Goal: Task Accomplishment & Management: Manage account settings

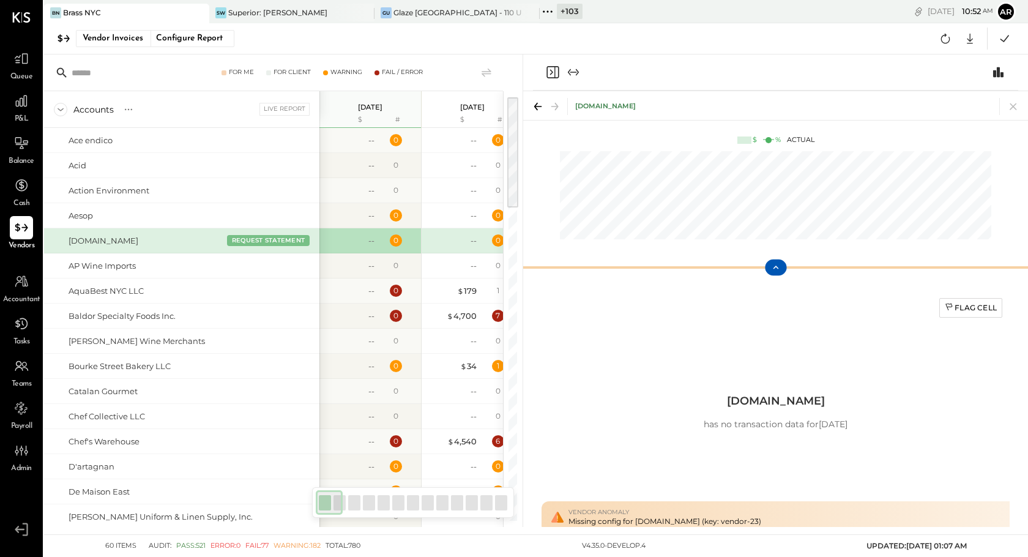
click at [775, 266] on icon at bounding box center [776, 267] width 6 height 3
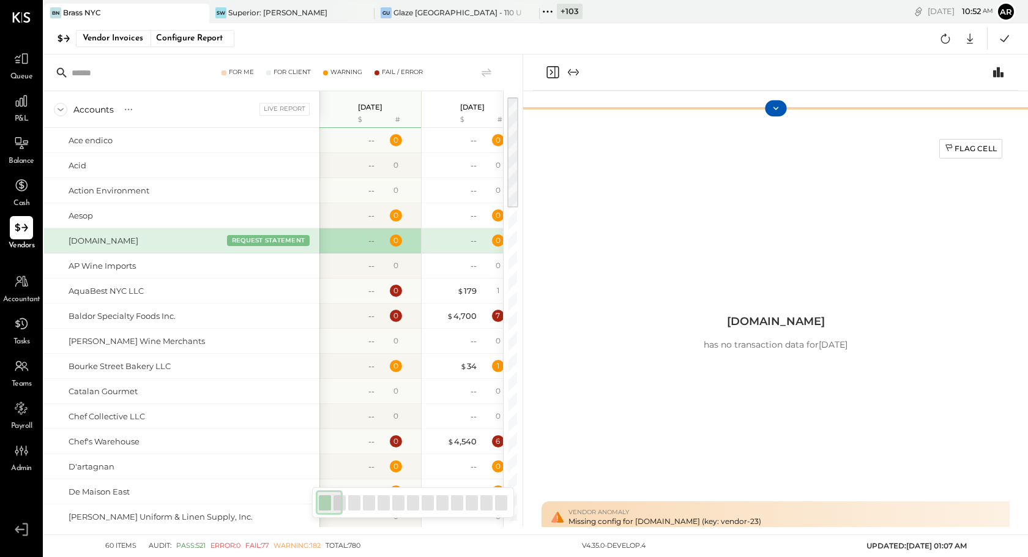
click at [779, 111] on icon at bounding box center [775, 108] width 11 height 11
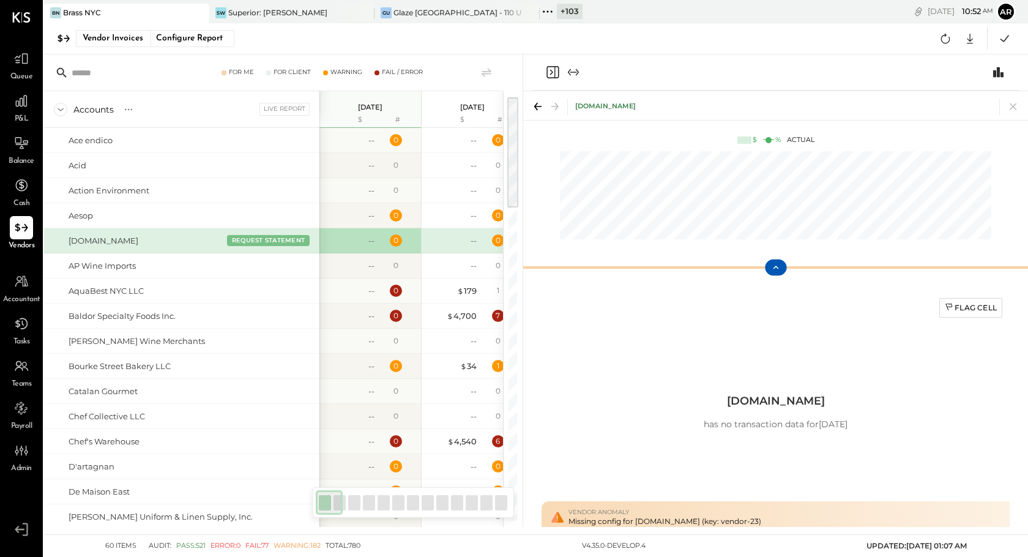
click at [780, 266] on icon at bounding box center [775, 267] width 11 height 11
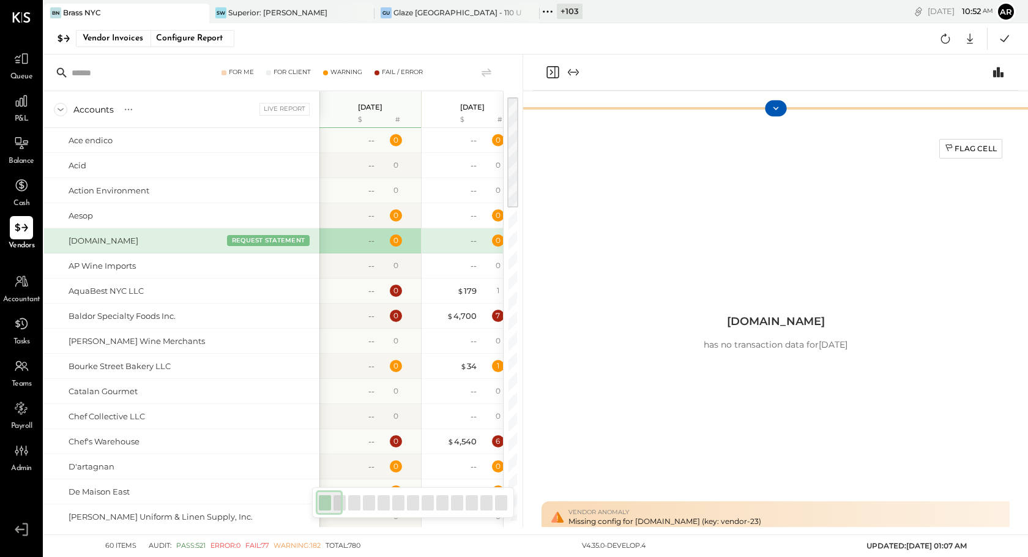
click at [777, 105] on icon at bounding box center [775, 108] width 11 height 11
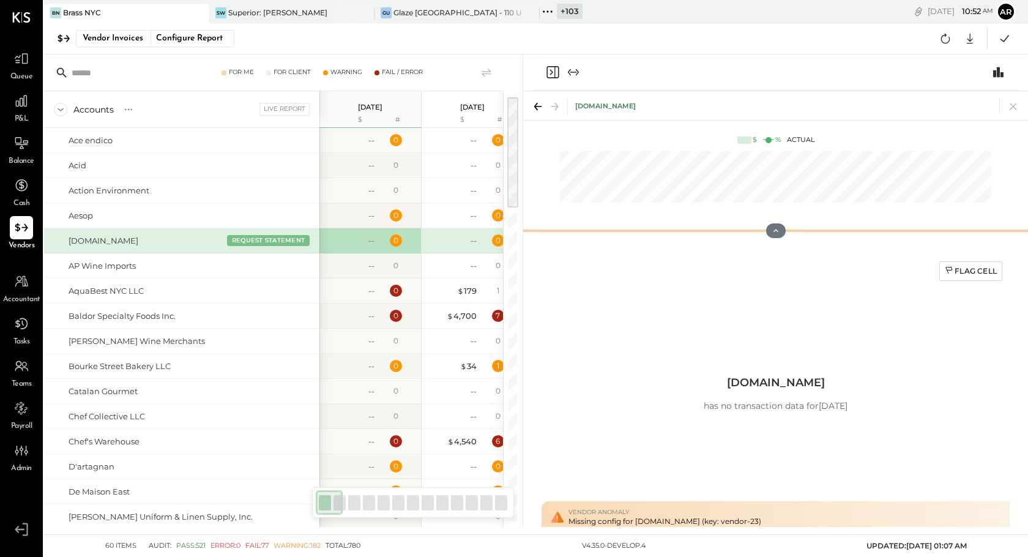
drag, startPoint x: 774, startPoint y: 267, endPoint x: 764, endPoint y: 71, distance: 196.1
click at [764, 71] on div "[DOMAIN_NAME] $ % Actual Flag Cell [DOMAIN_NAME] has no transaction data for [D…" at bounding box center [775, 290] width 505 height 472
drag, startPoint x: 777, startPoint y: 228, endPoint x: 777, endPoint y: 127, distance: 101.0
click at [777, 127] on div "[DOMAIN_NAME] $ % Actual" at bounding box center [775, 169] width 505 height 157
drag, startPoint x: 773, startPoint y: 230, endPoint x: 786, endPoint y: 24, distance: 206.0
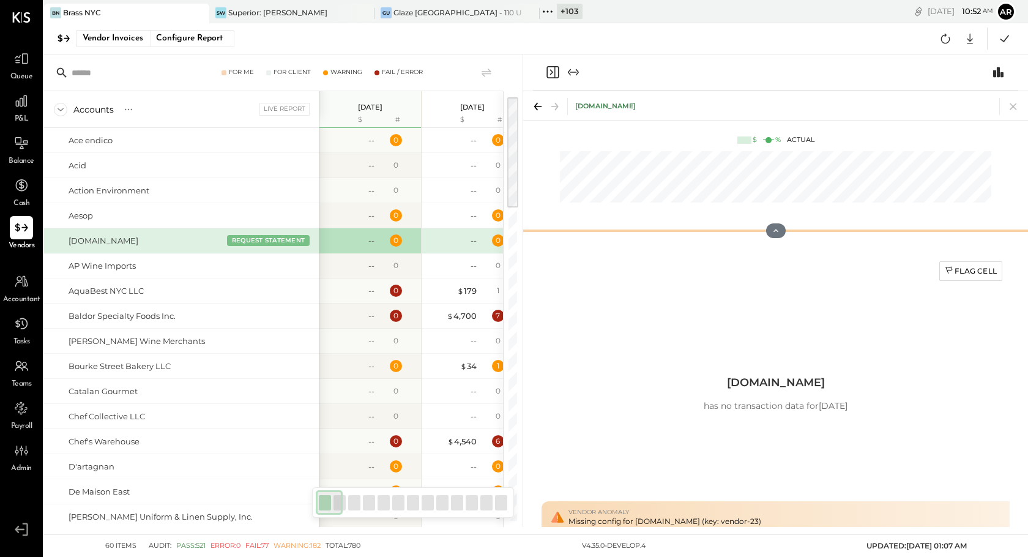
click at [786, 24] on div "BN Brass NYC SW Superior: [PERSON_NAME] Tavern GU Glaze [GEOGRAPHIC_DATA] - 110…" at bounding box center [536, 263] width 984 height 527
click at [778, 229] on icon at bounding box center [775, 231] width 11 height 11
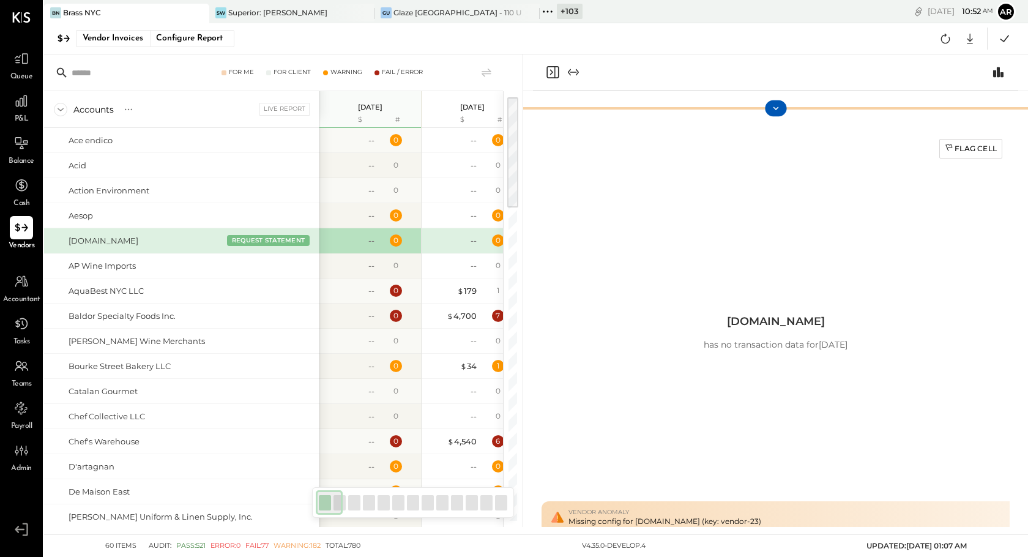
click at [773, 102] on button at bounding box center [775, 108] width 21 height 16
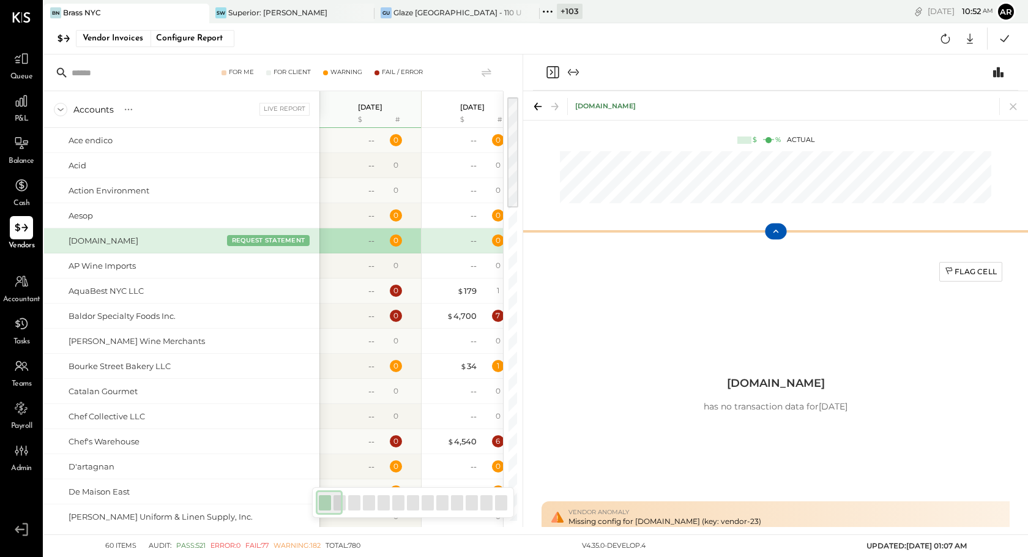
click at [778, 229] on icon at bounding box center [775, 231] width 11 height 11
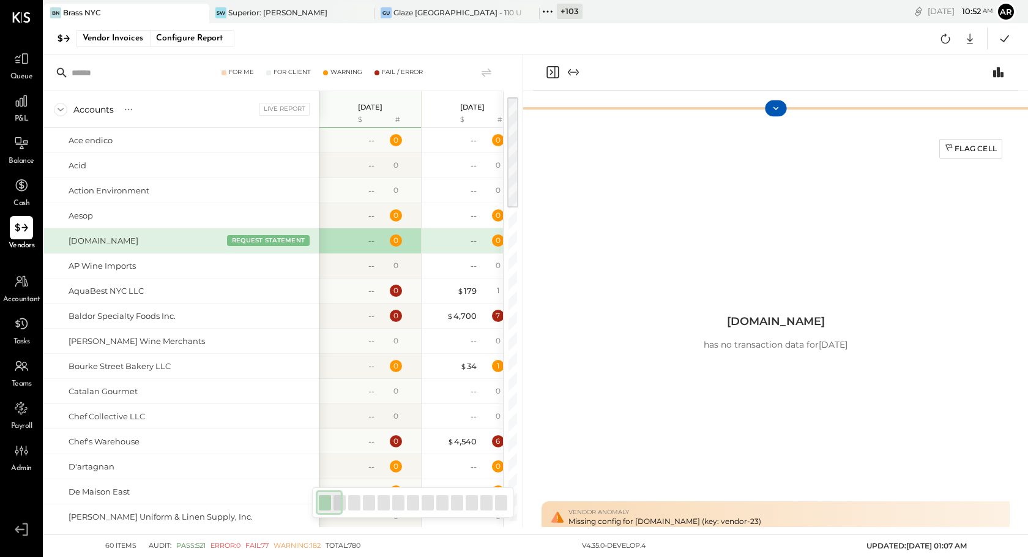
click at [777, 113] on icon at bounding box center [775, 108] width 11 height 11
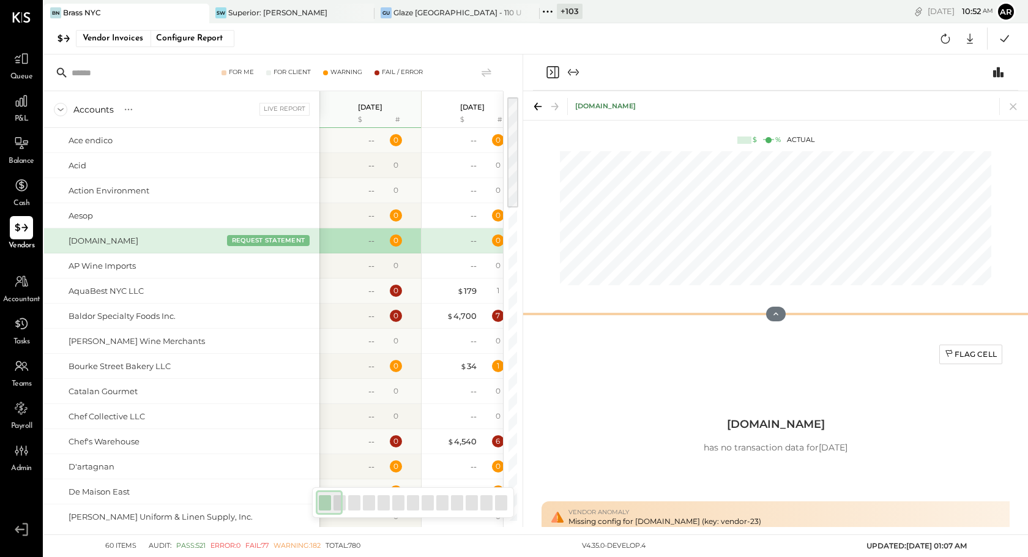
drag, startPoint x: 776, startPoint y: 233, endPoint x: 775, endPoint y: 315, distance: 82.0
click at [775, 315] on div at bounding box center [775, 314] width 505 height 24
click at [27, 105] on icon at bounding box center [21, 101] width 12 height 12
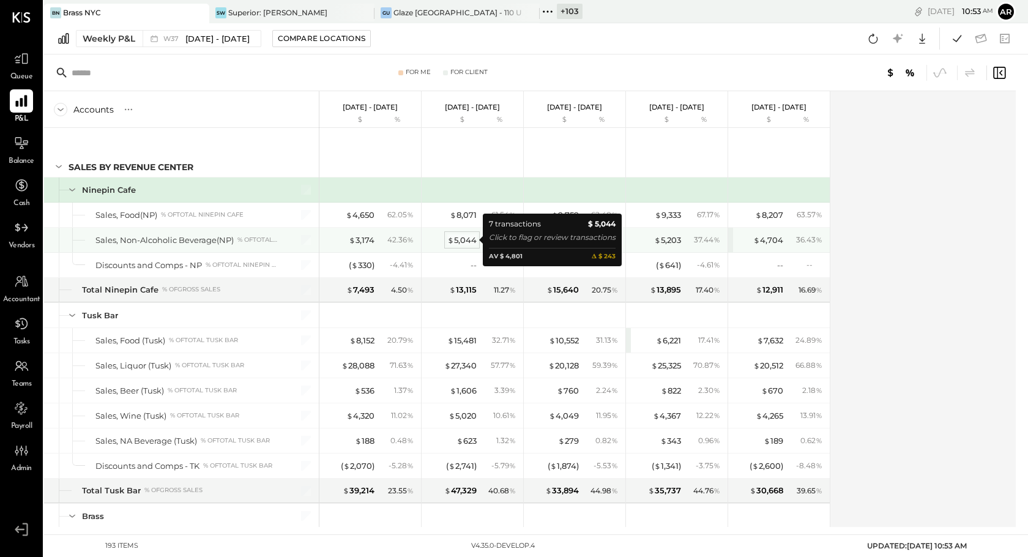
click at [460, 238] on div "$ 5,044" at bounding box center [461, 240] width 29 height 12
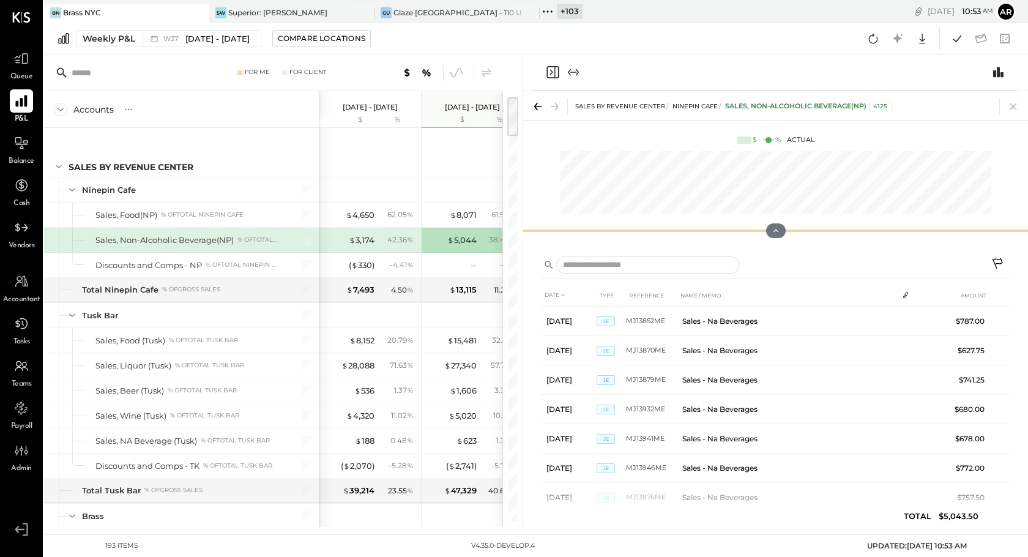
drag, startPoint x: 772, startPoint y: 267, endPoint x: 769, endPoint y: 88, distance: 178.7
click at [769, 88] on div "Sales by Revenue Center Ninepin Cafe Sales, Non-Alcoholic Beverage(NP) 4125 $ %…" at bounding box center [775, 290] width 505 height 472
click at [775, 234] on icon at bounding box center [775, 230] width 11 height 11
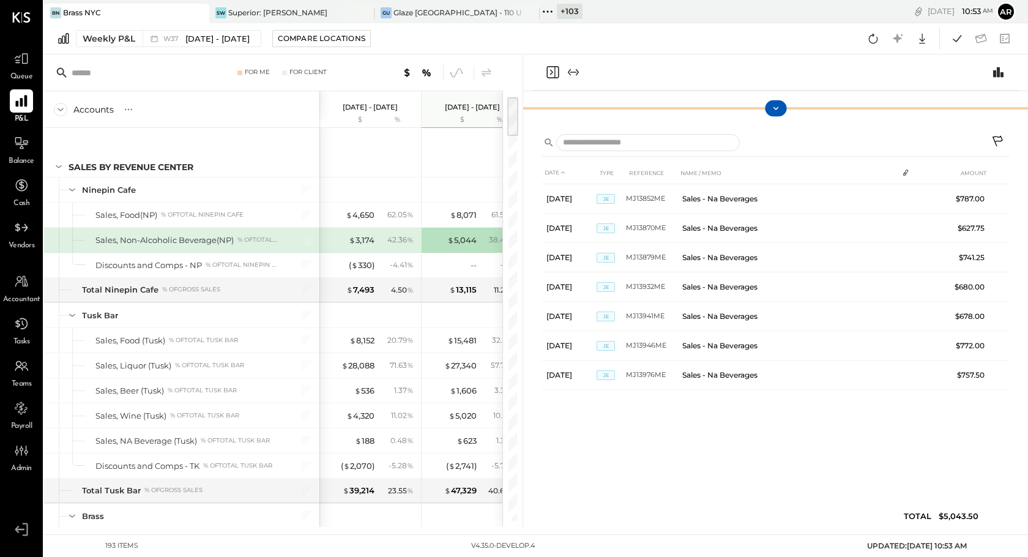
click at [767, 108] on button at bounding box center [775, 108] width 21 height 16
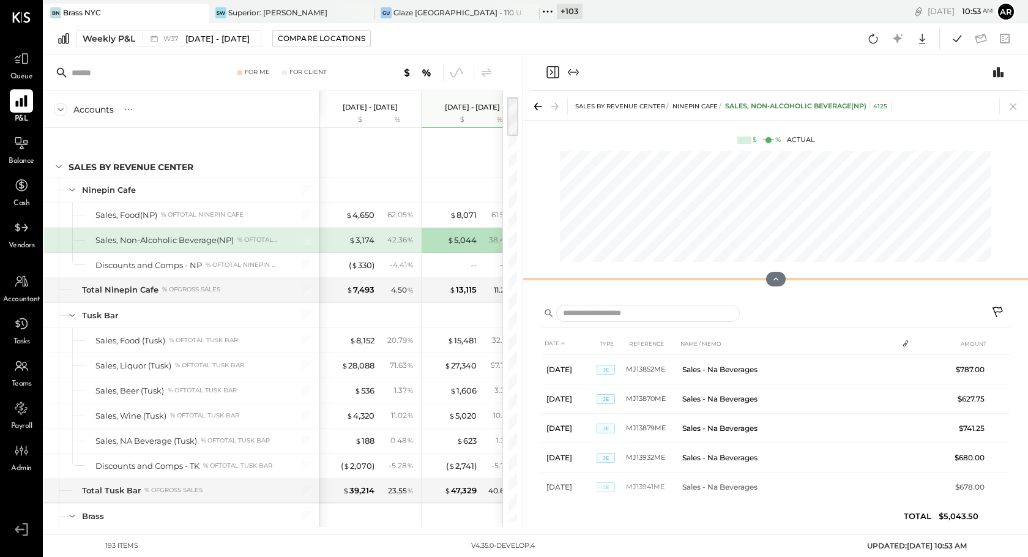
drag, startPoint x: 770, startPoint y: 229, endPoint x: 770, endPoint y: 289, distance: 60.6
click at [770, 286] on button at bounding box center [776, 279] width 20 height 15
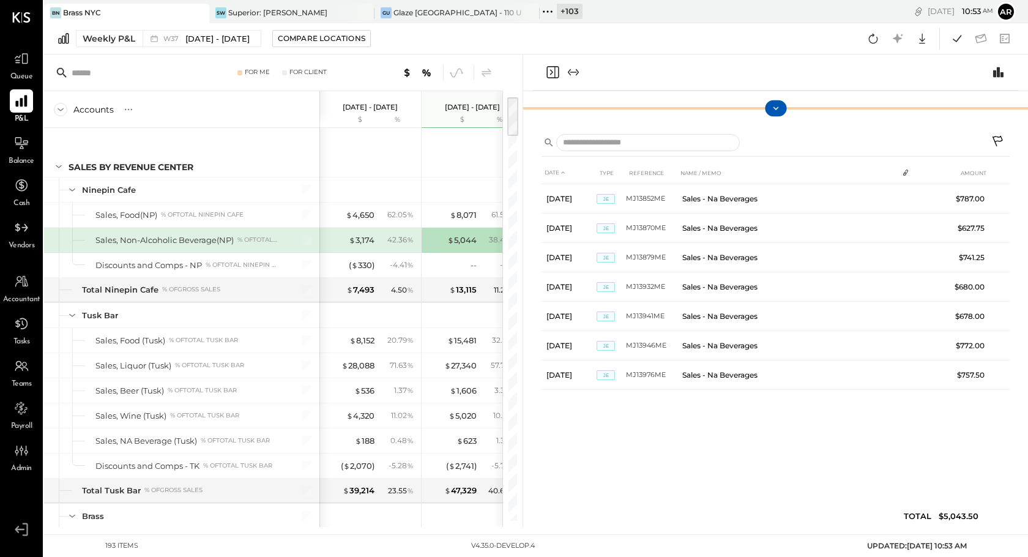
click at [778, 108] on icon at bounding box center [775, 108] width 11 height 11
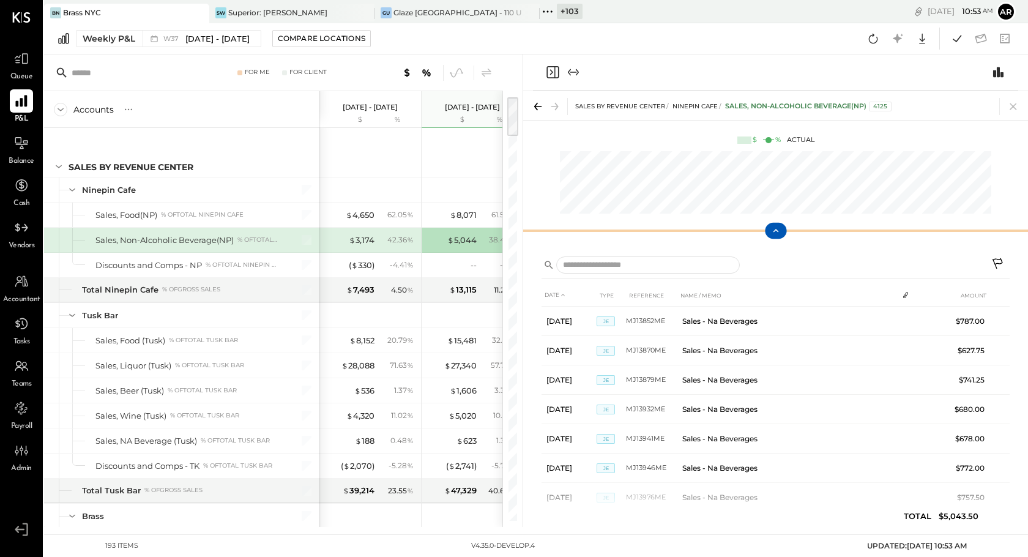
click at [775, 195] on div "Sales by Revenue Center Ninepin Cafe Sales, Non-Alcoholic Beverage(NP) 4125 $ %…" at bounding box center [775, 169] width 505 height 157
drag, startPoint x: 777, startPoint y: 228, endPoint x: 774, endPoint y: 257, distance: 29.5
click at [774, 257] on div "Sales by Revenue Center Ninepin Cafe Sales, Non-Alcoholic Beverage(NP) 4125 $ %…" at bounding box center [775, 309] width 505 height 436
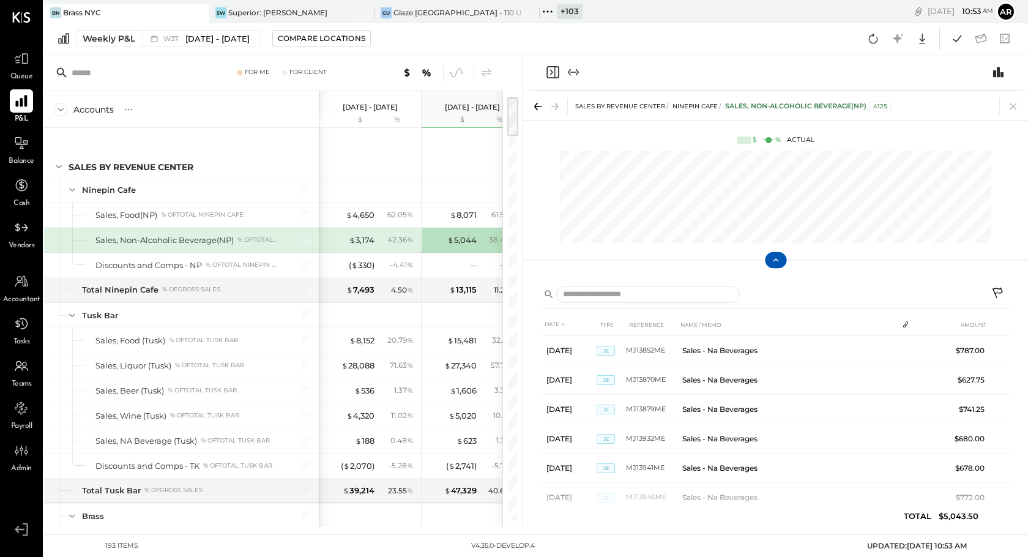
click at [776, 263] on icon at bounding box center [775, 260] width 11 height 11
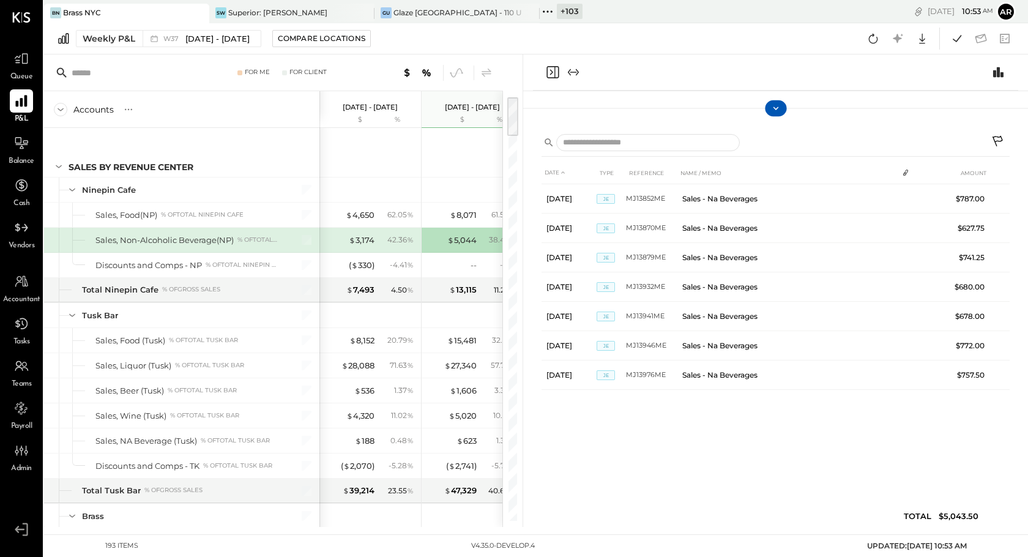
click at [778, 107] on icon at bounding box center [776, 107] width 6 height 3
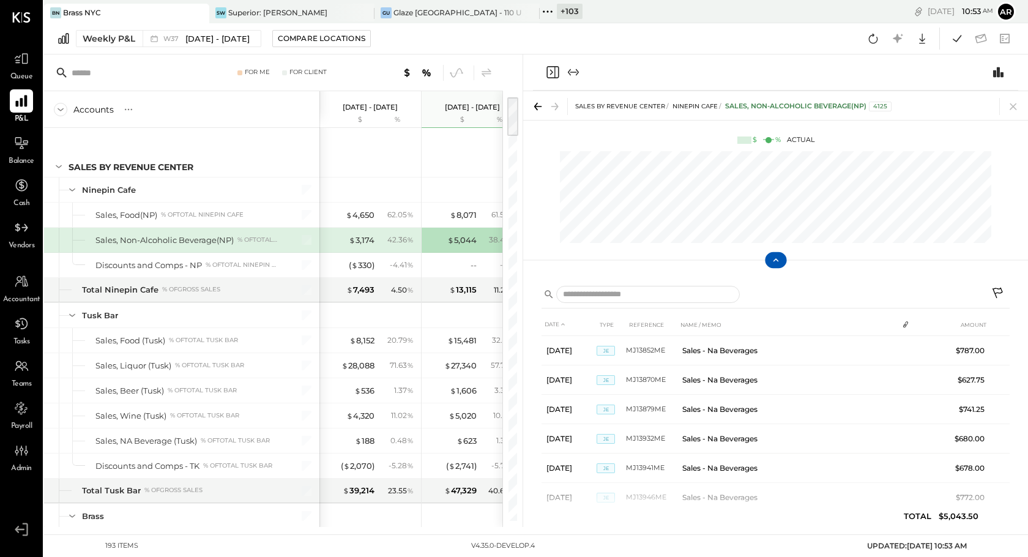
click at [776, 263] on icon at bounding box center [775, 260] width 11 height 11
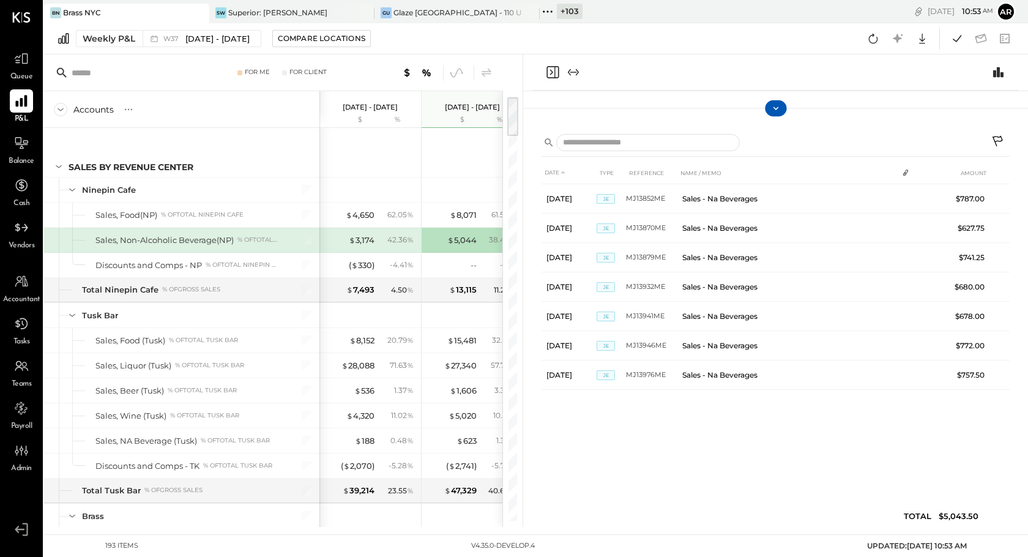
click at [775, 103] on icon at bounding box center [775, 108] width 11 height 11
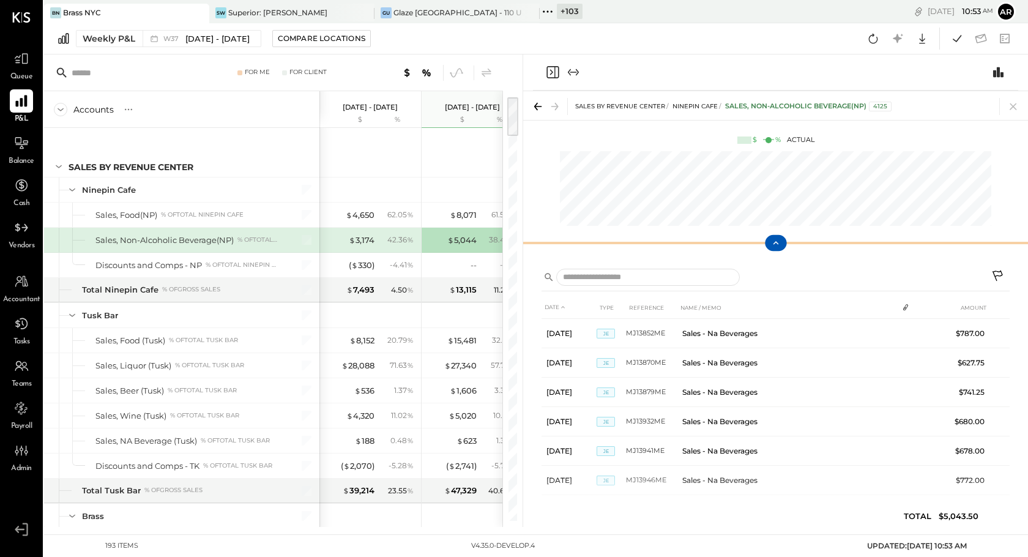
drag, startPoint x: 774, startPoint y: 260, endPoint x: 780, endPoint y: 242, distance: 18.6
click at [780, 242] on icon at bounding box center [775, 242] width 11 height 11
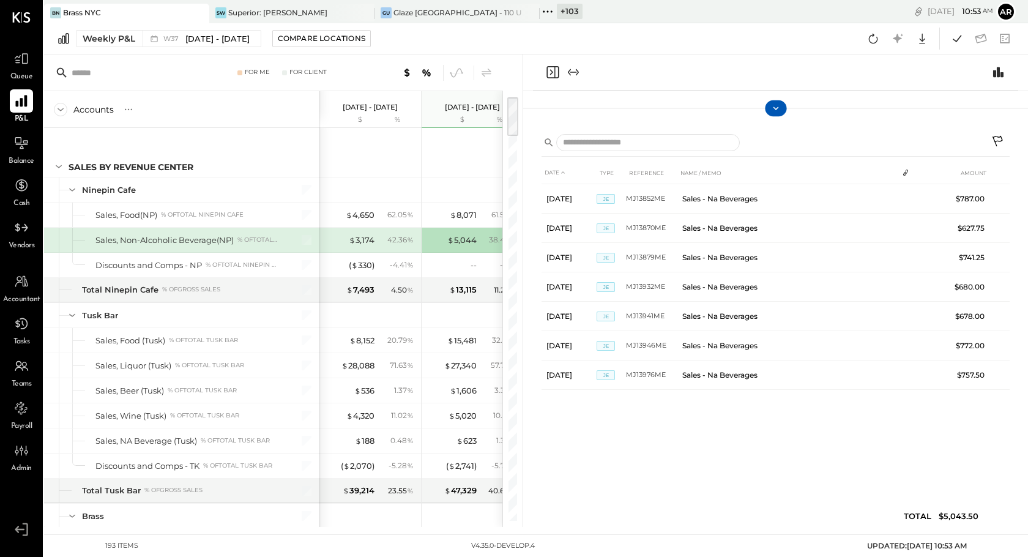
click at [778, 106] on icon at bounding box center [775, 108] width 11 height 11
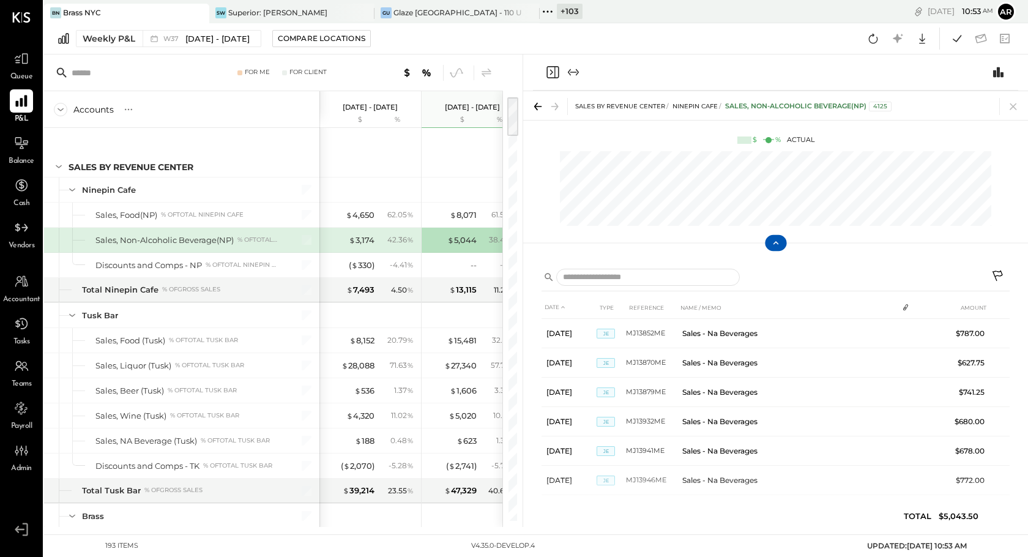
click at [775, 245] on icon at bounding box center [775, 242] width 11 height 11
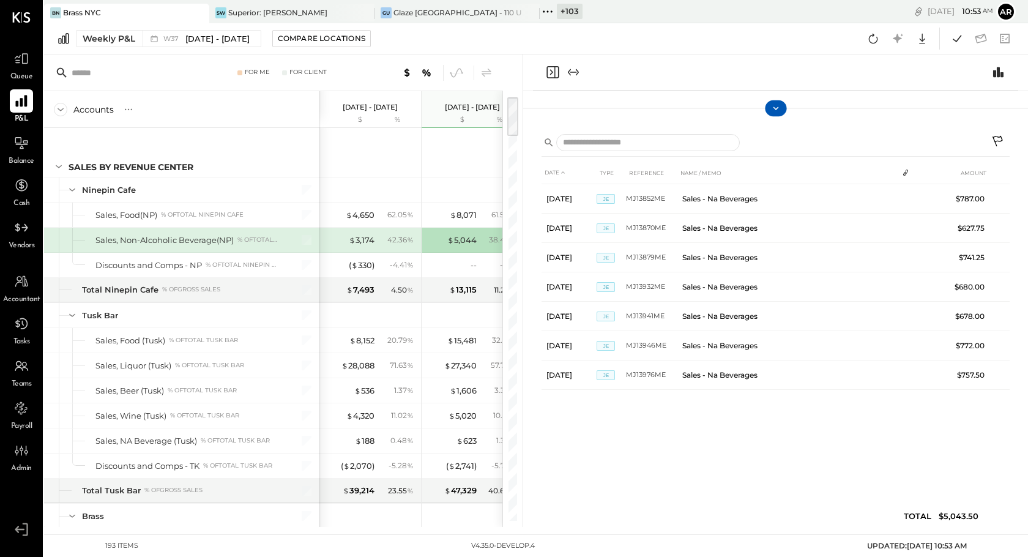
click at [775, 112] on icon at bounding box center [775, 108] width 11 height 11
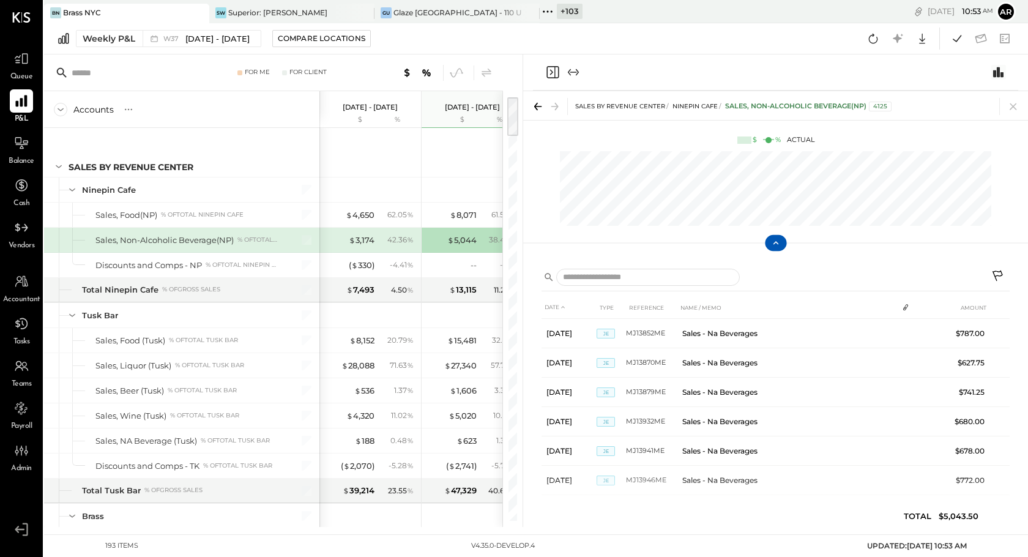
click at [1004, 76] on icon "Switch to Chart module" at bounding box center [998, 72] width 15 height 15
click at [999, 73] on icon "Switch to Chart module" at bounding box center [998, 72] width 10 height 10
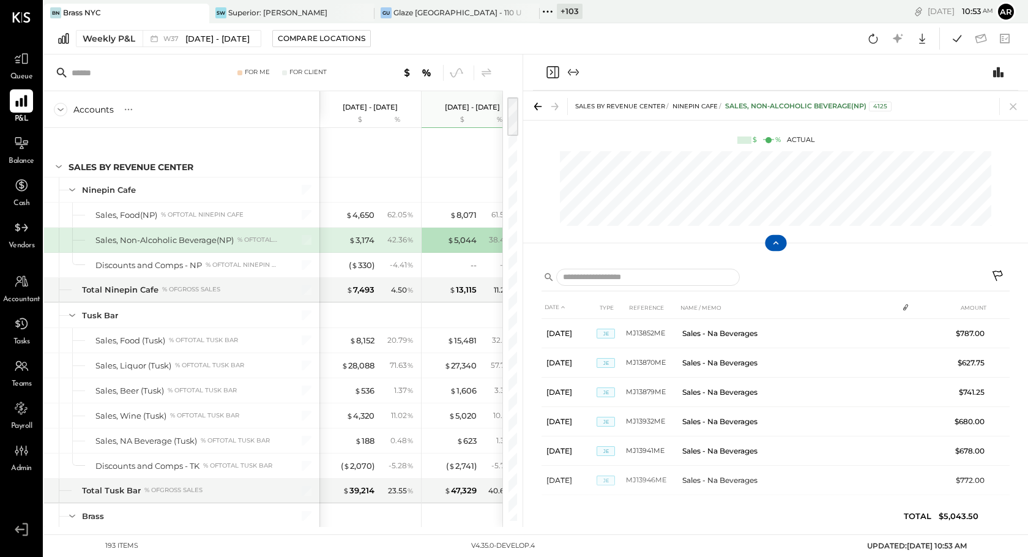
click at [783, 239] on button at bounding box center [775, 243] width 21 height 16
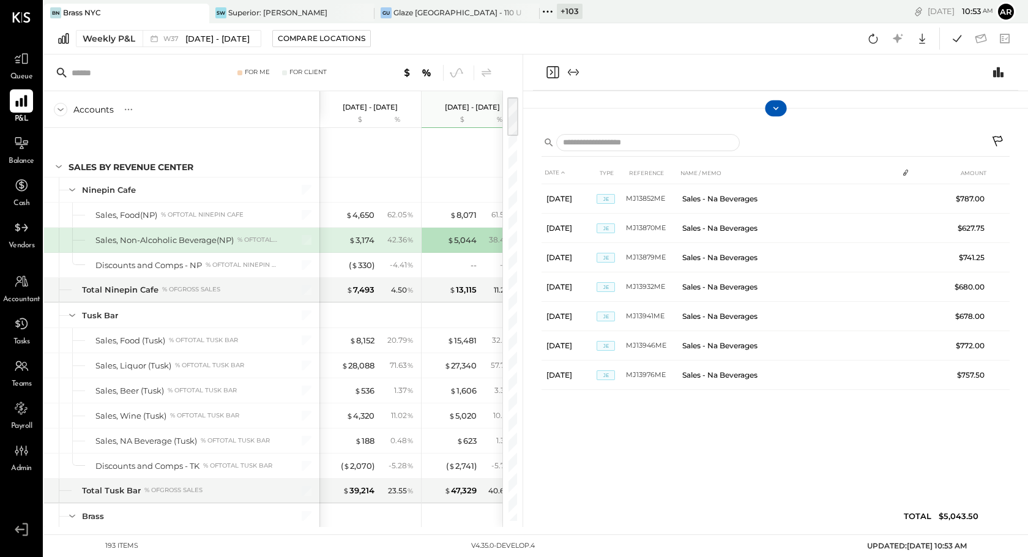
click at [772, 112] on icon at bounding box center [775, 108] width 11 height 11
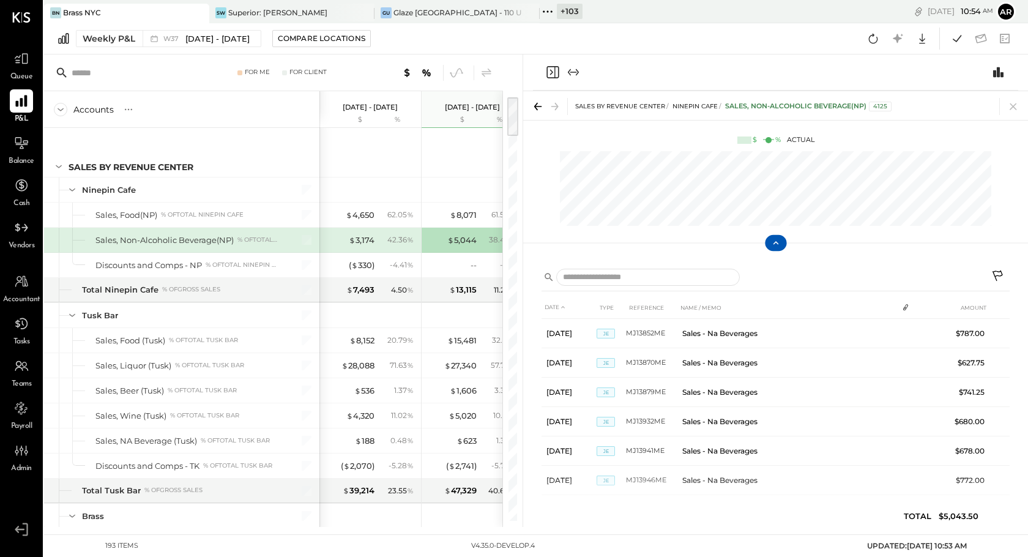
click at [989, 72] on div at bounding box center [775, 72] width 485 height 36
click at [994, 73] on icon "Switch to Chart module" at bounding box center [998, 72] width 10 height 10
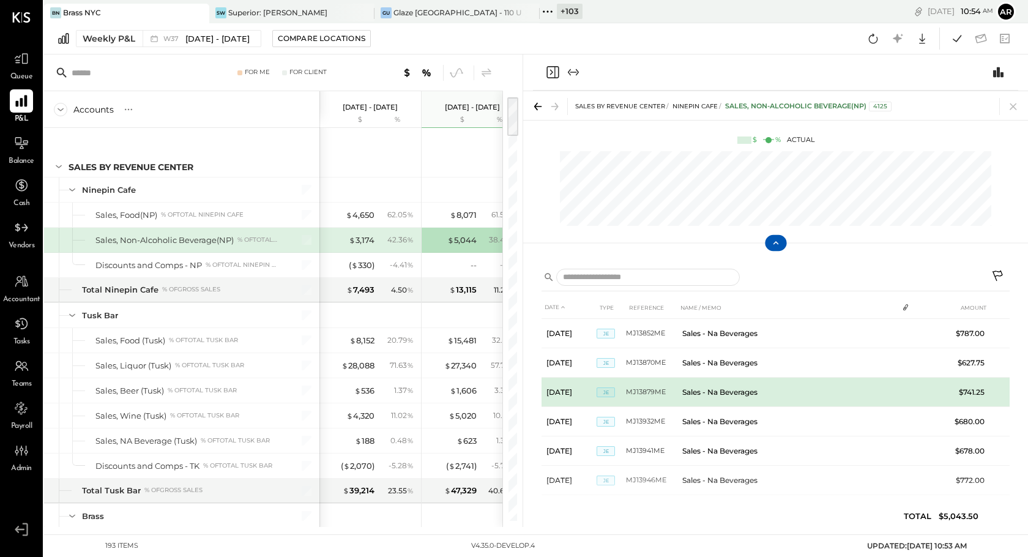
click at [775, 247] on icon at bounding box center [775, 242] width 11 height 11
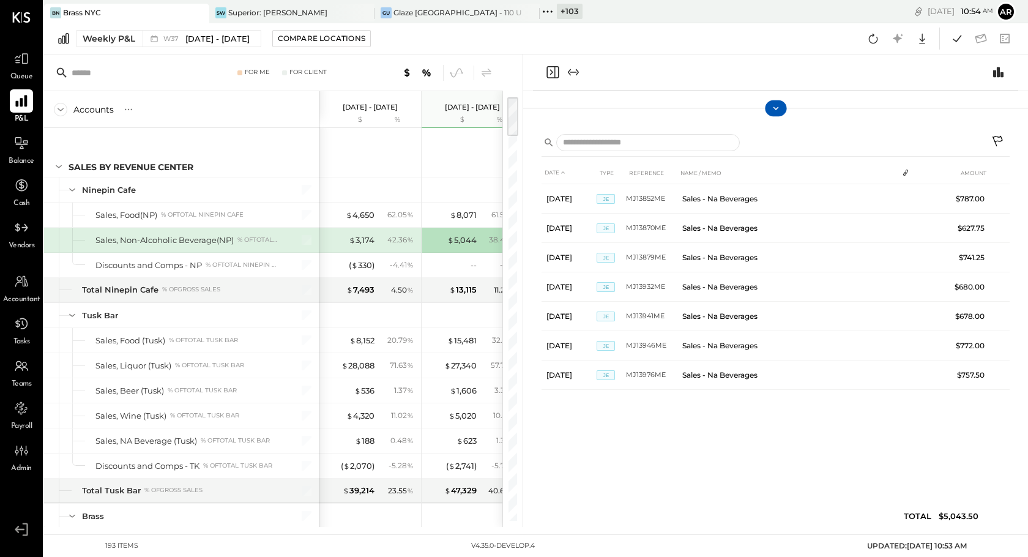
click at [775, 105] on icon at bounding box center [775, 108] width 11 height 11
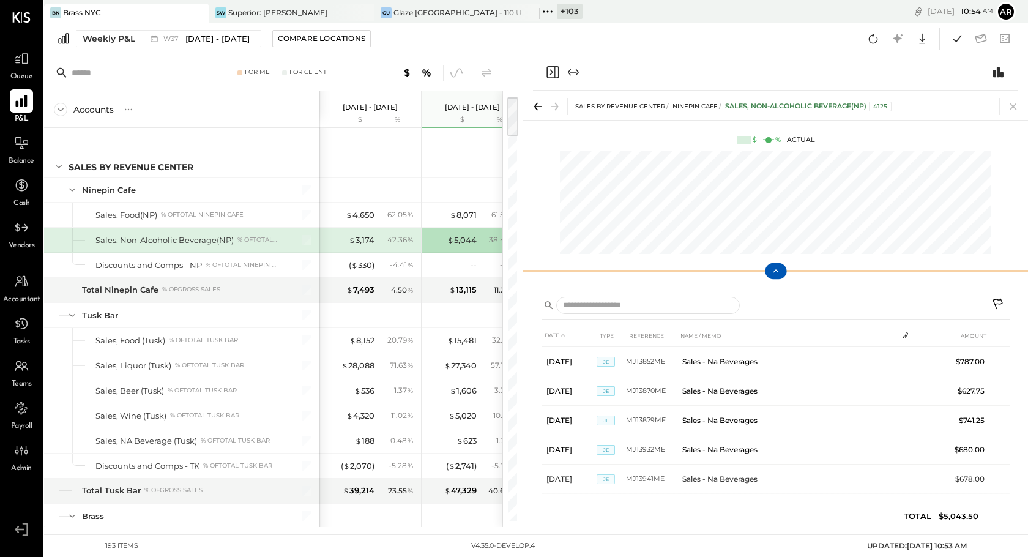
drag, startPoint x: 779, startPoint y: 240, endPoint x: 795, endPoint y: 269, distance: 32.3
click at [795, 269] on div at bounding box center [775, 271] width 505 height 24
click at [778, 274] on icon at bounding box center [775, 271] width 11 height 11
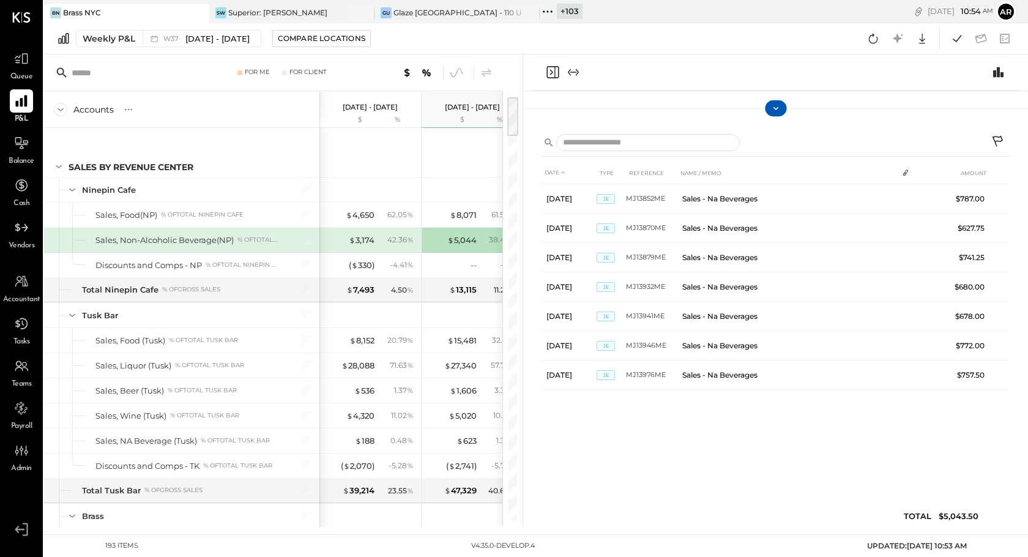
click at [775, 111] on icon at bounding box center [775, 108] width 11 height 11
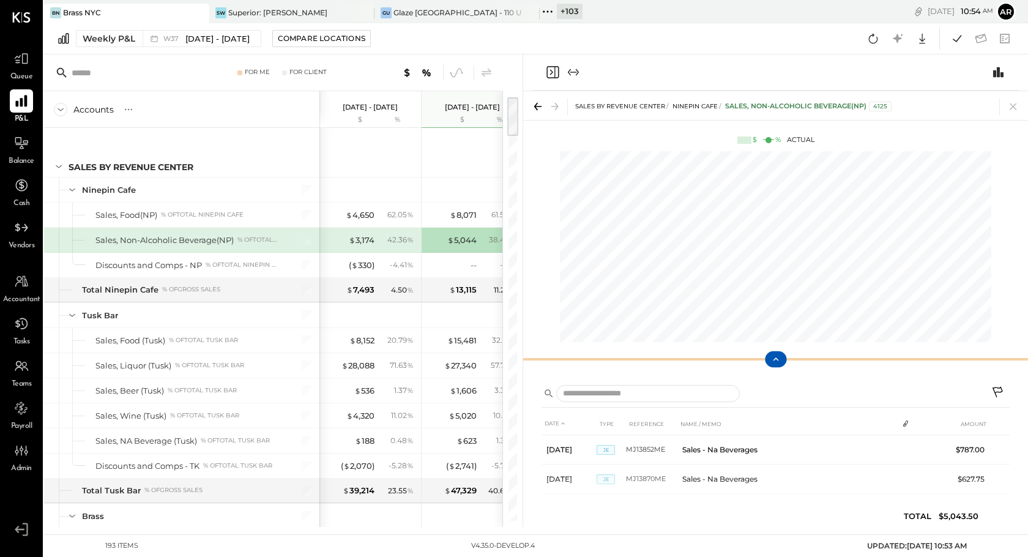
drag, startPoint x: 774, startPoint y: 270, endPoint x: 773, endPoint y: 359, distance: 88.1
click at [773, 359] on icon at bounding box center [775, 359] width 11 height 11
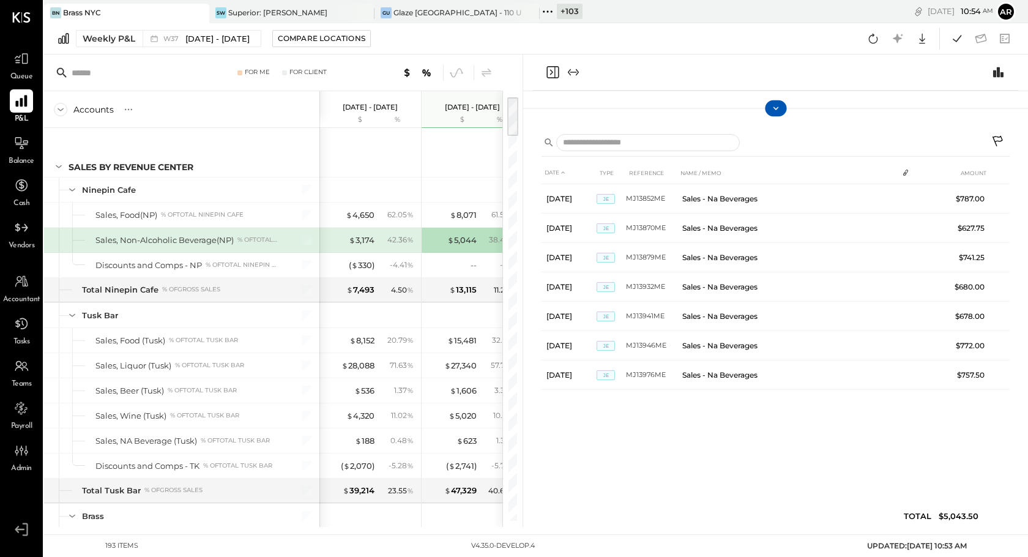
click at [776, 113] on icon at bounding box center [775, 108] width 11 height 11
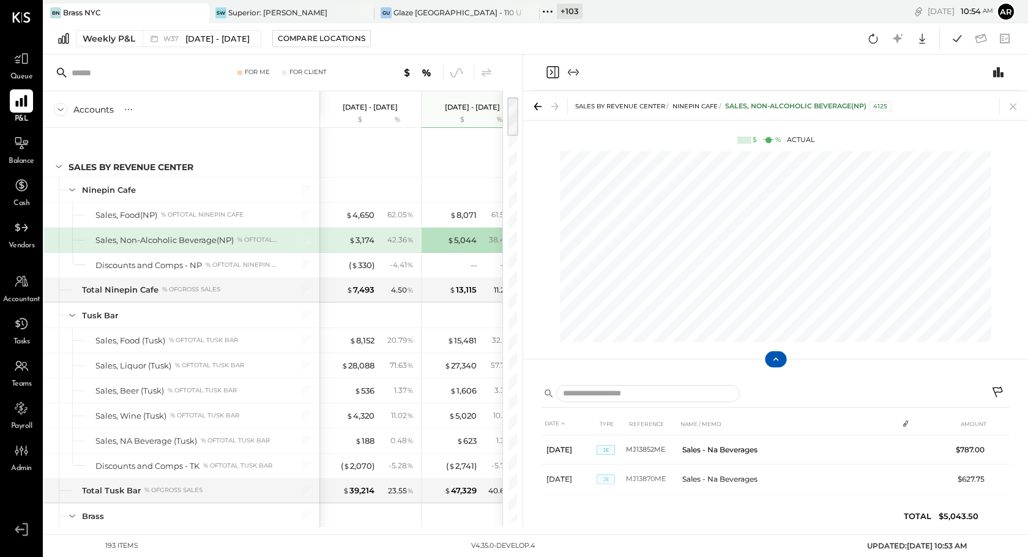
click at [773, 354] on button at bounding box center [775, 359] width 21 height 16
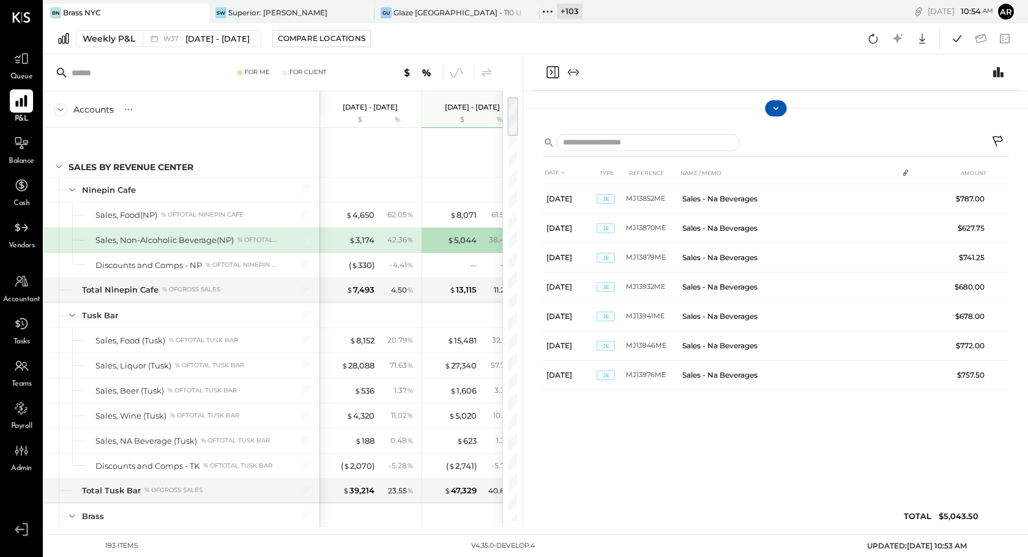
click at [779, 106] on icon at bounding box center [775, 108] width 11 height 11
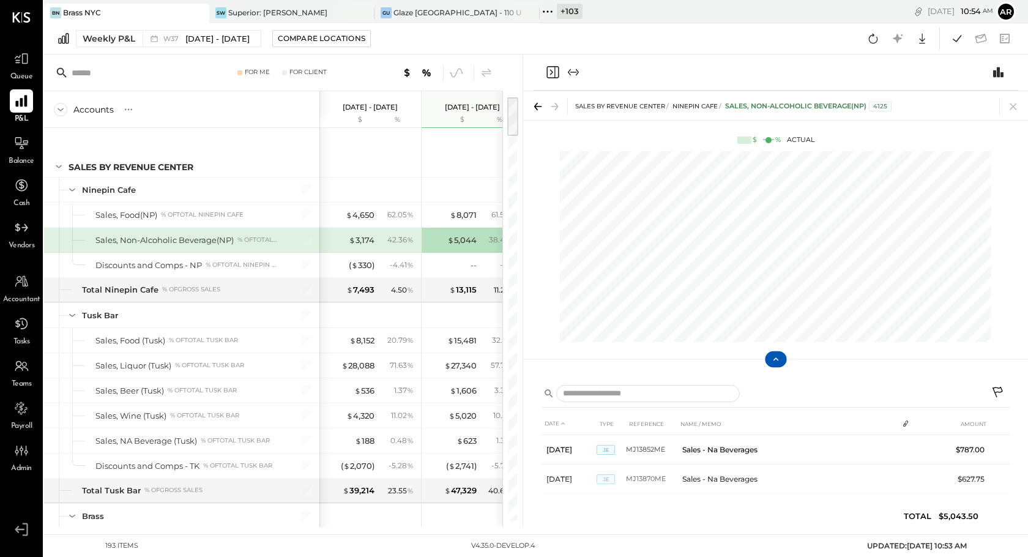
click at [1004, 64] on div at bounding box center [775, 72] width 485 height 36
click at [1000, 67] on icon "Switch to Chart module" at bounding box center [998, 72] width 15 height 15
click at [772, 357] on icon at bounding box center [775, 359] width 11 height 11
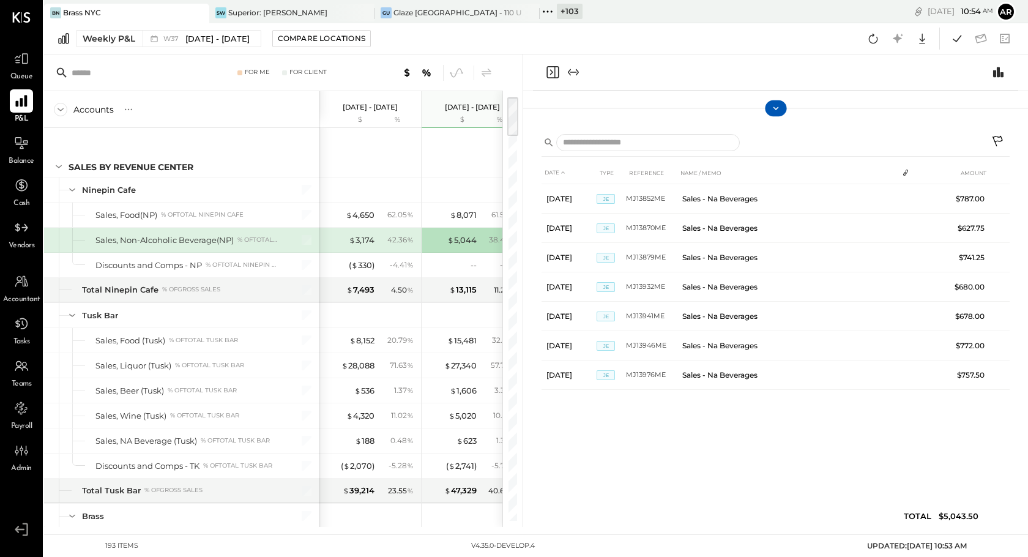
click at [772, 107] on icon at bounding box center [775, 108] width 11 height 11
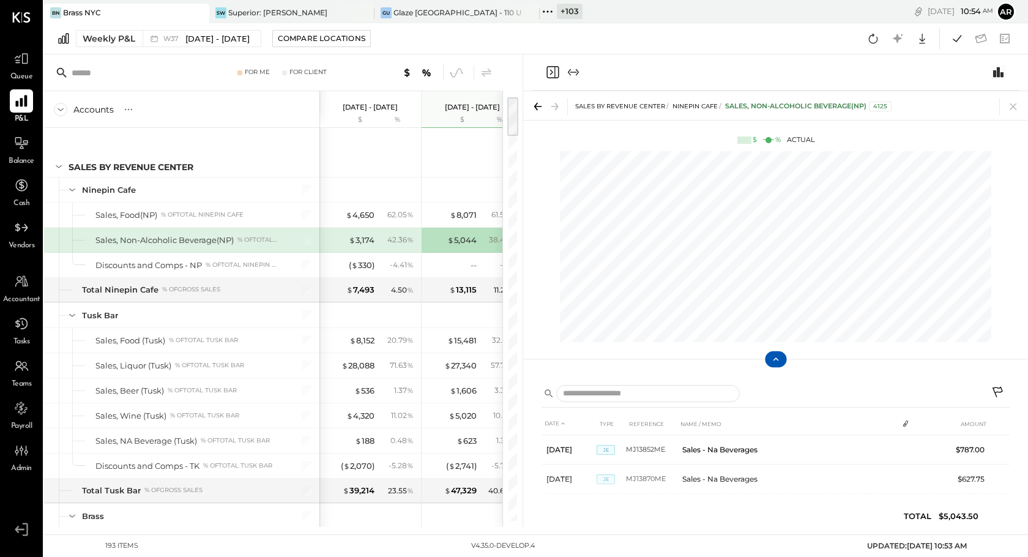
click at [1000, 76] on icon "Switch to Chart module" at bounding box center [998, 72] width 10 height 10
click at [773, 356] on icon at bounding box center [775, 359] width 11 height 11
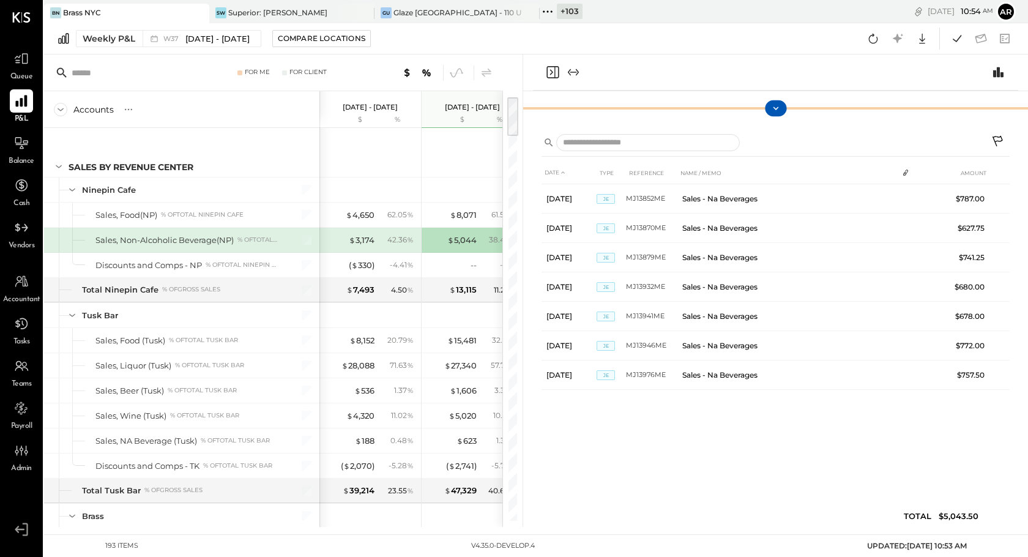
click at [772, 116] on div at bounding box center [775, 108] width 505 height 24
click at [774, 110] on icon at bounding box center [775, 108] width 11 height 11
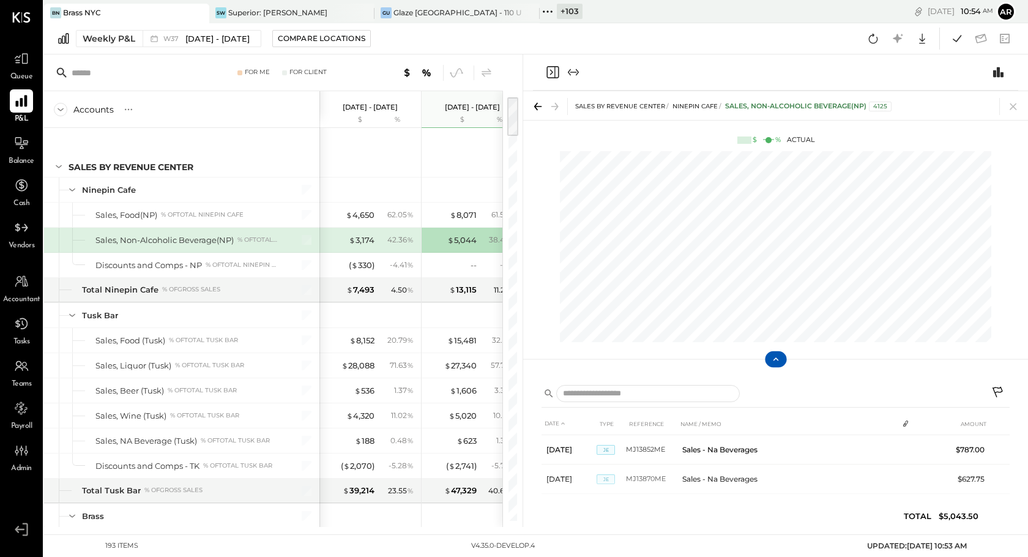
click at [775, 359] on icon at bounding box center [775, 359] width 11 height 11
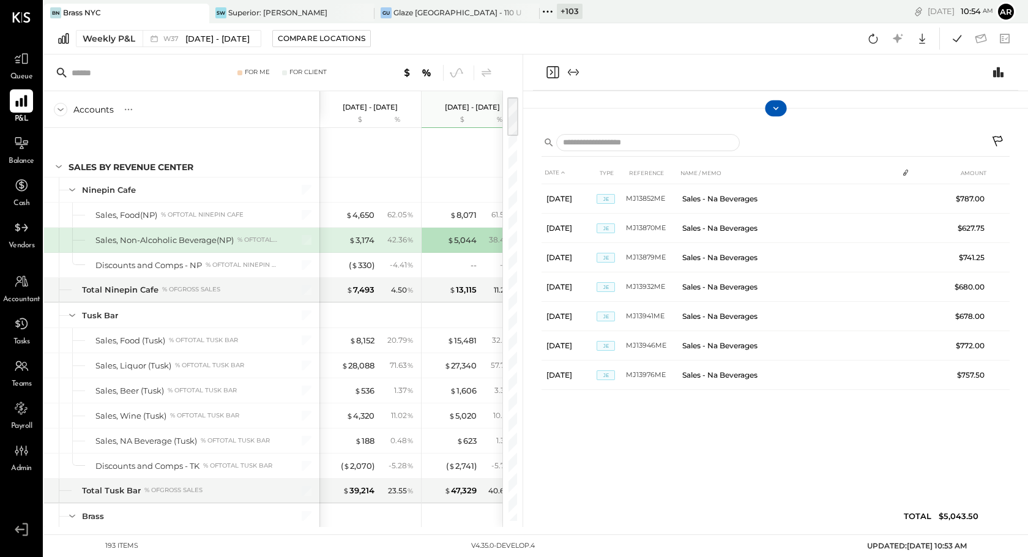
click at [774, 113] on icon at bounding box center [775, 108] width 11 height 11
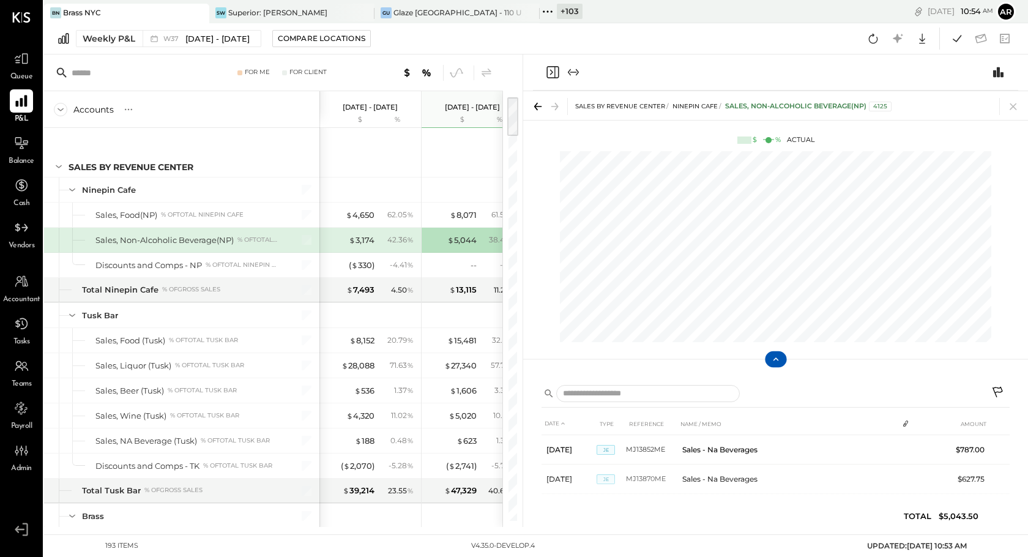
click at [771, 354] on button at bounding box center [775, 359] width 21 height 16
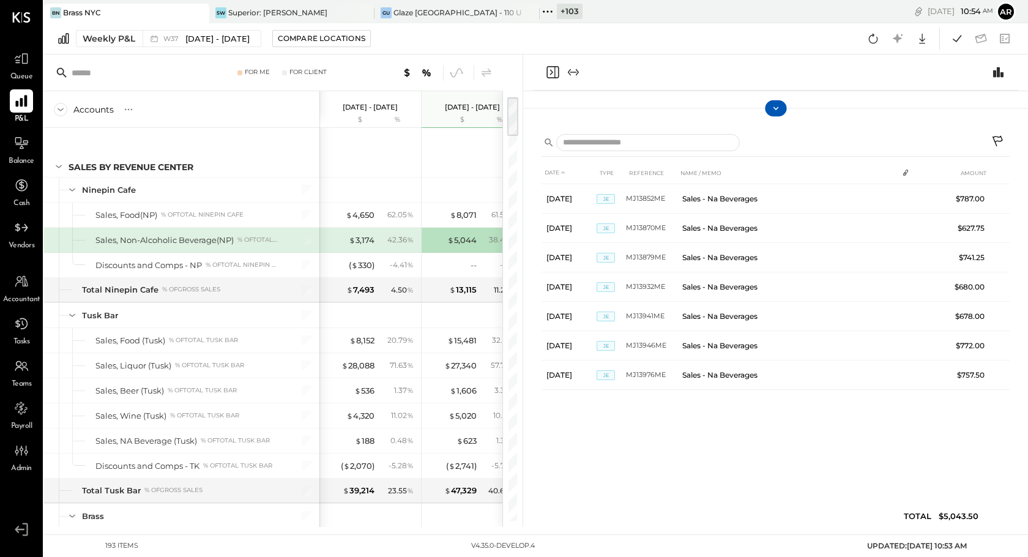
click at [775, 105] on icon at bounding box center [775, 108] width 11 height 11
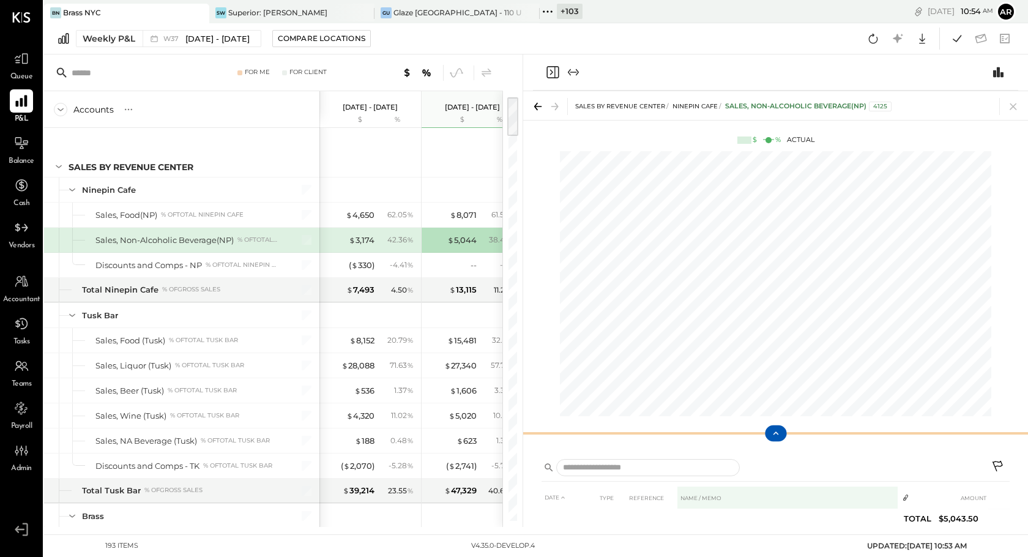
drag, startPoint x: 775, startPoint y: 362, endPoint x: 774, endPoint y: 436, distance: 74.0
click at [774, 436] on icon at bounding box center [775, 433] width 11 height 11
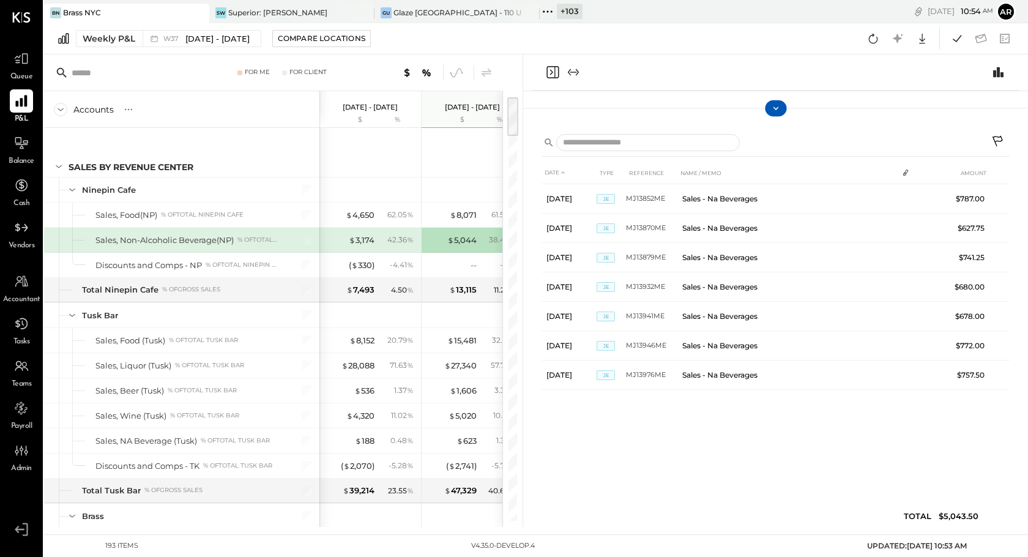
click at [778, 106] on icon at bounding box center [775, 108] width 11 height 11
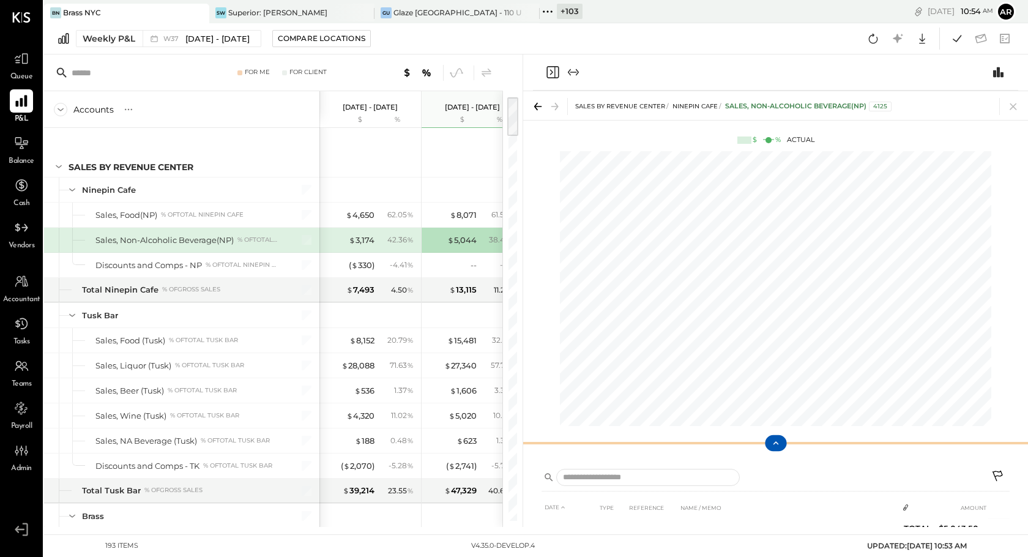
drag, startPoint x: 775, startPoint y: 436, endPoint x: 775, endPoint y: 446, distance: 9.8
click at [775, 446] on icon at bounding box center [775, 443] width 11 height 11
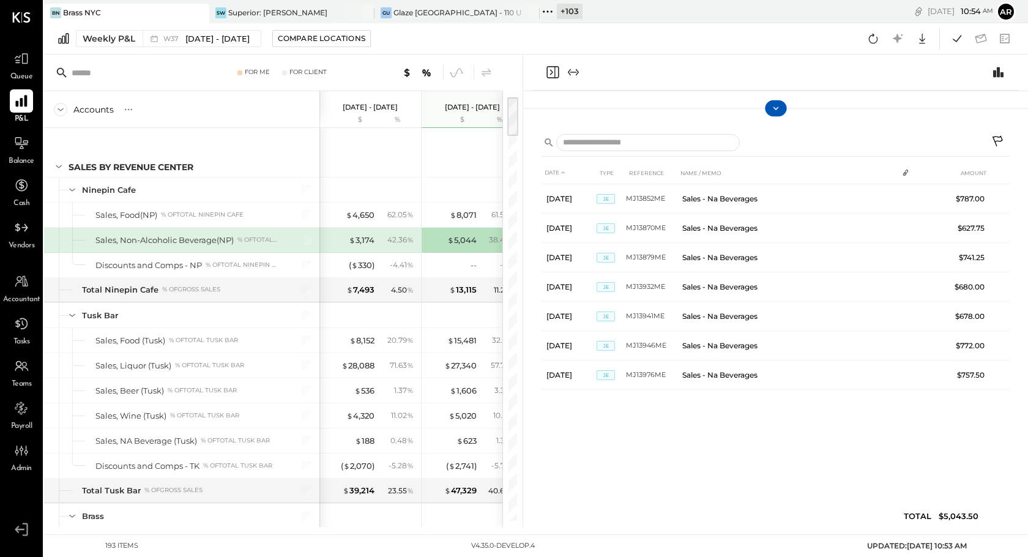
click at [780, 106] on icon at bounding box center [775, 108] width 11 height 11
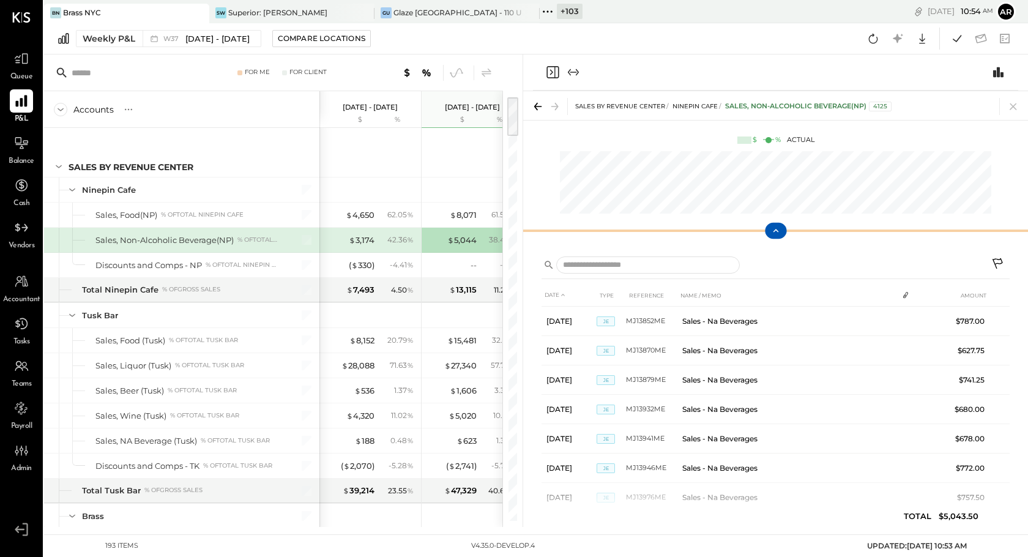
click at [756, 181] on div "Sales by Revenue Center Ninepin Cafe Sales, Non-Alcoholic Beverage(NP) 4125 $ %…" at bounding box center [775, 169] width 505 height 157
click at [777, 226] on icon at bounding box center [775, 230] width 11 height 11
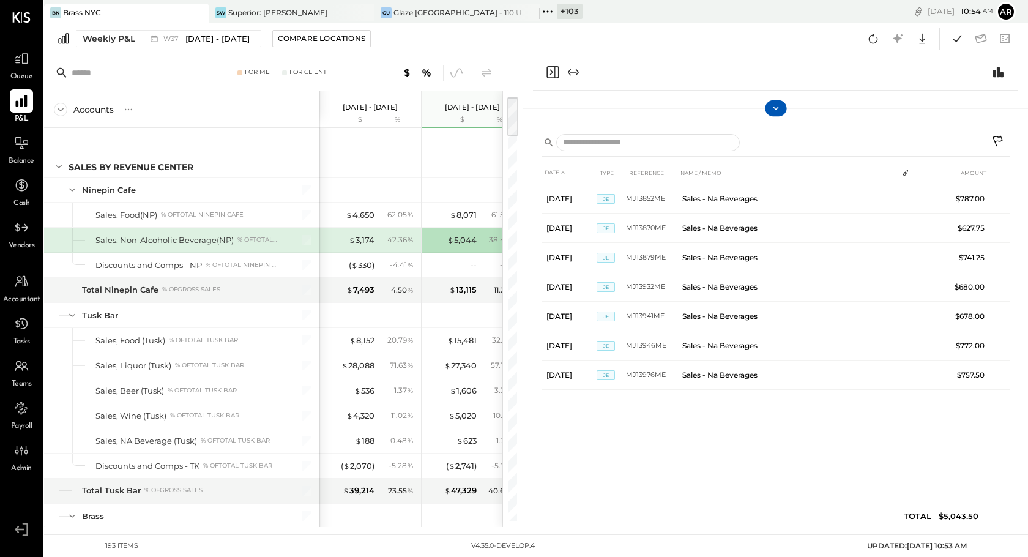
click at [772, 105] on icon at bounding box center [775, 108] width 11 height 11
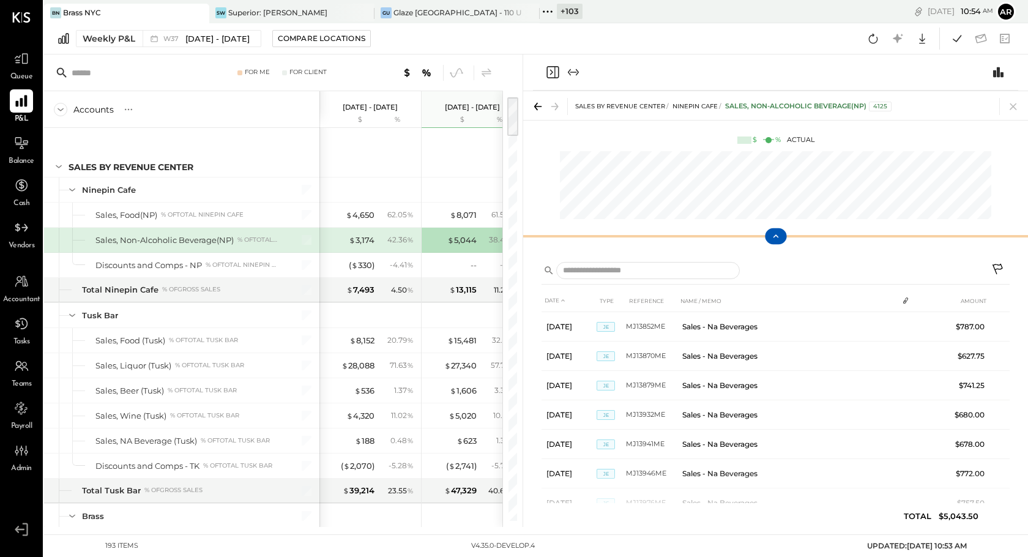
drag, startPoint x: 776, startPoint y: 234, endPoint x: 776, endPoint y: 284, distance: 50.2
click at [776, 284] on div "Sales by Revenue Center Ninepin Cafe Sales, Non-Alcoholic Beverage(NP) 4125 $ %…" at bounding box center [775, 309] width 505 height 436
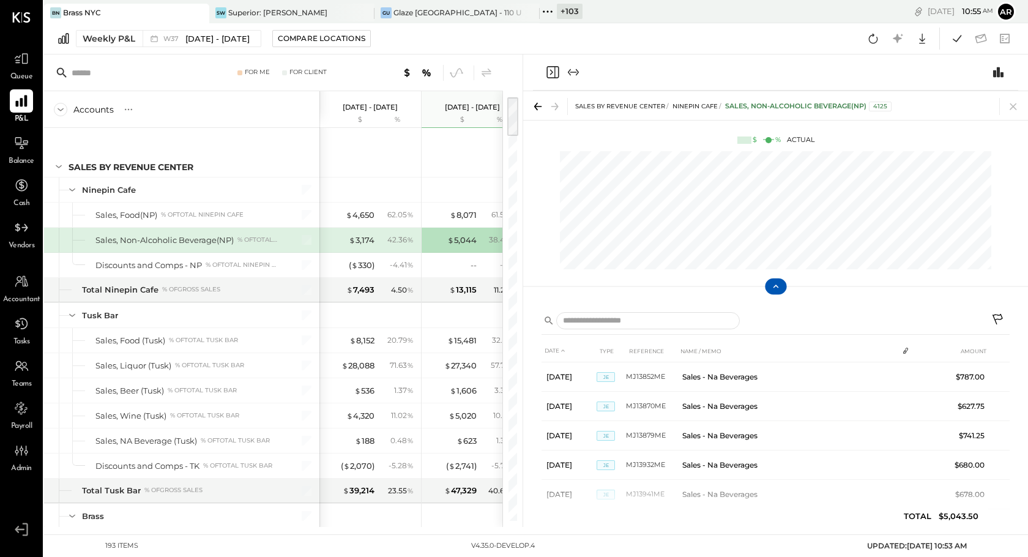
click at [777, 286] on icon at bounding box center [775, 286] width 11 height 11
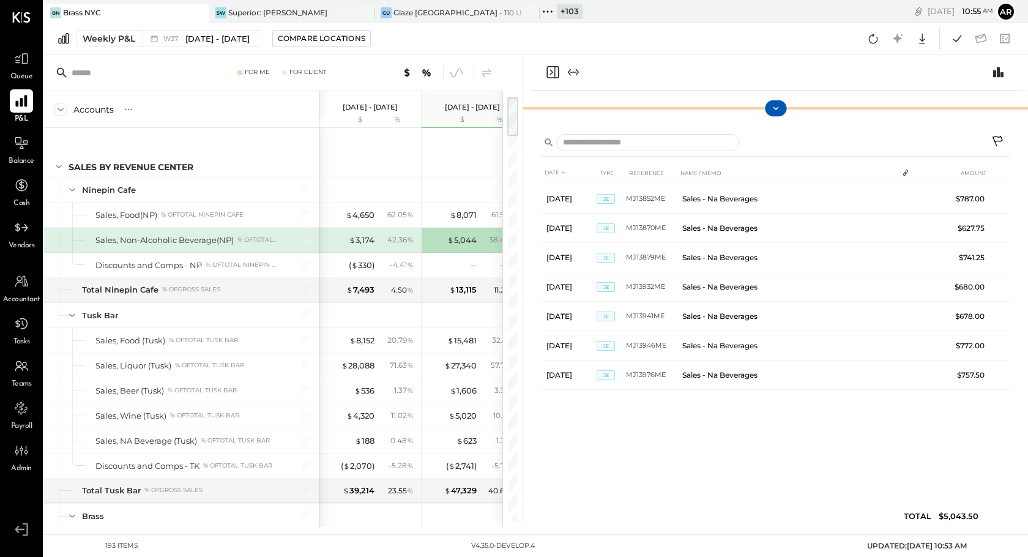
click at [773, 96] on div at bounding box center [775, 108] width 505 height 24
click at [773, 111] on icon at bounding box center [775, 108] width 11 height 11
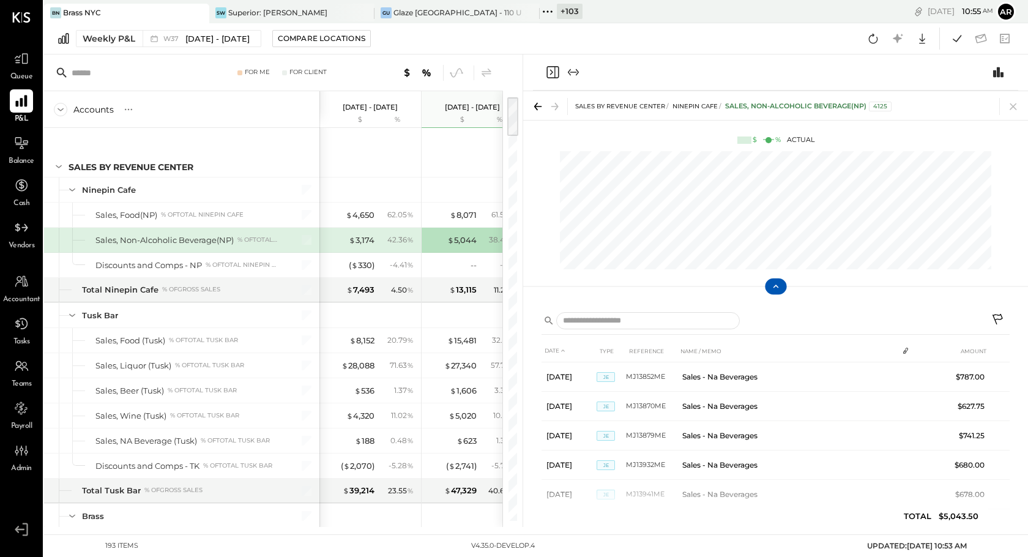
click at [775, 288] on icon at bounding box center [775, 286] width 11 height 11
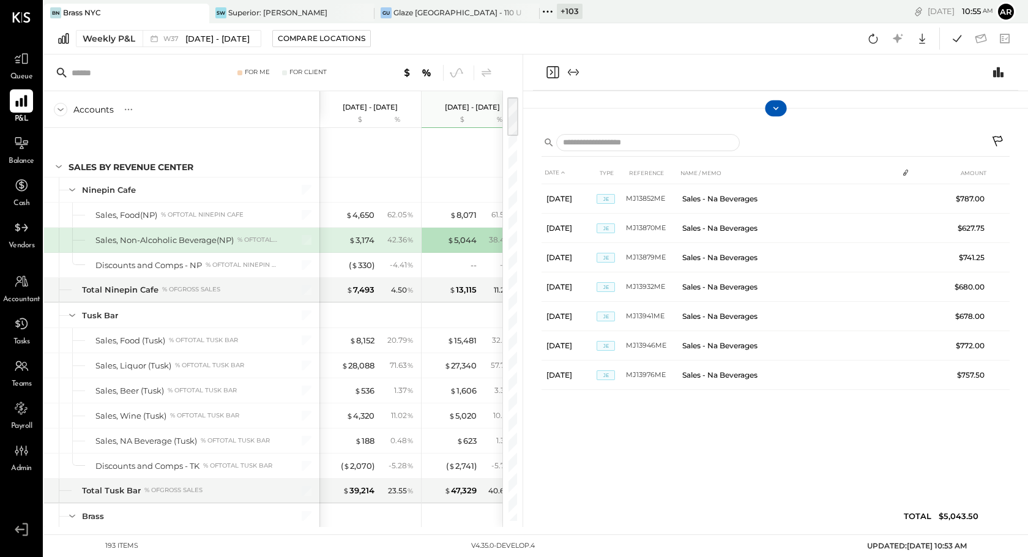
click at [773, 112] on icon at bounding box center [775, 108] width 11 height 11
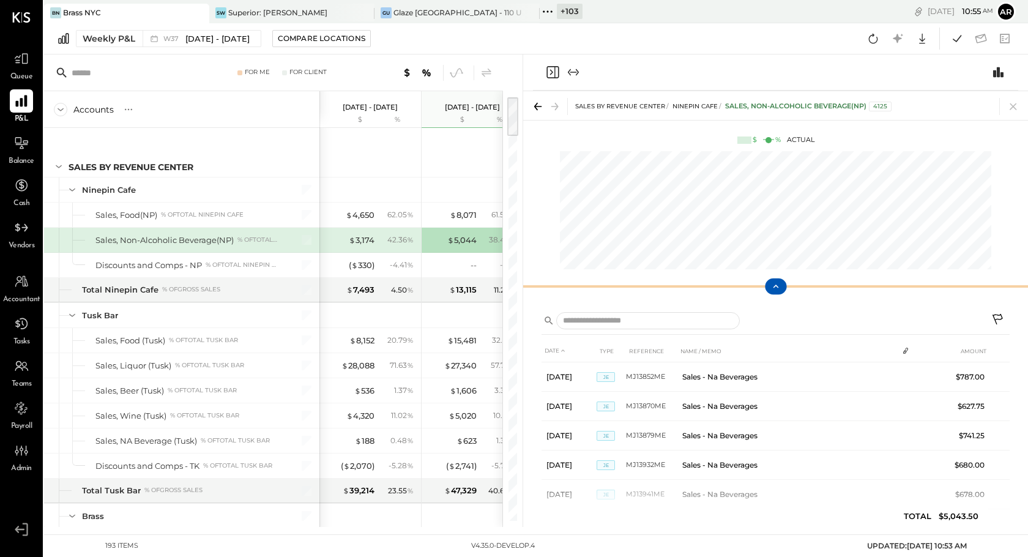
click at [778, 286] on icon at bounding box center [775, 286] width 11 height 11
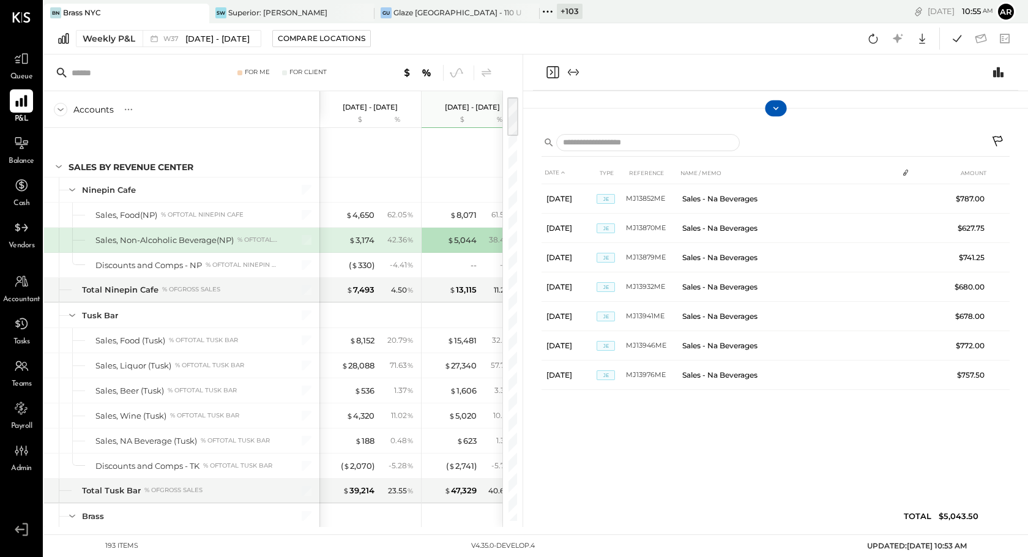
click at [773, 113] on icon at bounding box center [775, 108] width 11 height 11
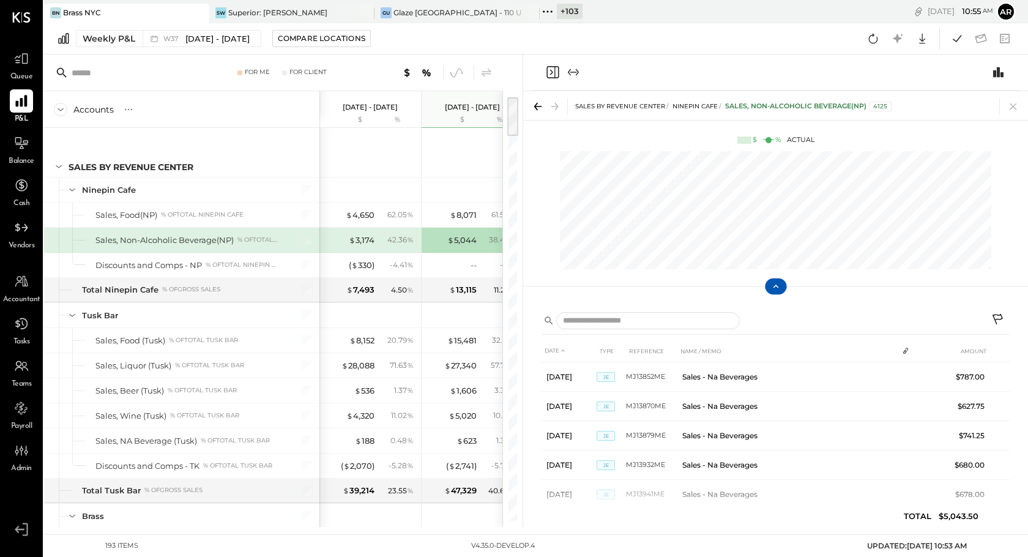
click at [773, 283] on icon at bounding box center [775, 286] width 11 height 11
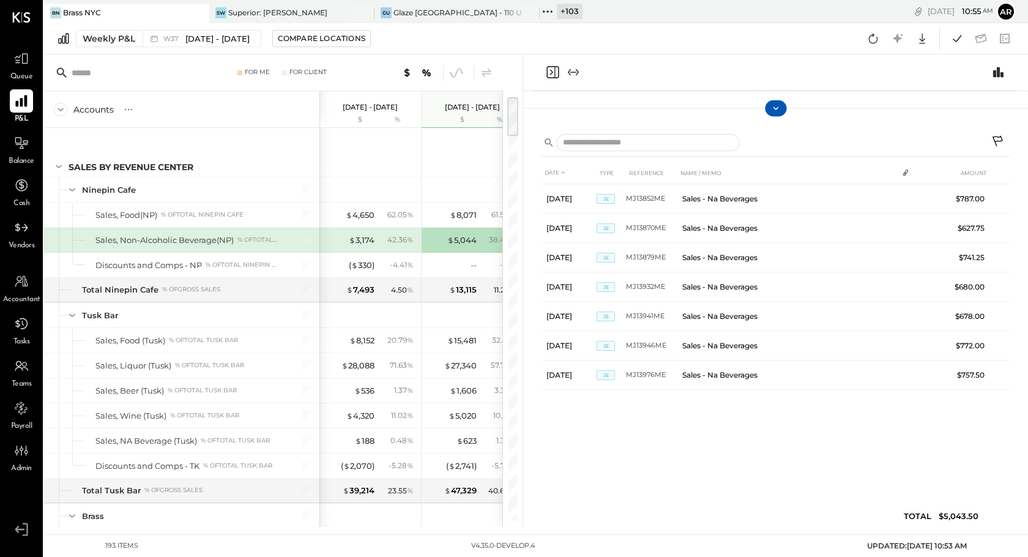
click at [772, 111] on icon at bounding box center [775, 108] width 11 height 11
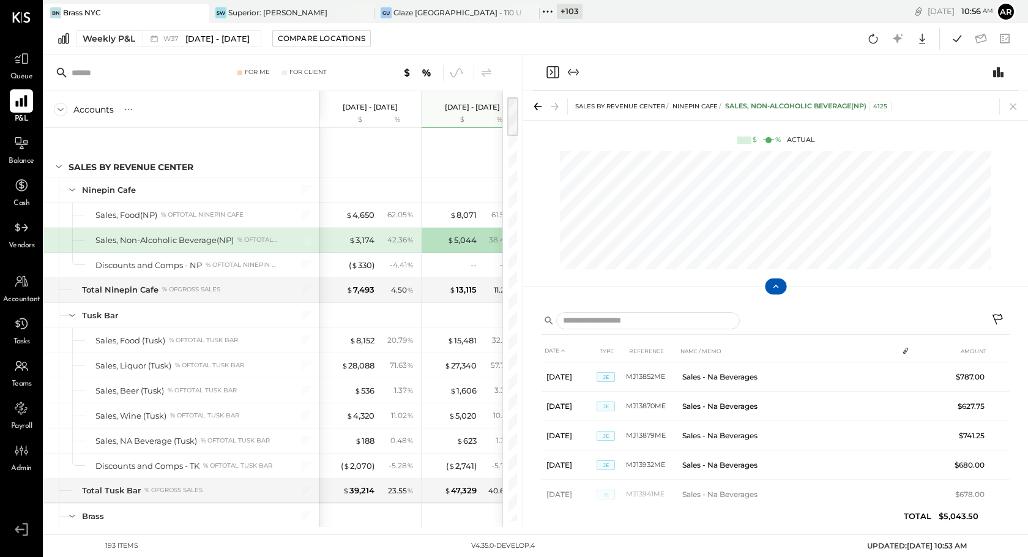
click at [775, 285] on icon at bounding box center [775, 286] width 11 height 11
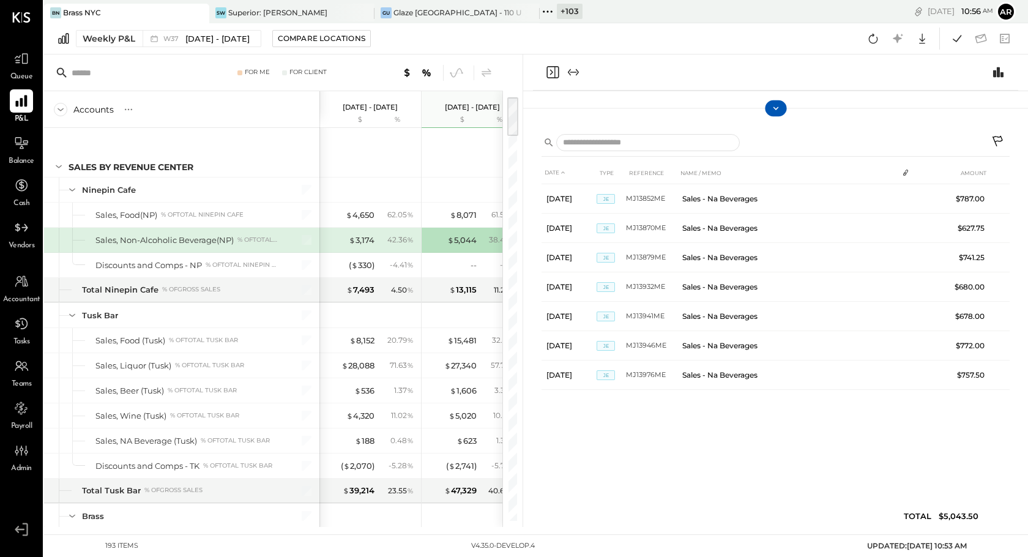
click at [773, 110] on icon at bounding box center [775, 108] width 11 height 11
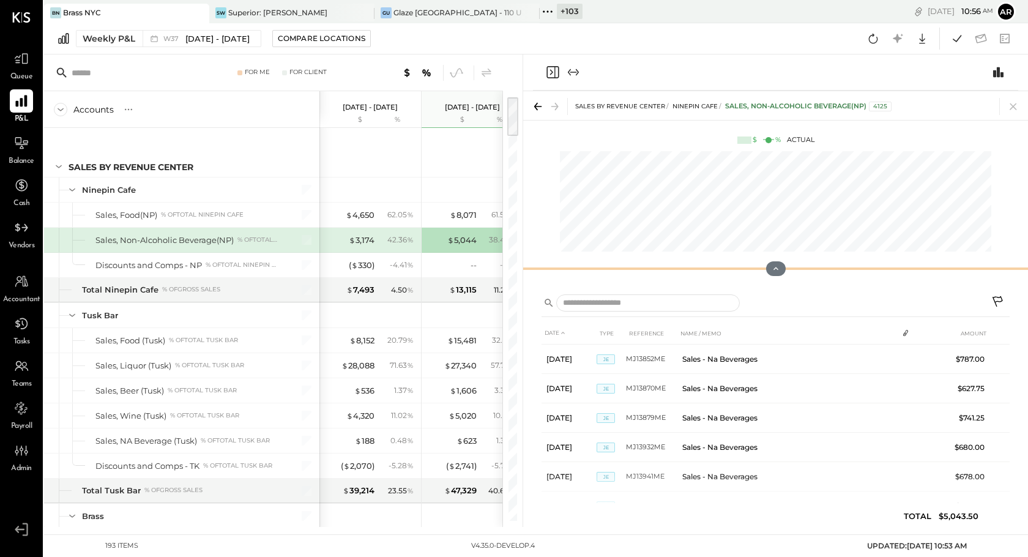
drag, startPoint x: 780, startPoint y: 285, endPoint x: 791, endPoint y: 285, distance: 11.0
click at [791, 281] on div at bounding box center [775, 268] width 505 height 24
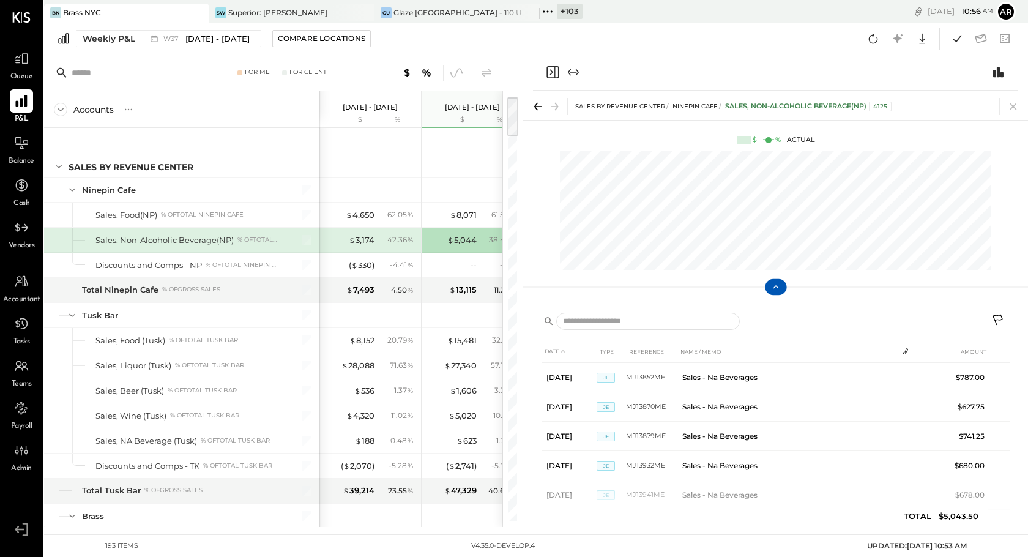
click at [775, 291] on icon at bounding box center [775, 286] width 11 height 11
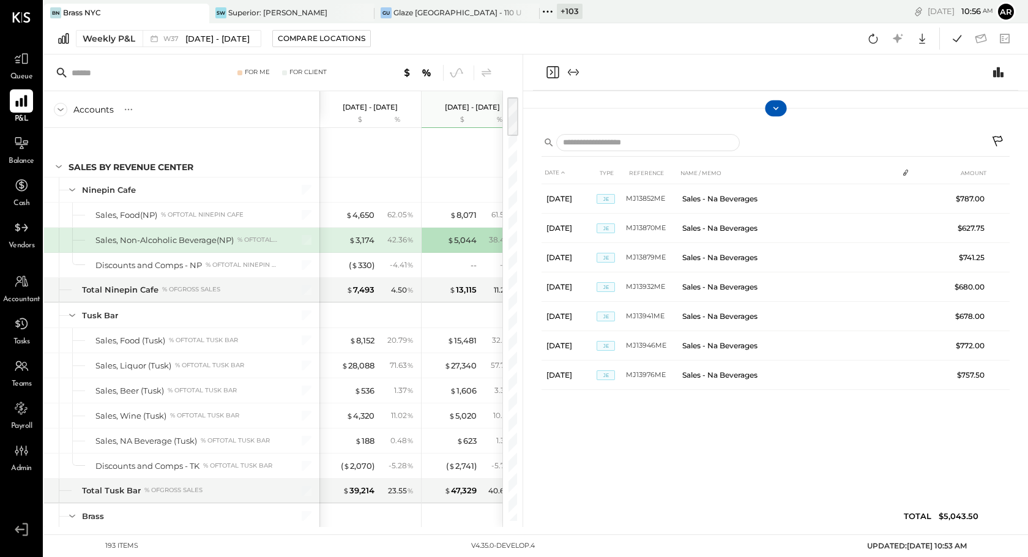
click at [775, 110] on icon at bounding box center [775, 108] width 11 height 11
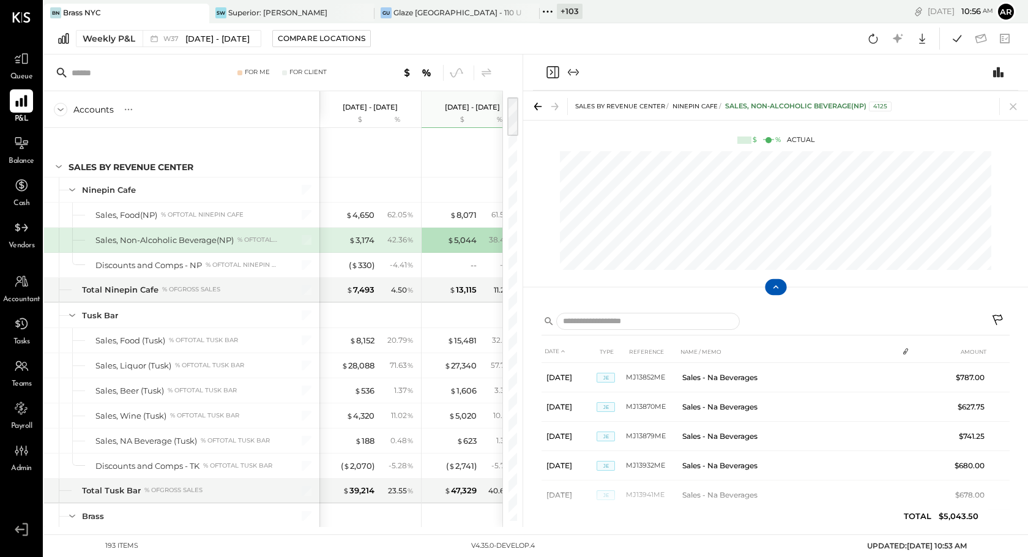
click at [778, 287] on icon at bounding box center [775, 286] width 11 height 11
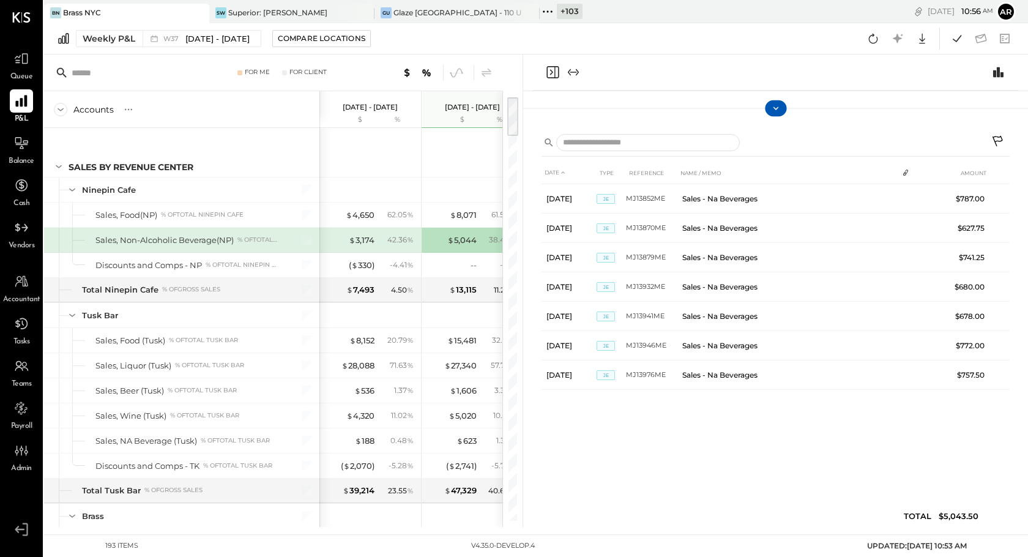
click at [770, 110] on icon at bounding box center [775, 108] width 11 height 11
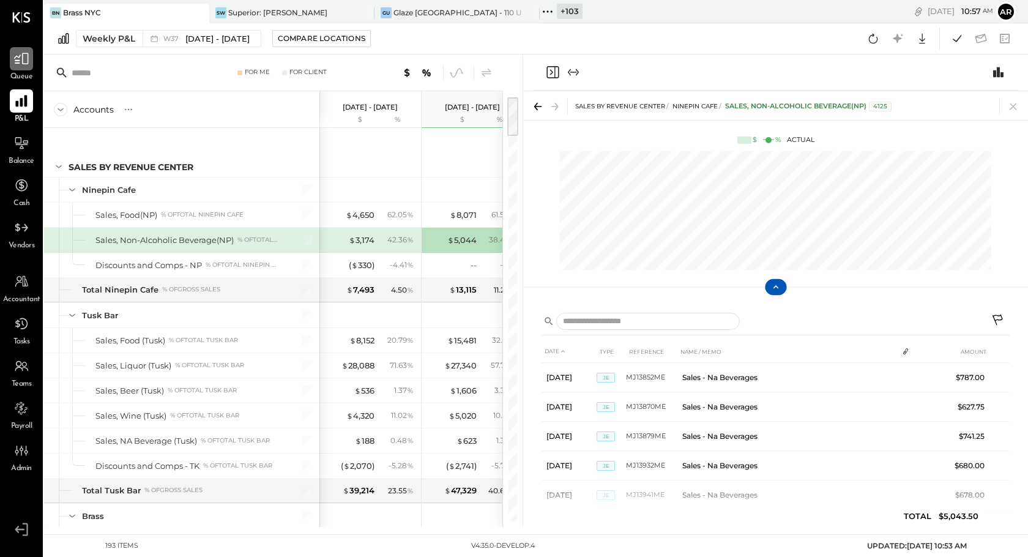
click at [15, 64] on icon at bounding box center [21, 59] width 16 height 16
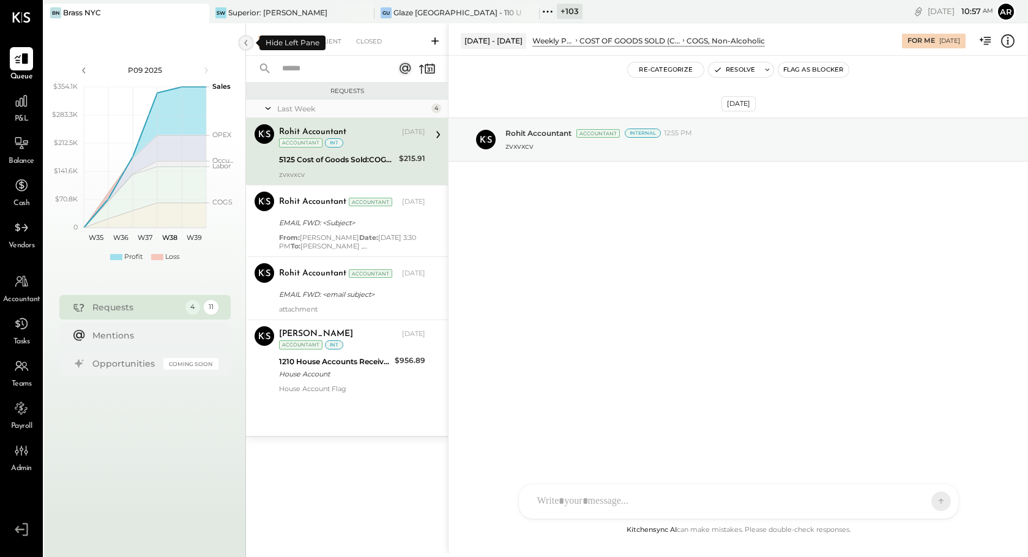
click at [245, 42] on icon at bounding box center [245, 43] width 13 height 22
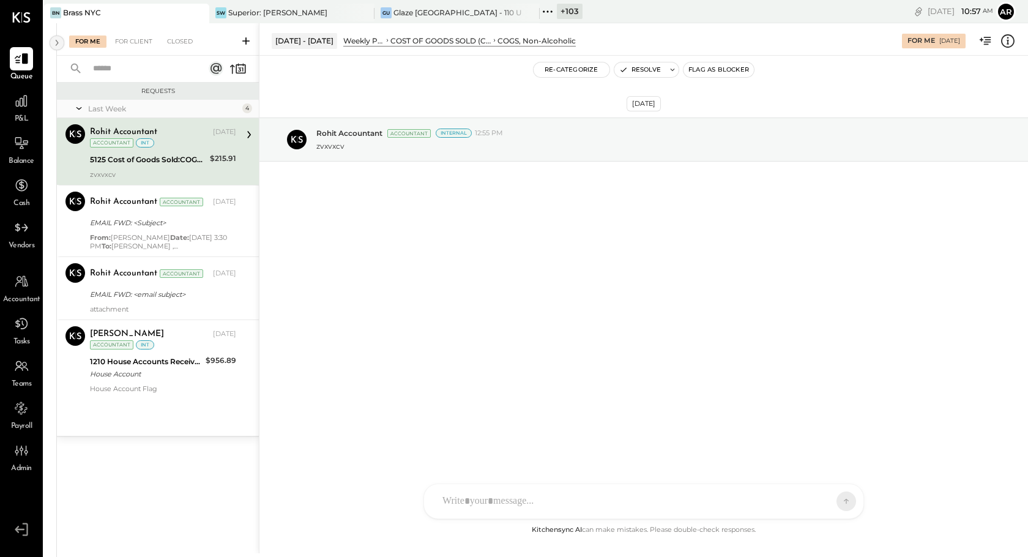
click at [55, 40] on icon at bounding box center [56, 43] width 13 height 22
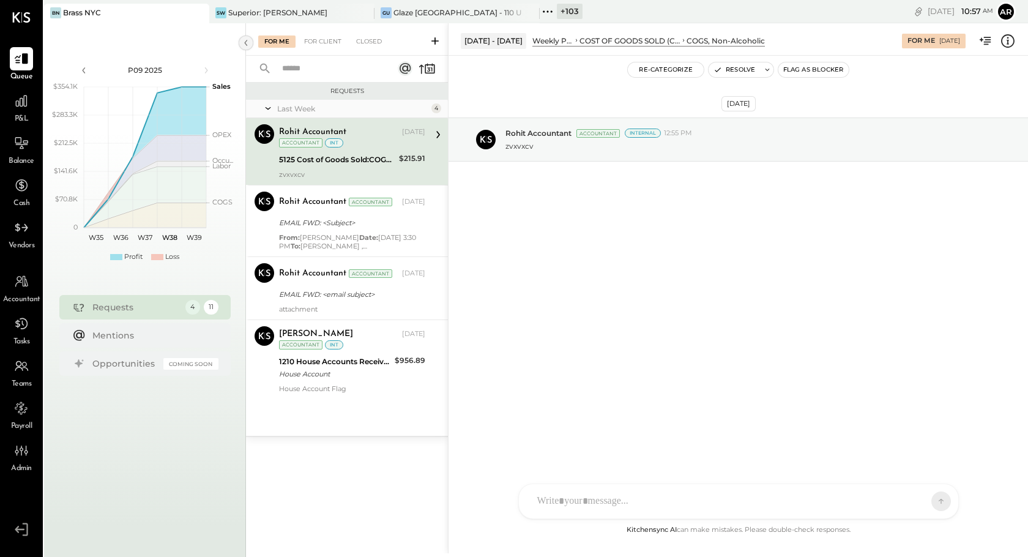
click at [242, 40] on icon at bounding box center [245, 43] width 13 height 22
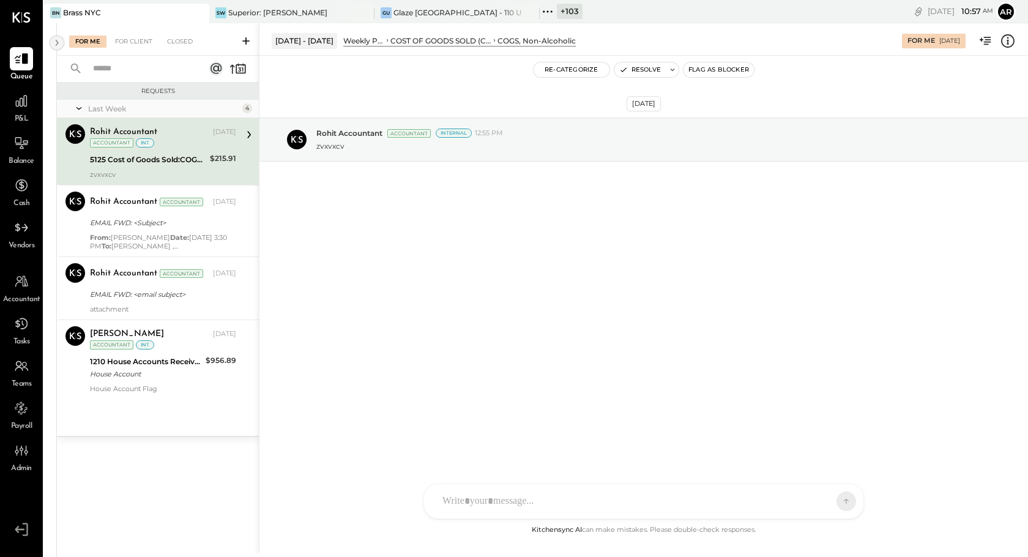
click at [59, 46] on icon at bounding box center [56, 43] width 13 height 22
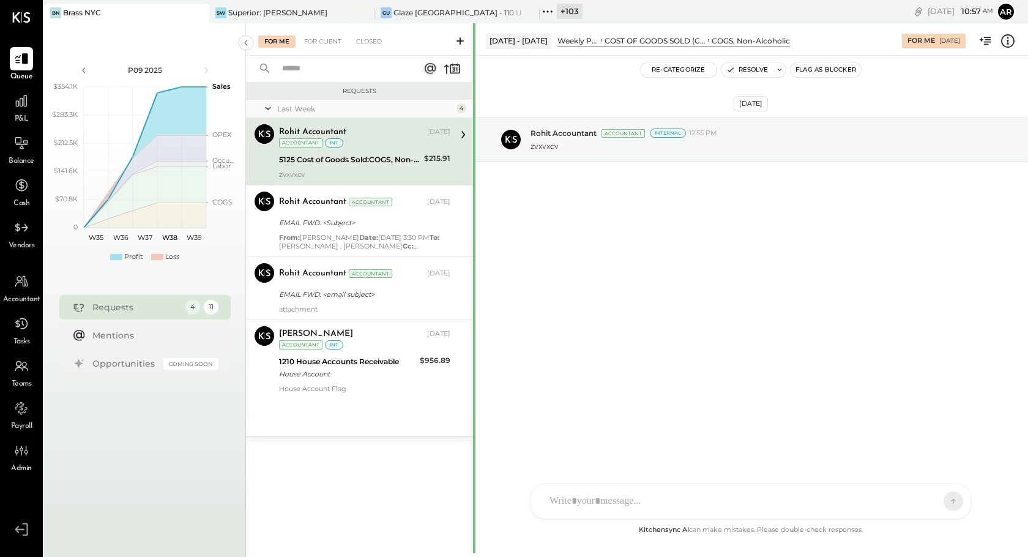
drag, startPoint x: 449, startPoint y: 61, endPoint x: 473, endPoint y: 65, distance: 24.1
click at [473, 65] on div at bounding box center [474, 553] width 2 height 1060
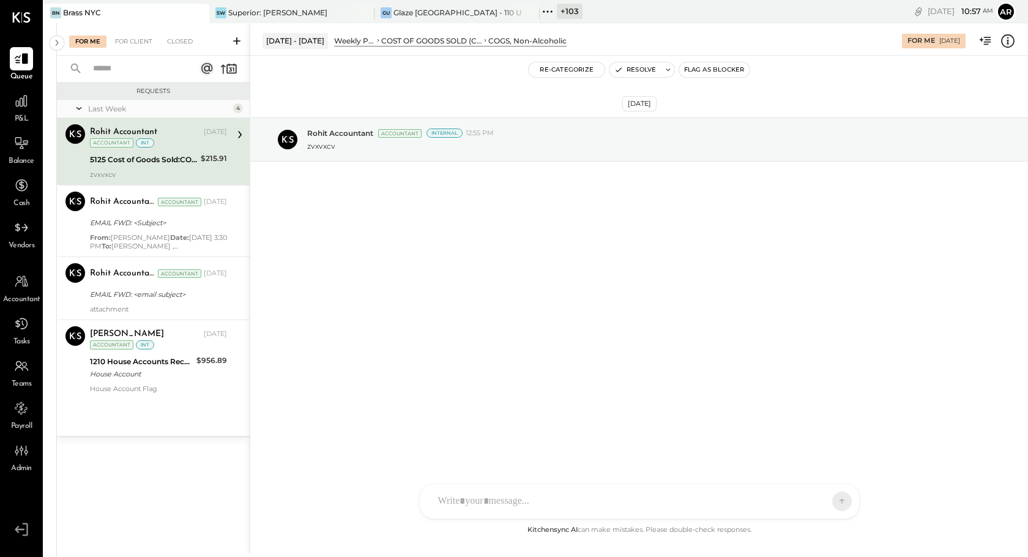
drag, startPoint x: 473, startPoint y: 89, endPoint x: 600, endPoint y: 87, distance: 126.7
click at [600, 87] on div "For Me For Client Closed Requests Last Week 4 Rohit Accountant Accountant Rohit…" at bounding box center [542, 288] width 971 height 530
drag, startPoint x: 252, startPoint y: 104, endPoint x: 266, endPoint y: 104, distance: 14.1
click at [266, 104] on div "[DATE] Rohit Accountant Accountant Internal 12:55 PM zvxvxcv" at bounding box center [639, 169] width 778 height 167
click at [57, 42] on icon at bounding box center [57, 43] width 3 height 6
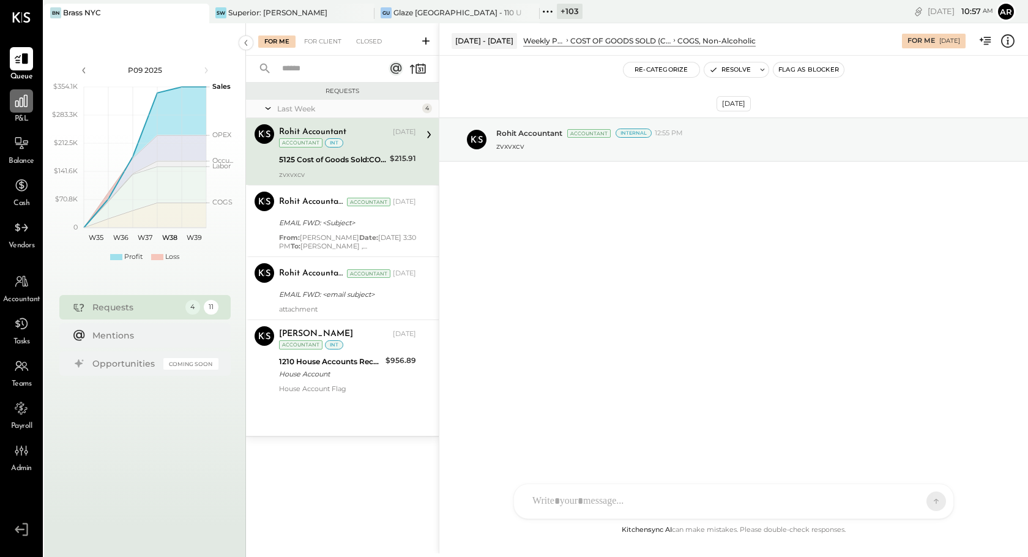
click at [21, 110] on div at bounding box center [21, 100] width 23 height 23
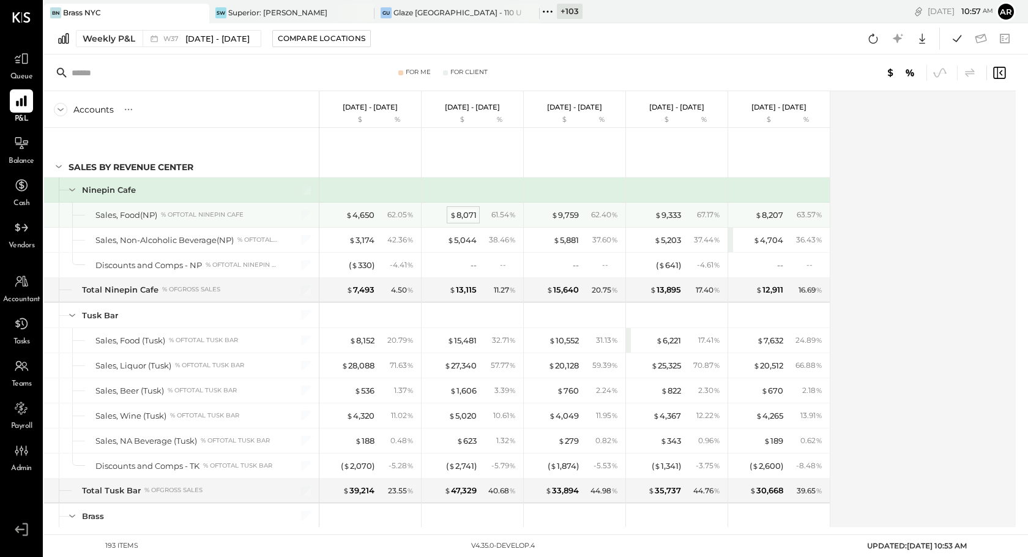
click at [466, 210] on div "$ 8,071" at bounding box center [463, 215] width 27 height 12
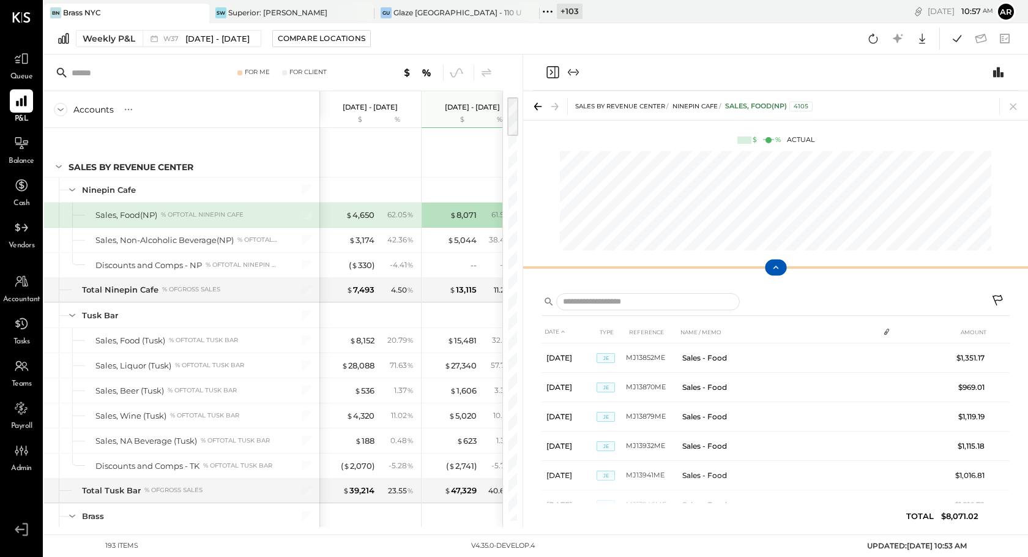
click at [773, 267] on icon at bounding box center [775, 267] width 11 height 11
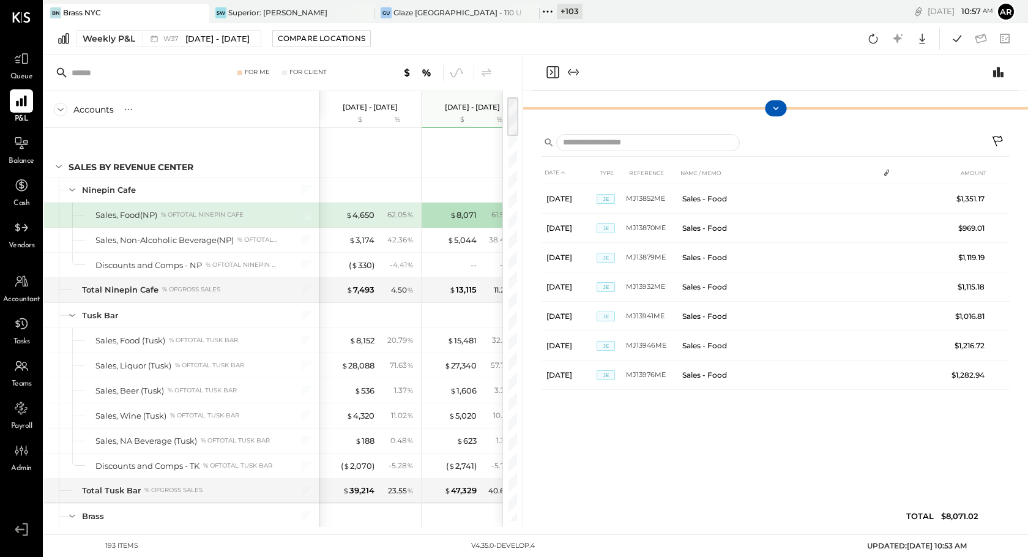
click at [772, 110] on icon at bounding box center [775, 108] width 11 height 11
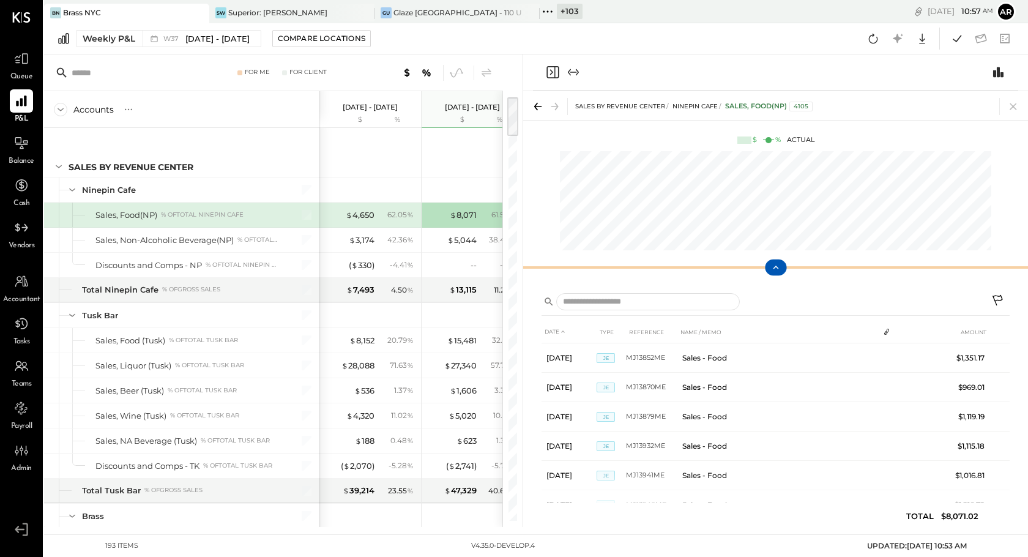
click at [777, 265] on icon at bounding box center [775, 267] width 11 height 11
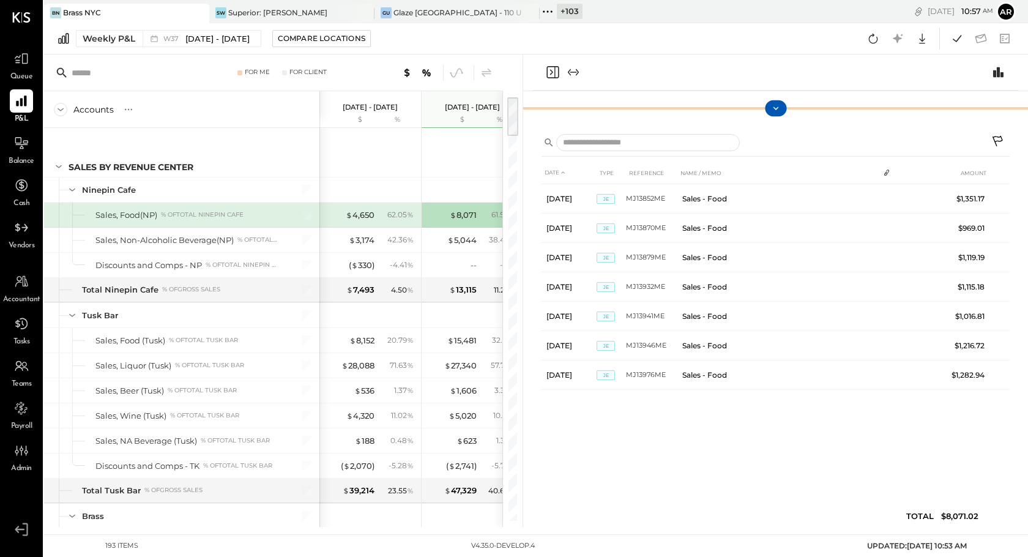
click at [772, 99] on div at bounding box center [775, 108] width 505 height 24
click at [774, 113] on icon at bounding box center [775, 108] width 11 height 11
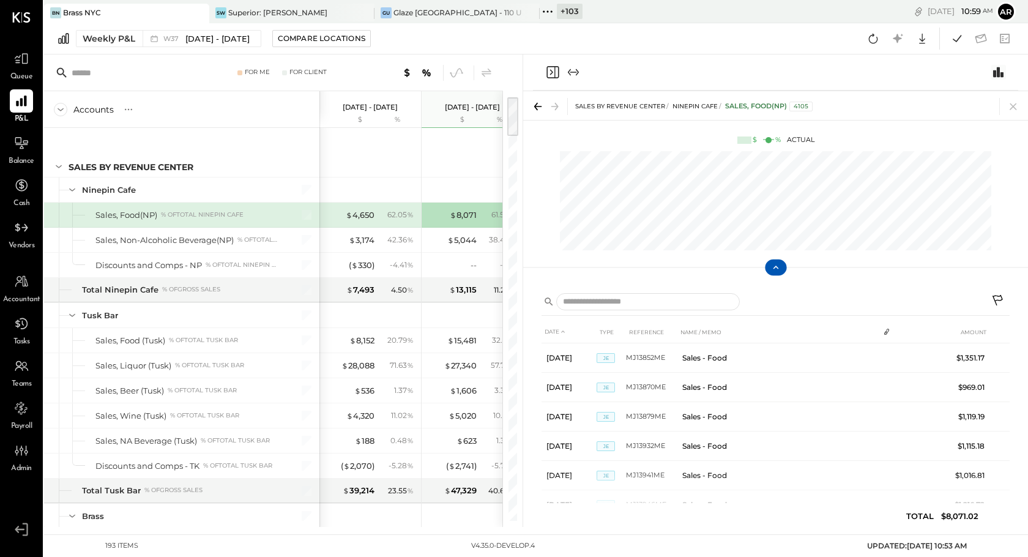
click at [996, 69] on icon "Switch to Chart module" at bounding box center [998, 72] width 15 height 15
click at [996, 68] on icon "Switch to Chart module" at bounding box center [998, 72] width 15 height 15
click at [995, 70] on icon "Switch to Chart module" at bounding box center [998, 72] width 15 height 15
click at [556, 70] on icon "Close panel" at bounding box center [552, 72] width 15 height 15
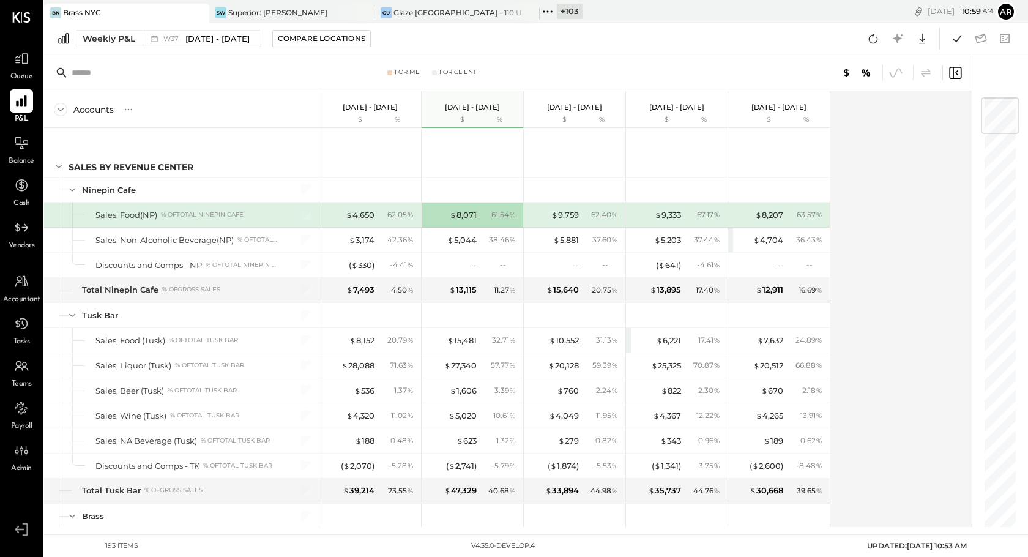
click at [953, 73] on icon at bounding box center [955, 73] width 12 height 12
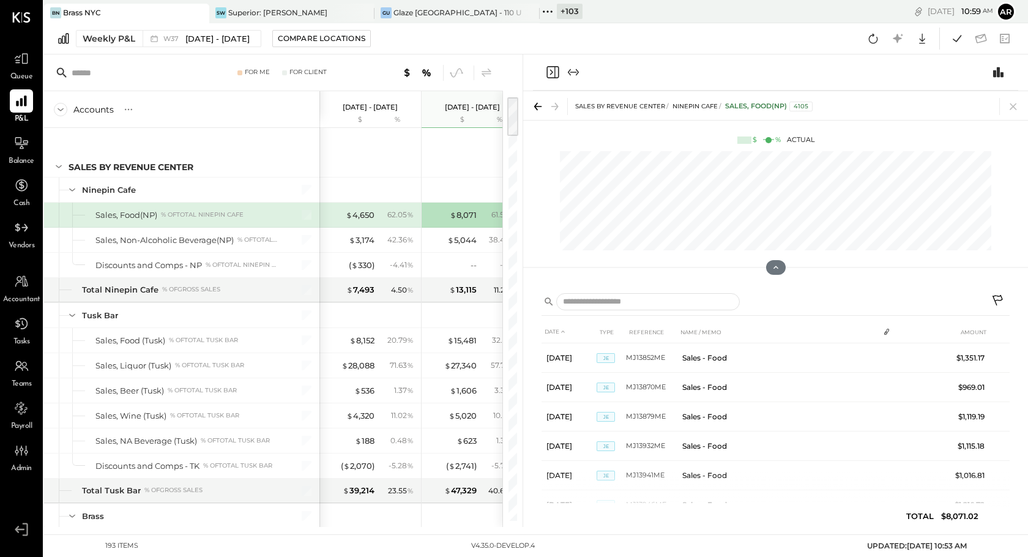
click at [553, 69] on icon "Close panel" at bounding box center [552, 72] width 15 height 15
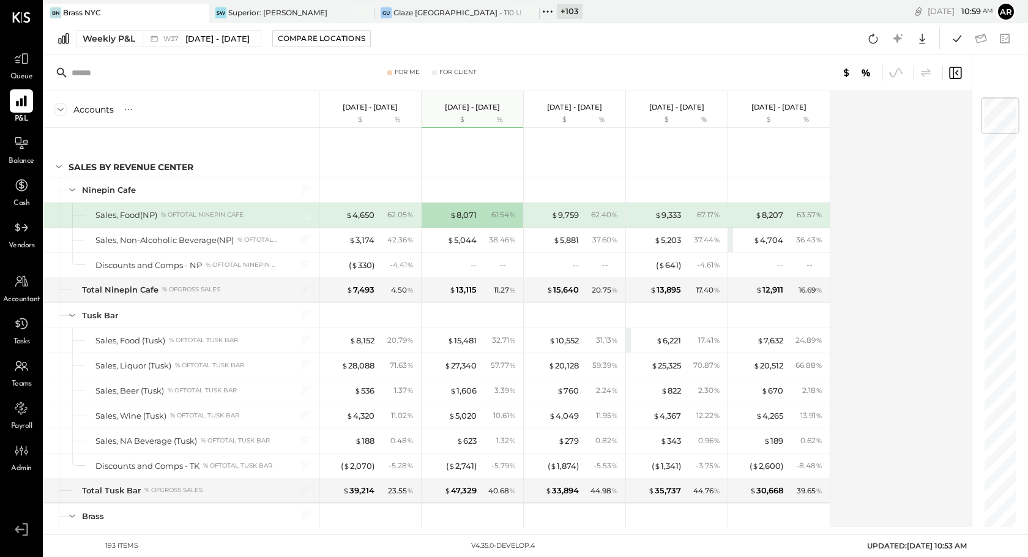
click at [954, 72] on icon at bounding box center [955, 72] width 15 height 15
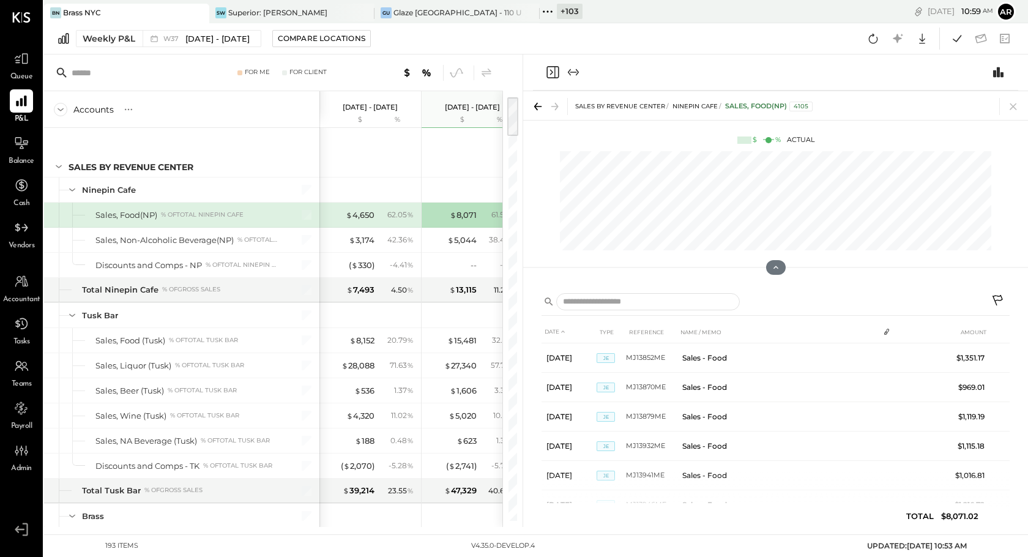
click at [571, 69] on icon "Expand panel (e)" at bounding box center [573, 72] width 15 height 15
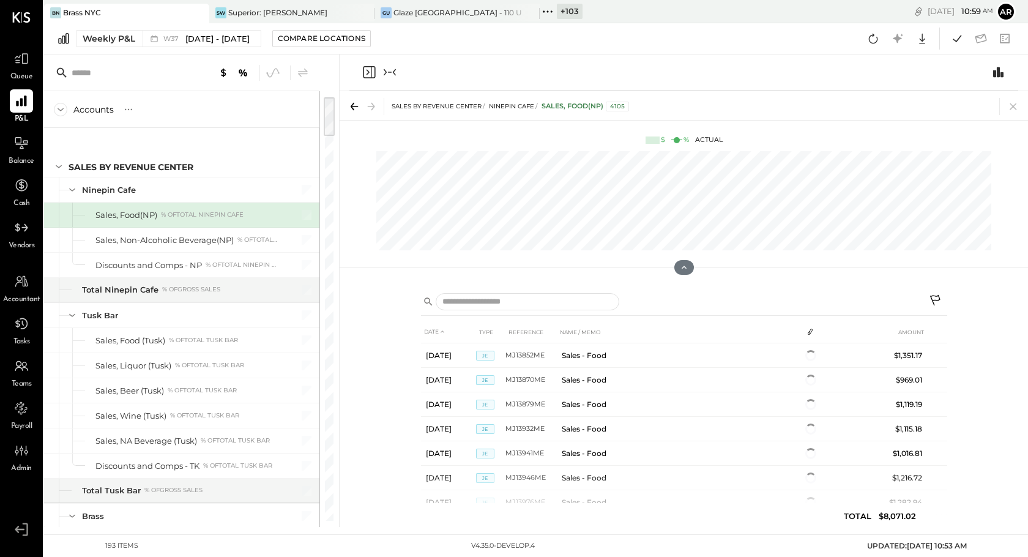
click at [387, 72] on icon "Collapse panel (e)" at bounding box center [389, 72] width 15 height 15
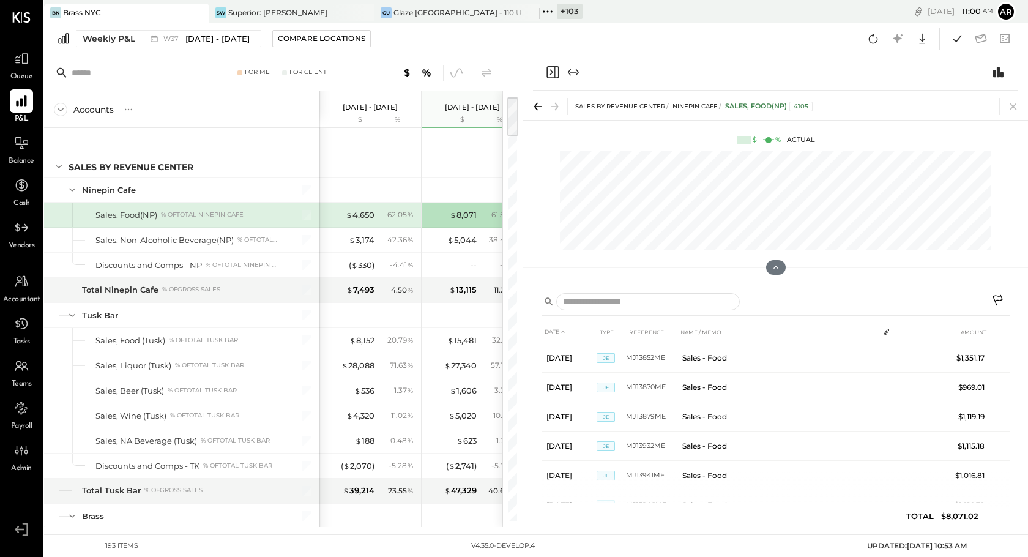
click at [547, 72] on icon "Close panel" at bounding box center [552, 72] width 12 height 12
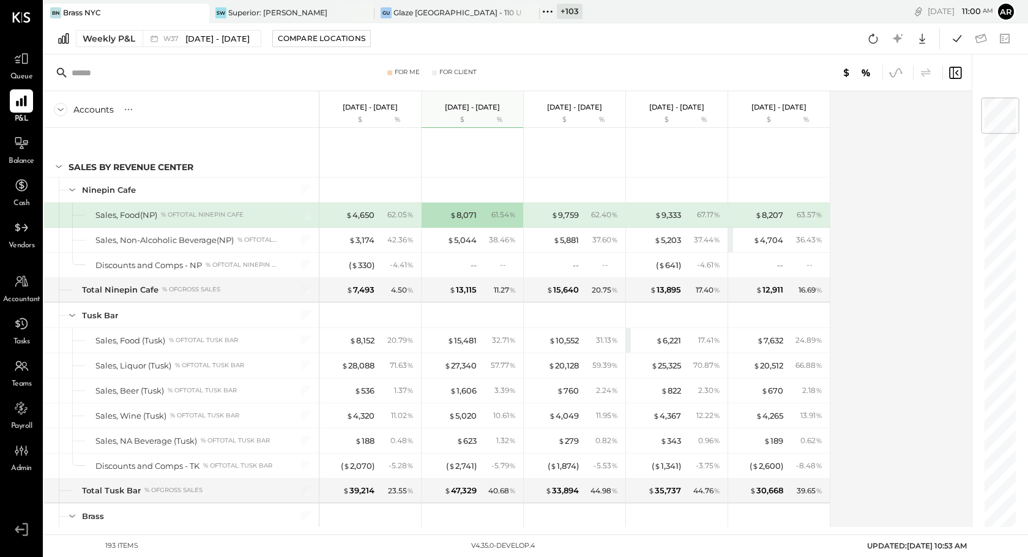
drag, startPoint x: 955, startPoint y: 76, endPoint x: 944, endPoint y: 78, distance: 11.2
click at [955, 76] on icon at bounding box center [955, 72] width 15 height 15
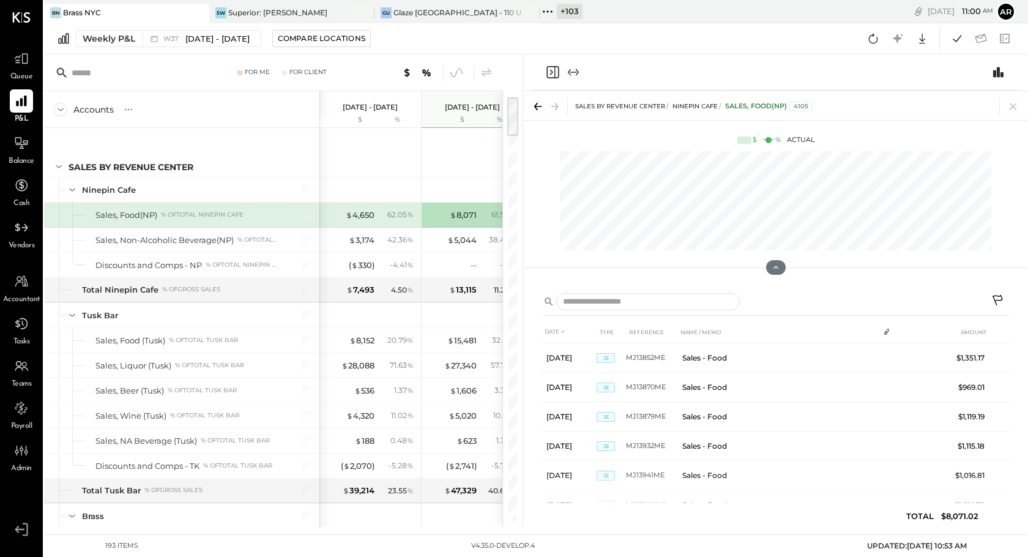
click at [549, 70] on icon "Close panel" at bounding box center [552, 72] width 15 height 15
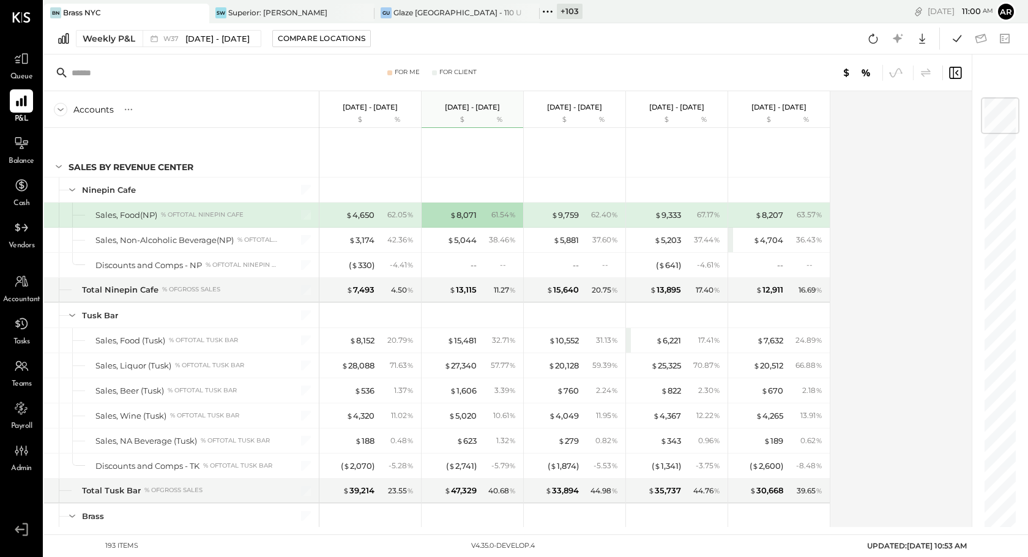
click at [953, 66] on icon at bounding box center [955, 72] width 15 height 15
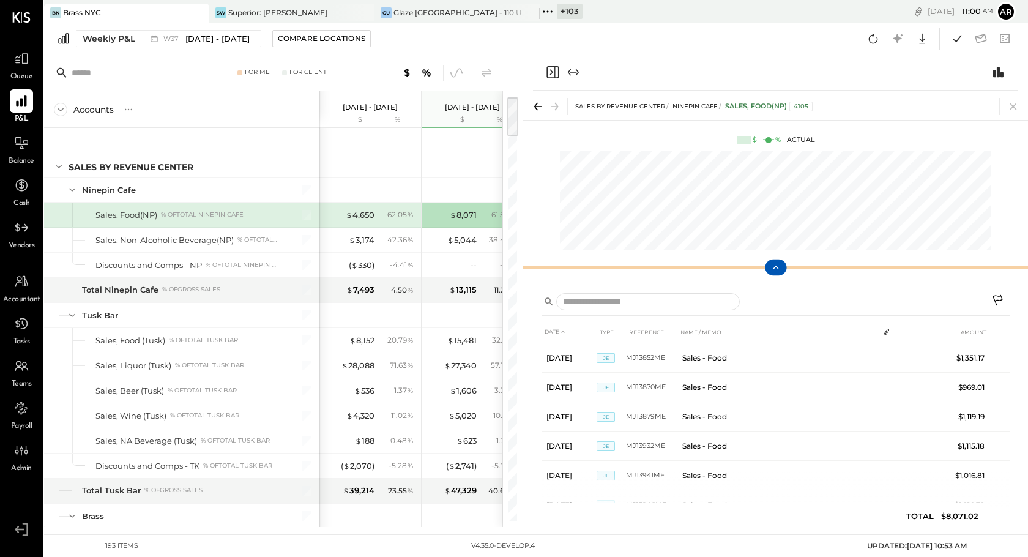
click at [777, 264] on icon at bounding box center [775, 267] width 11 height 11
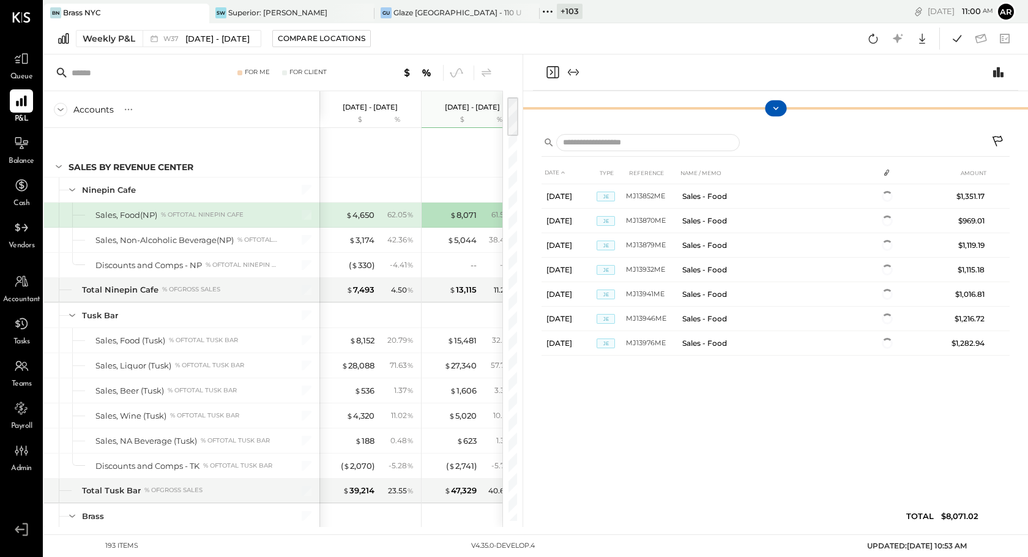
click at [775, 111] on icon at bounding box center [775, 108] width 11 height 11
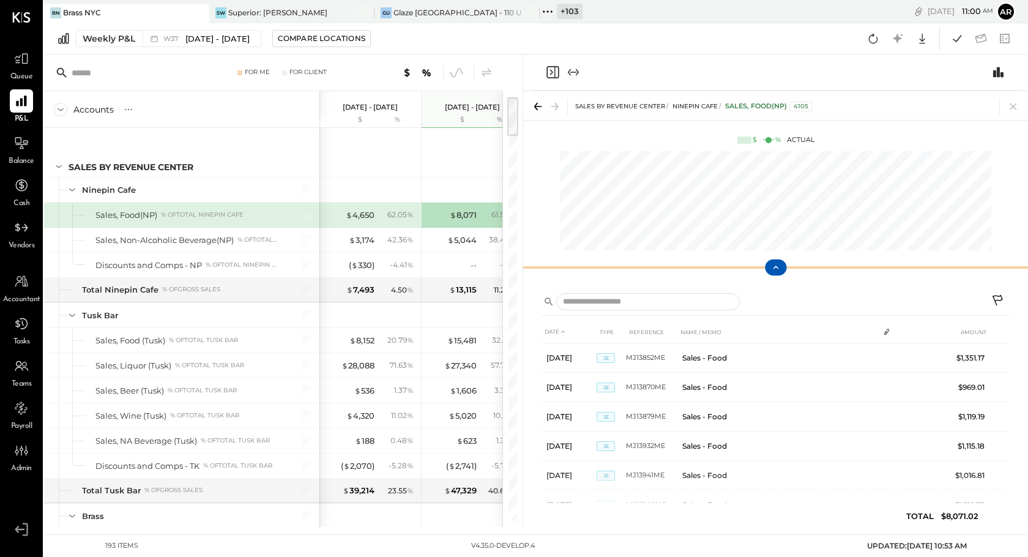
click at [778, 270] on icon at bounding box center [775, 267] width 11 height 11
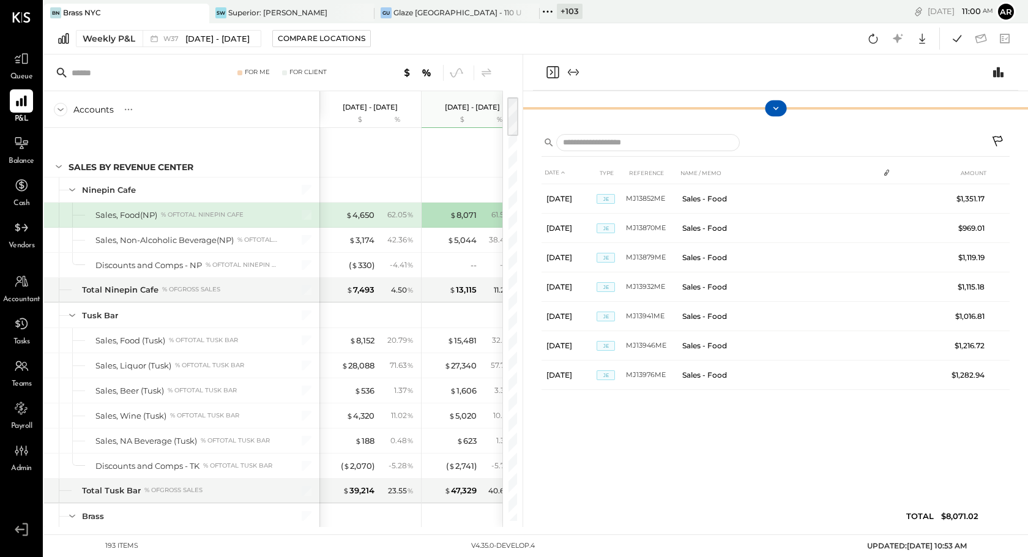
click at [771, 113] on icon at bounding box center [775, 108] width 11 height 11
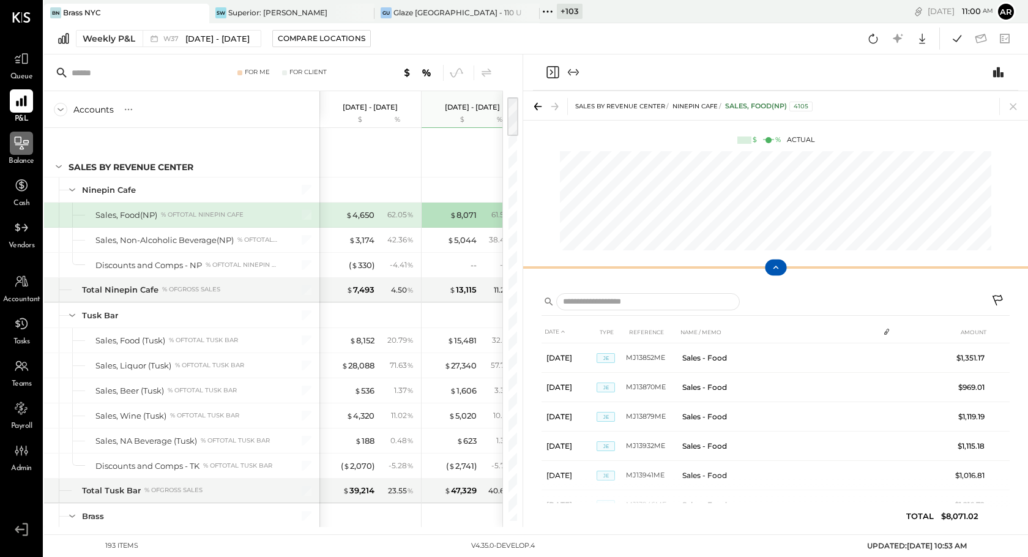
click at [18, 140] on icon at bounding box center [21, 143] width 16 height 16
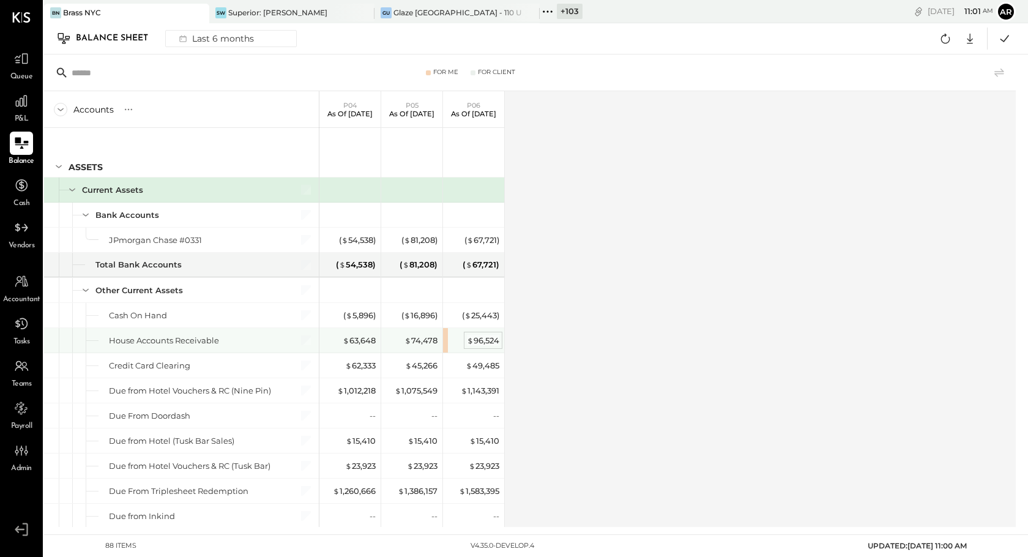
click at [467, 339] on span "$" at bounding box center [470, 340] width 7 height 10
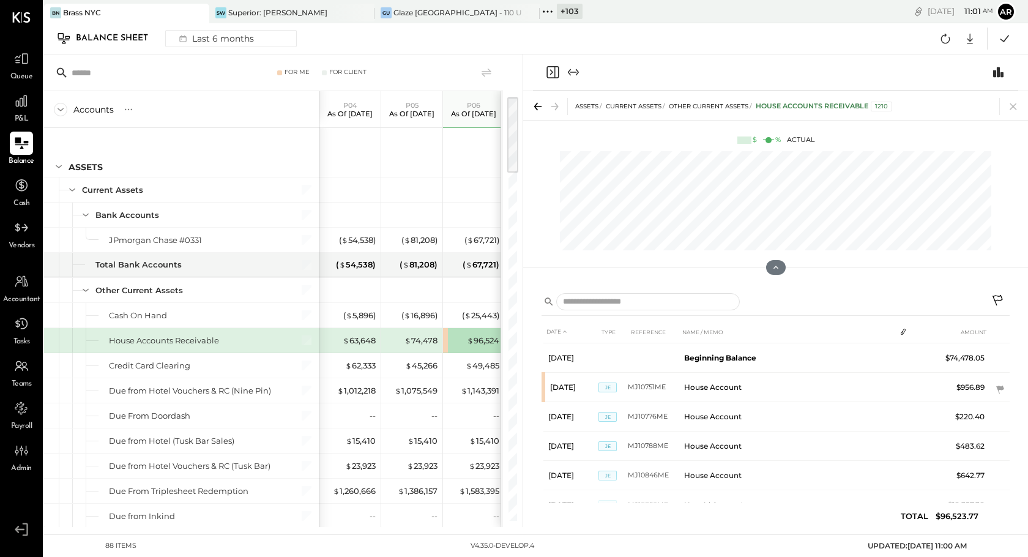
click at [551, 76] on icon "Close panel" at bounding box center [552, 72] width 15 height 15
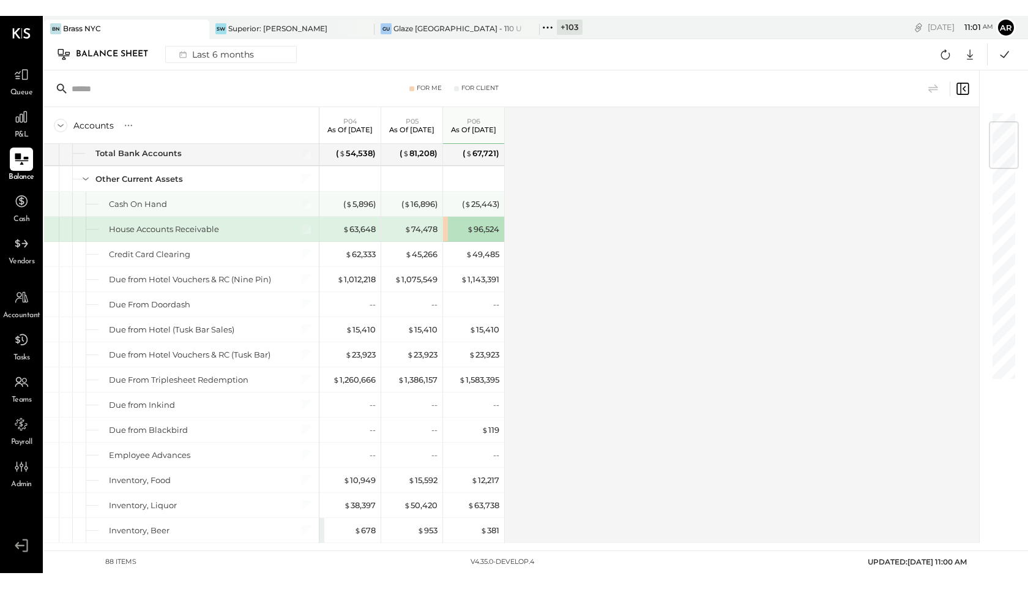
scroll to position [75, 0]
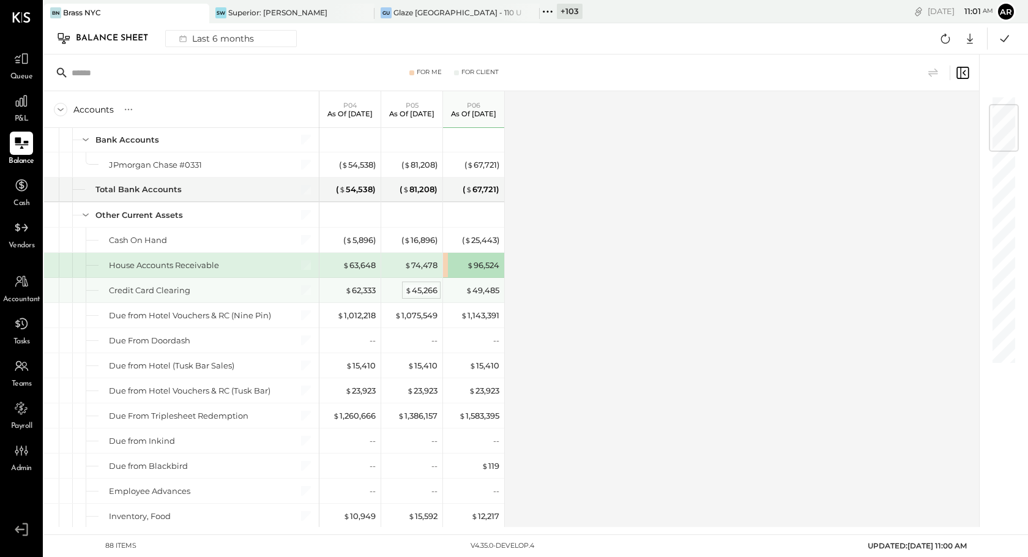
click at [409, 288] on span "$" at bounding box center [408, 290] width 7 height 10
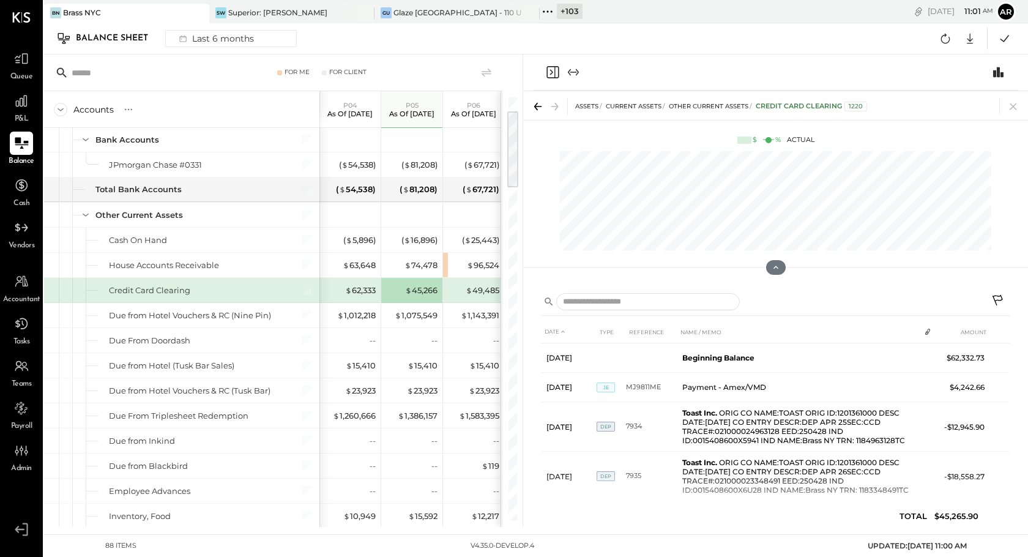
click at [1015, 297] on div "DATE TYPE REFERENCE NAME / MEMO AMOUNT [DATE] Beginning Balance $62,332.73 [DAT…" at bounding box center [775, 406] width 505 height 242
click at [1002, 297] on icon at bounding box center [998, 301] width 15 height 15
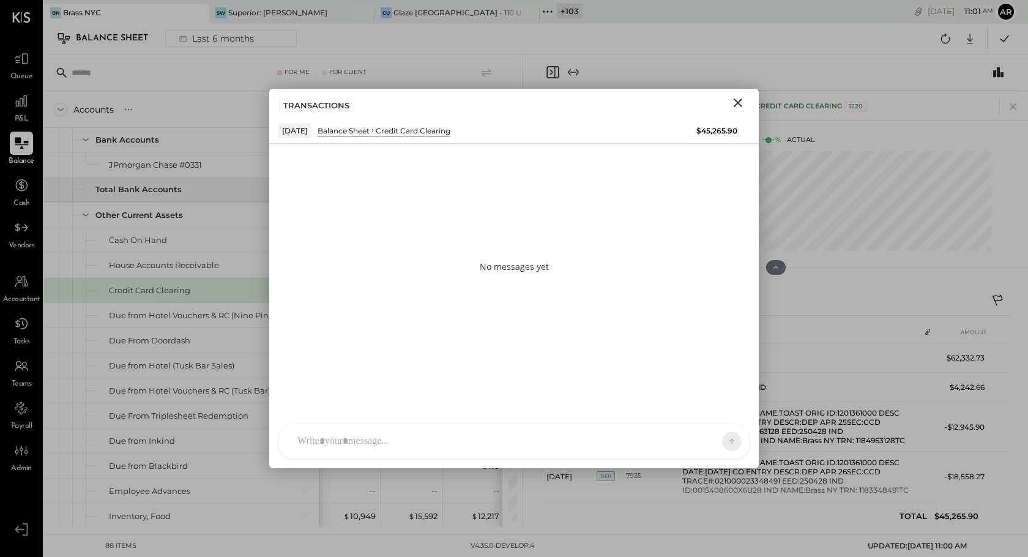
click at [525, 444] on div at bounding box center [502, 441] width 423 height 27
click at [698, 439] on icon at bounding box center [703, 441] width 10 height 10
click at [694, 419] on div "INTERNAL" at bounding box center [710, 411] width 72 height 20
click at [721, 440] on icon at bounding box center [721, 440] width 11 height 12
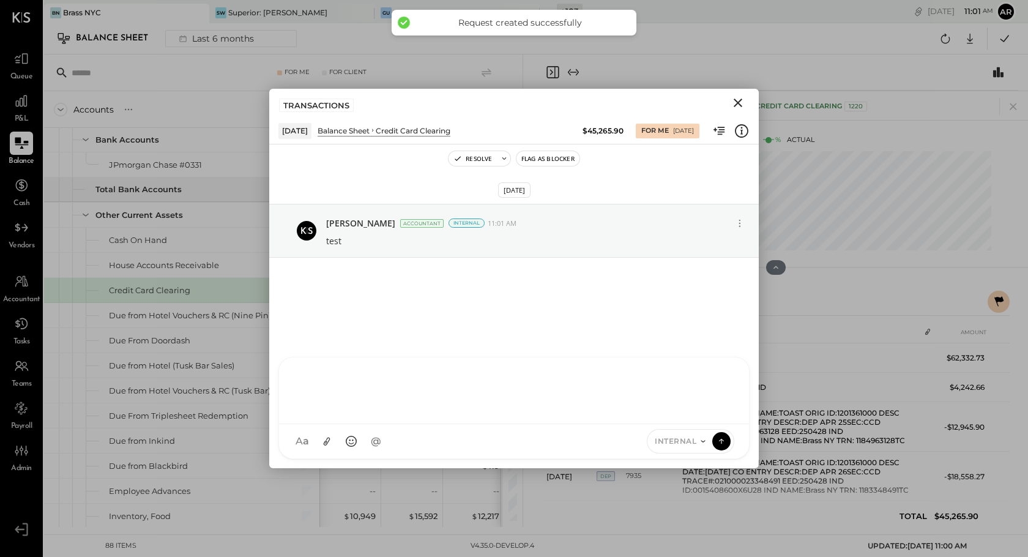
click at [741, 100] on icon "Close" at bounding box center [738, 102] width 15 height 15
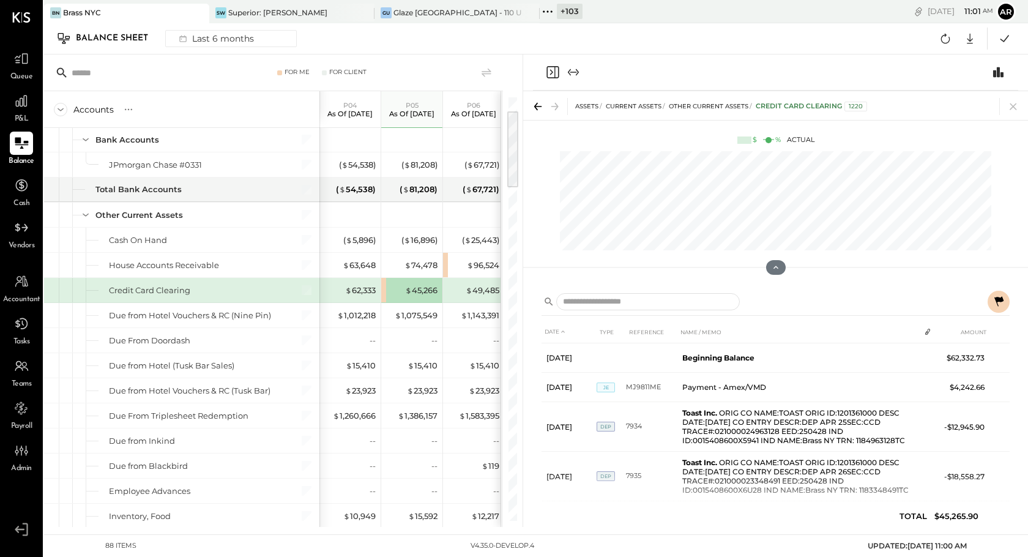
click at [549, 69] on icon "Close panel" at bounding box center [552, 72] width 15 height 15
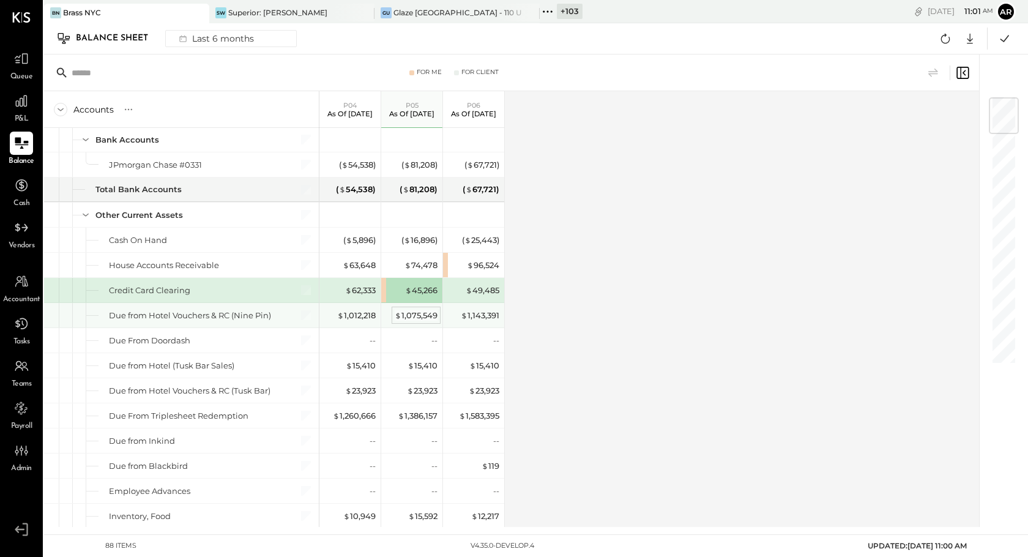
click at [395, 310] on span "$" at bounding box center [398, 315] width 7 height 10
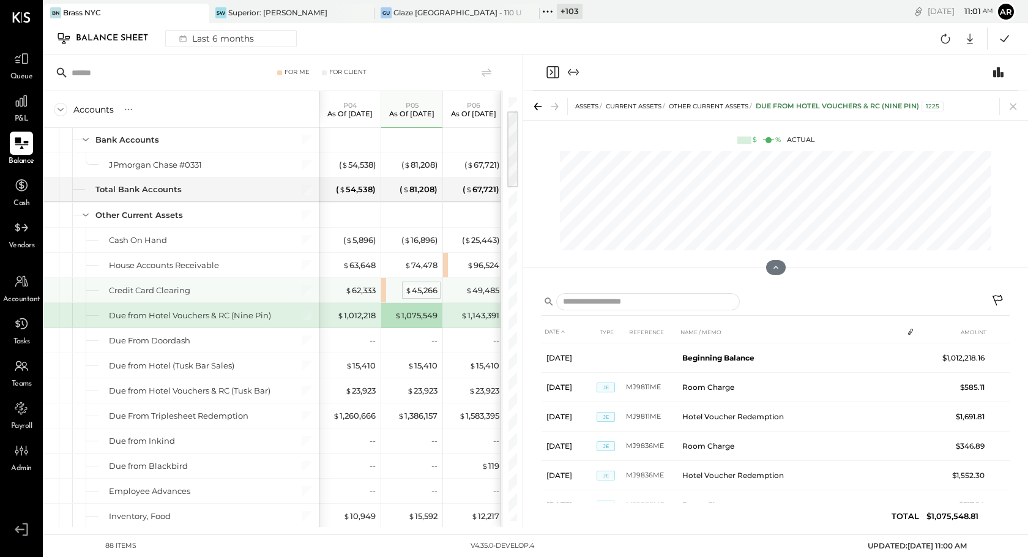
click at [405, 290] on div "$ 45,266" at bounding box center [421, 291] width 32 height 12
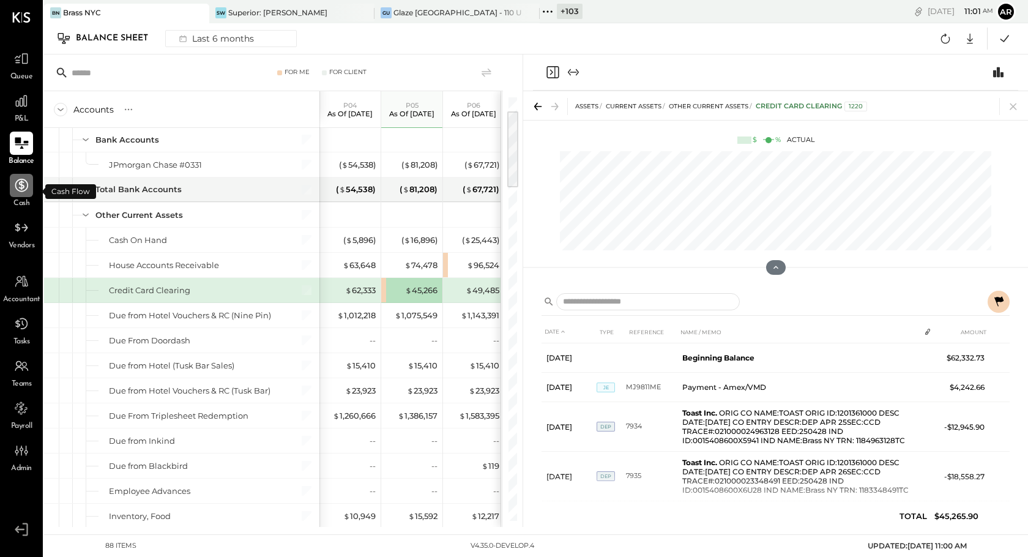
click at [18, 192] on icon at bounding box center [21, 185] width 16 height 16
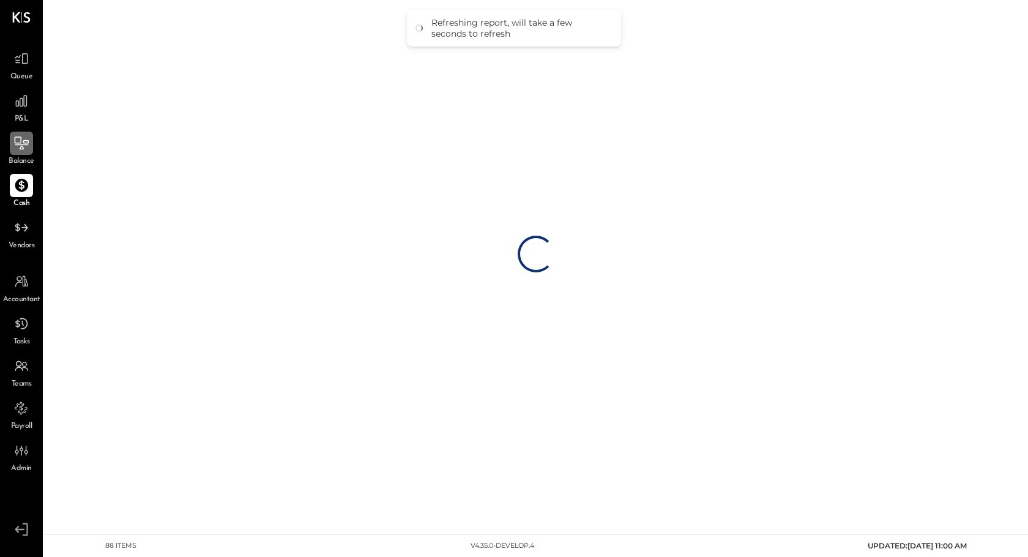
click at [28, 242] on span "Vendors" at bounding box center [22, 245] width 26 height 11
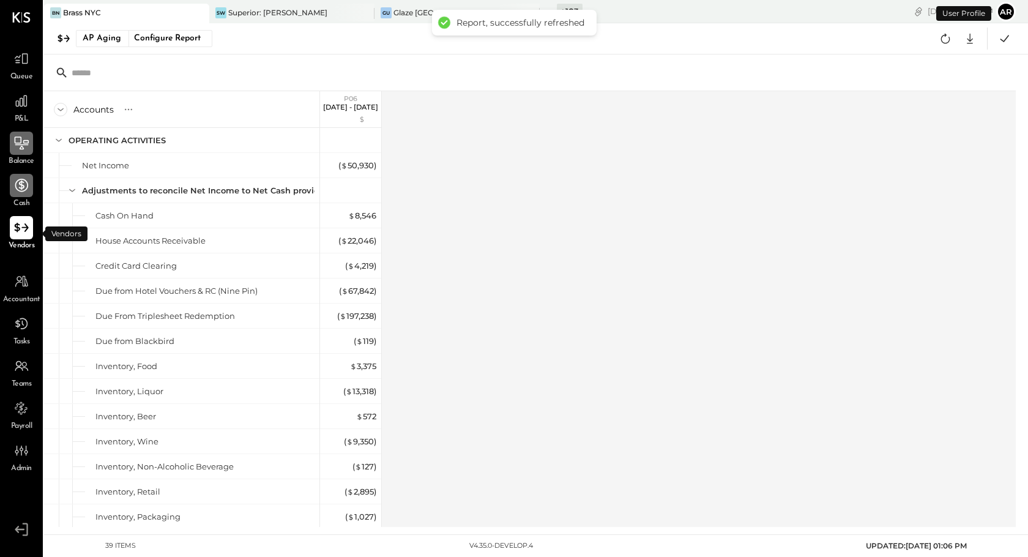
click at [21, 234] on icon at bounding box center [21, 228] width 16 height 16
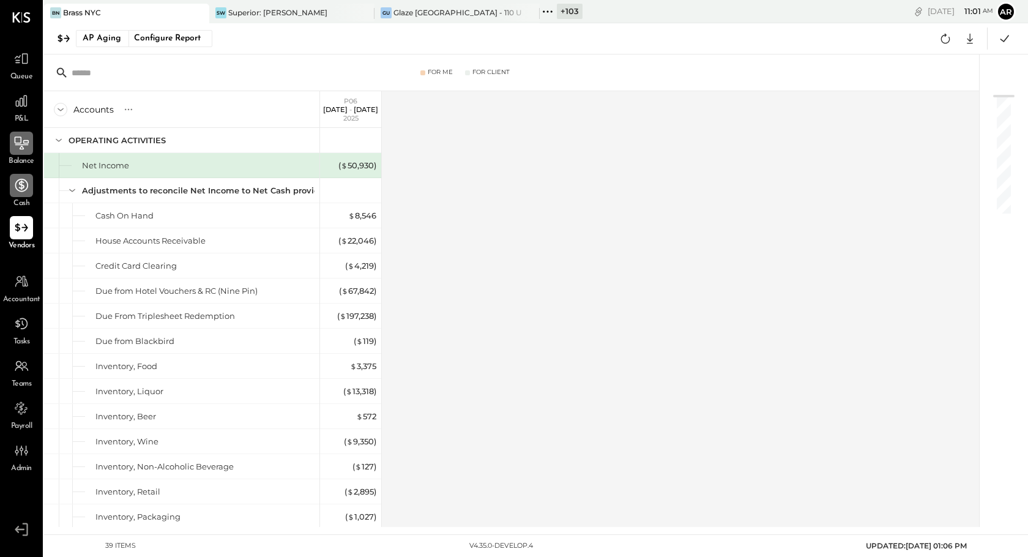
click at [168, 50] on div "AP Aging Configure Report Google Sheets Excel" at bounding box center [536, 38] width 984 height 31
click at [167, 43] on div "Configure Report" at bounding box center [167, 39] width 77 height 16
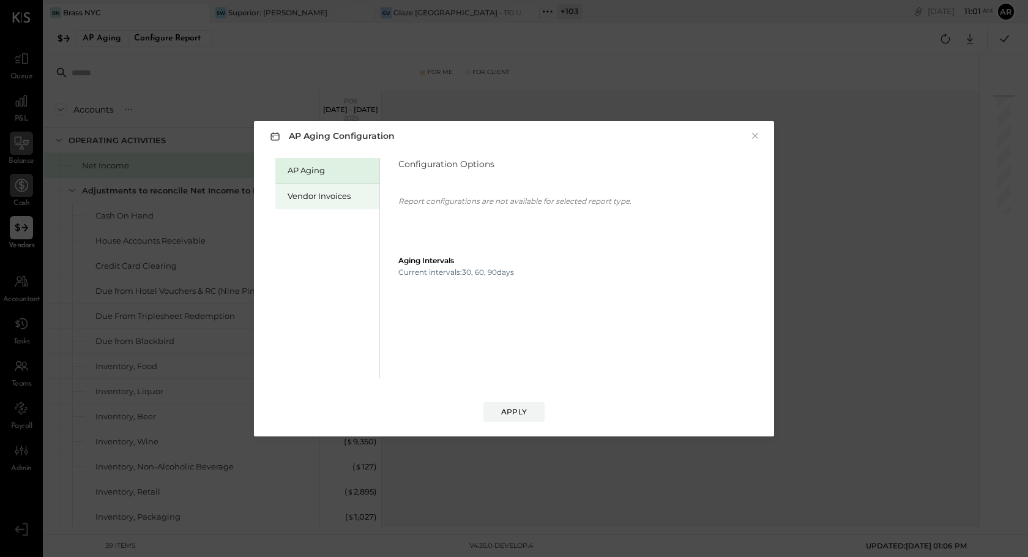
click at [326, 195] on div "Vendor Invoices" at bounding box center [331, 196] width 86 height 12
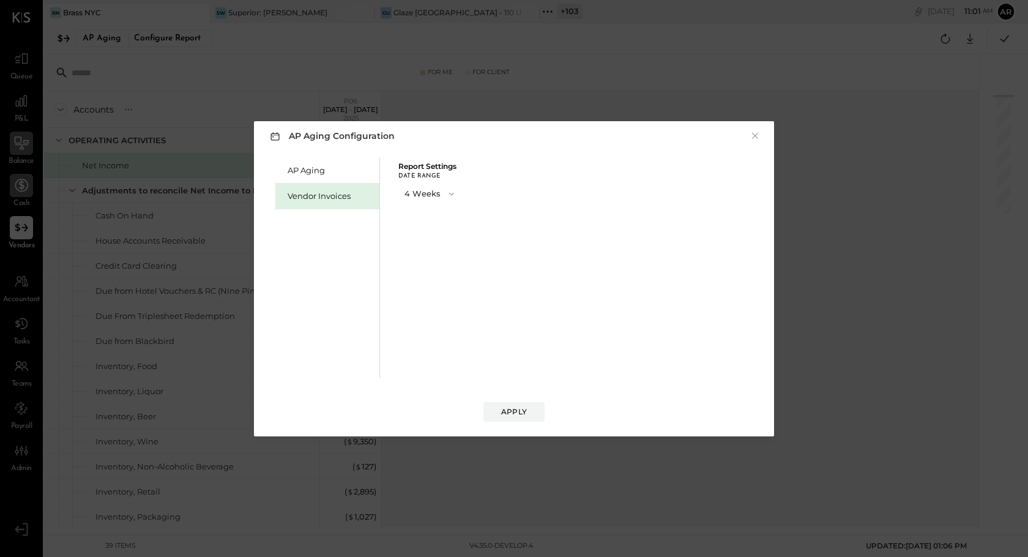
click at [436, 203] on button "4 Weeks" at bounding box center [430, 193] width 64 height 23
click at [443, 242] on div "13 Weeks" at bounding box center [430, 237] width 63 height 22
click at [512, 408] on div "Apply" at bounding box center [514, 411] width 26 height 10
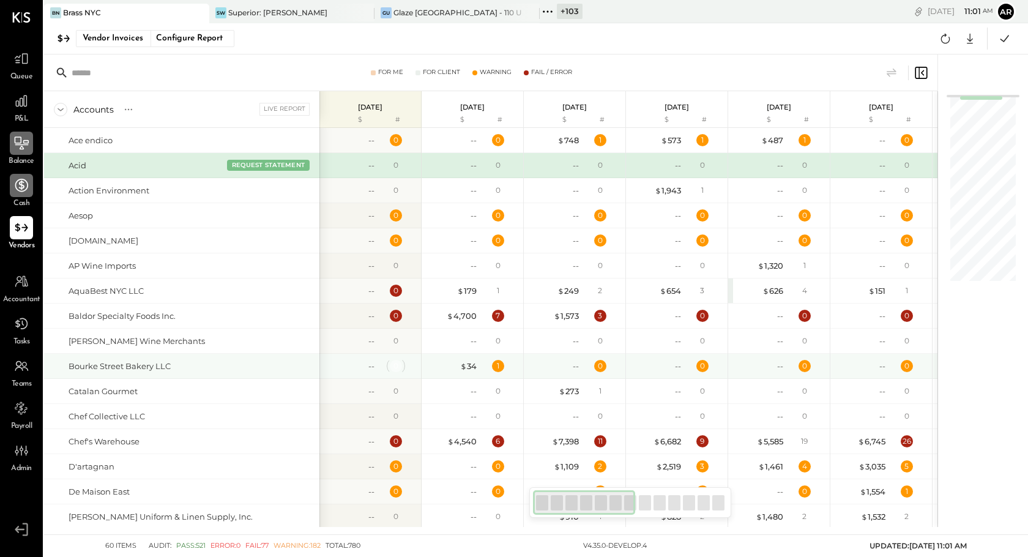
click at [393, 368] on div "0" at bounding box center [395, 365] width 5 height 10
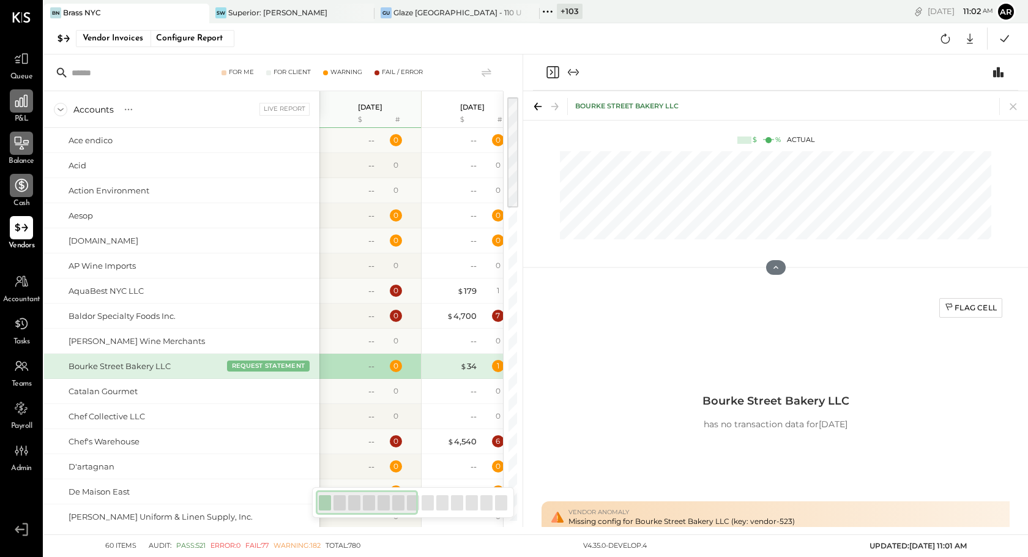
click at [20, 106] on icon at bounding box center [21, 101] width 12 height 12
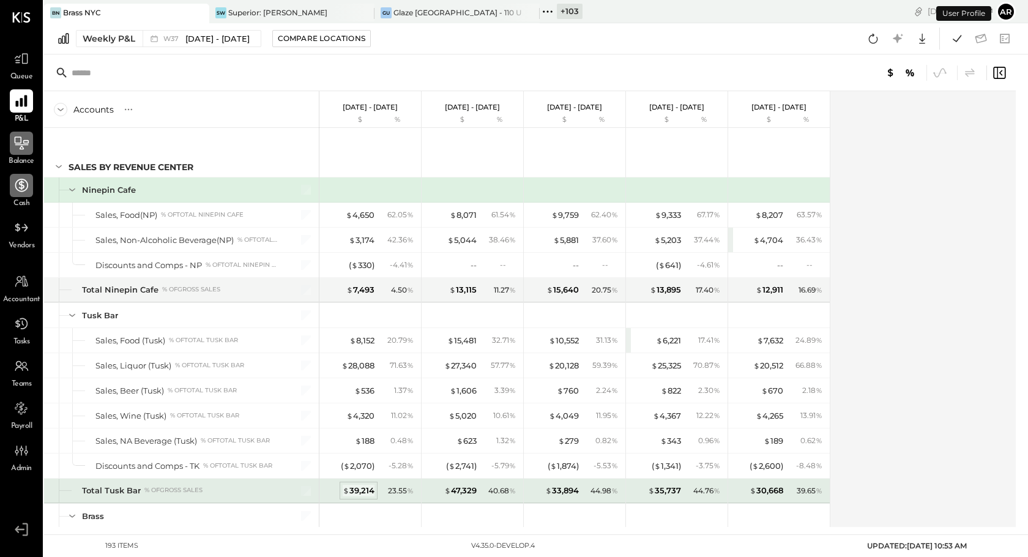
click at [360, 491] on div "$ 39,214" at bounding box center [359, 491] width 32 height 12
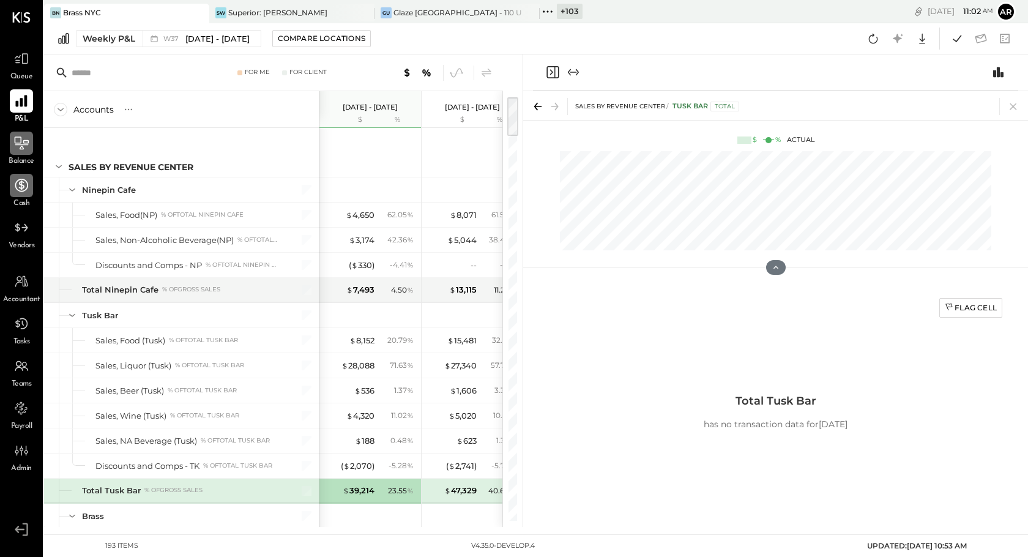
click at [551, 65] on icon "Close panel" at bounding box center [552, 72] width 15 height 15
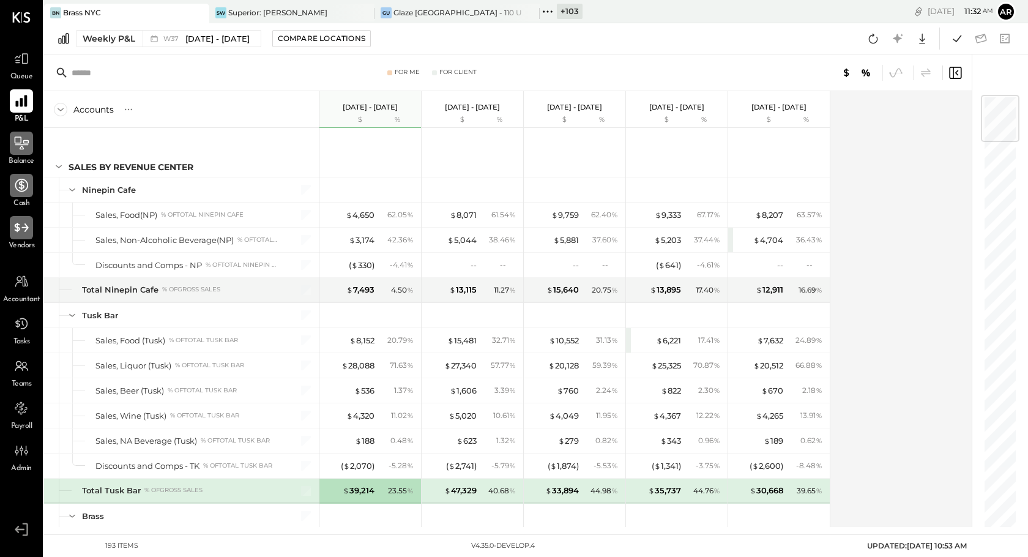
click at [30, 236] on div at bounding box center [21, 227] width 23 height 23
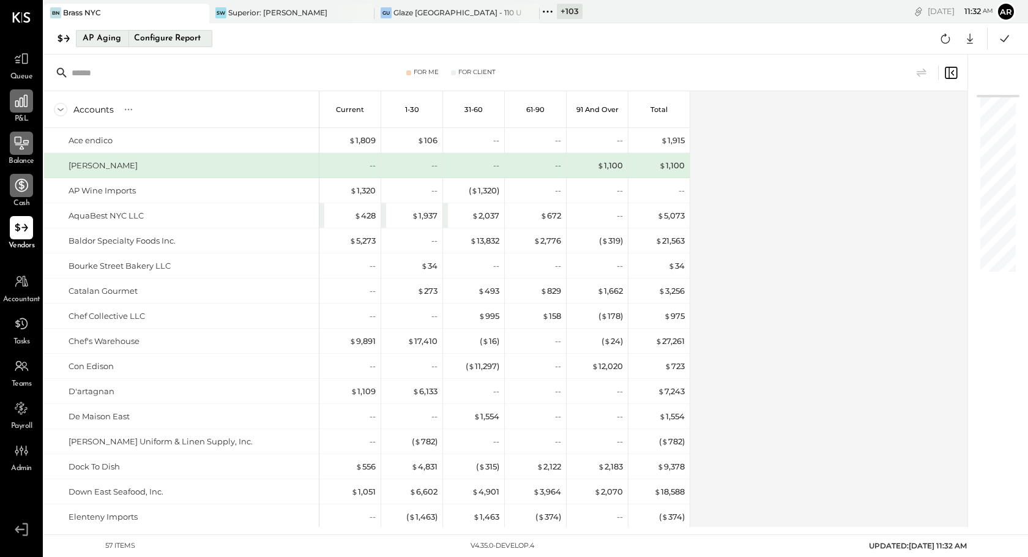
click at [154, 37] on div "Configure Report" at bounding box center [167, 39] width 77 height 16
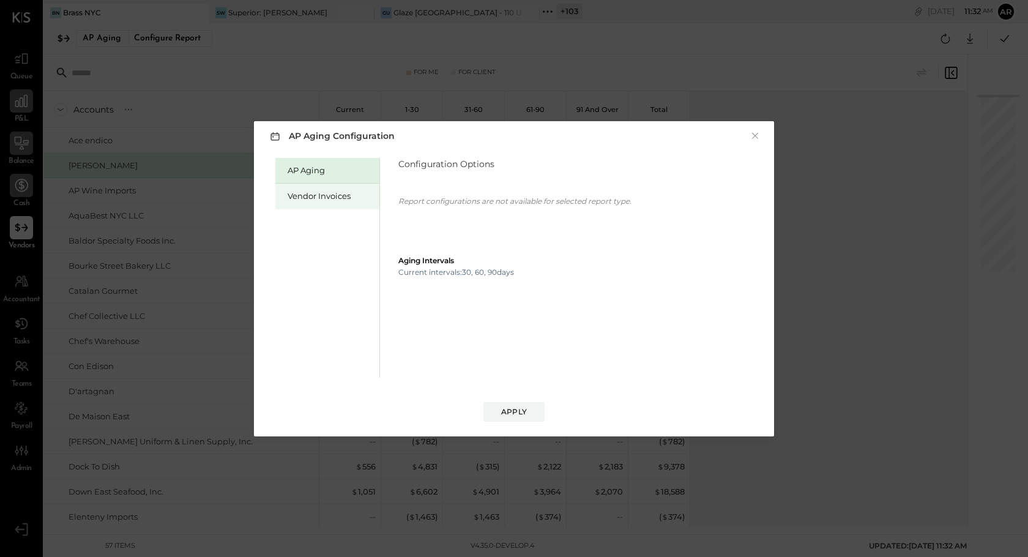
click at [352, 204] on div "Vendor Invoices" at bounding box center [327, 197] width 104 height 26
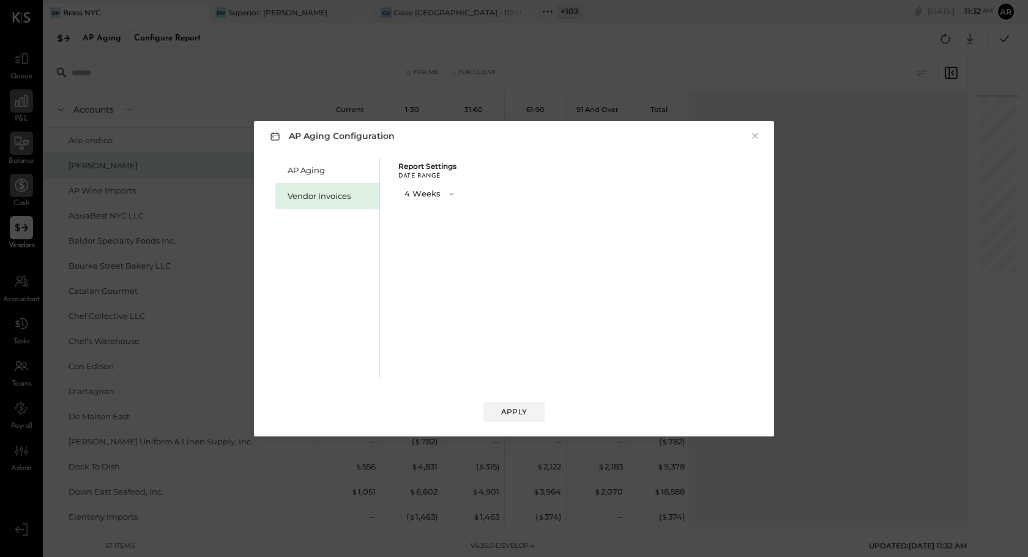
click at [428, 193] on button "4 Weeks" at bounding box center [430, 193] width 64 height 23
drag, startPoint x: 427, startPoint y: 223, endPoint x: 425, endPoint y: 242, distance: 18.4
click at [425, 242] on div "4 Weeks 8 Weeks 13 Weeks" at bounding box center [430, 215] width 64 height 67
click at [425, 242] on div "13 Weeks" at bounding box center [430, 237] width 63 height 22
click at [510, 410] on div "Apply" at bounding box center [514, 411] width 26 height 10
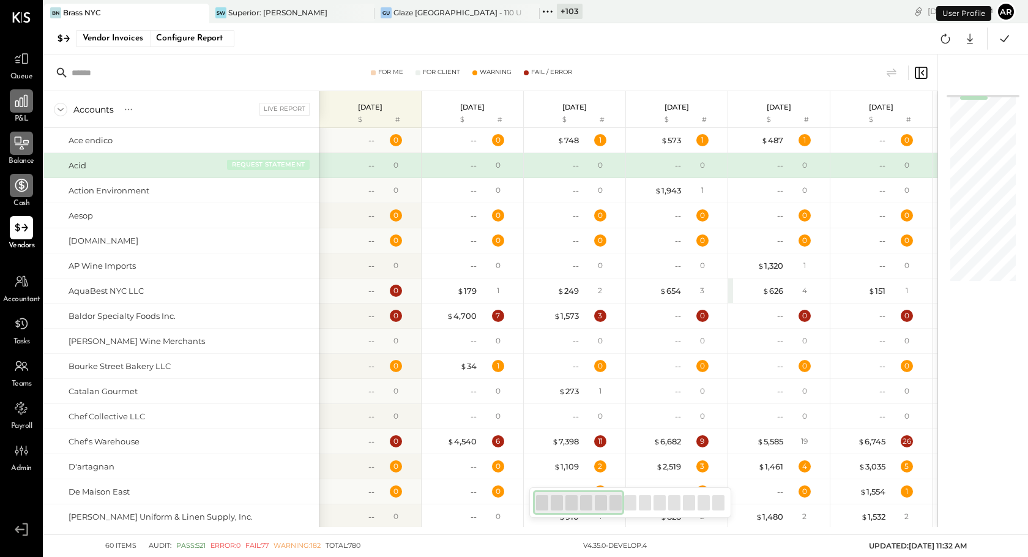
click at [278, 162] on button "REQUEST STATEMENT" at bounding box center [268, 164] width 83 height 11
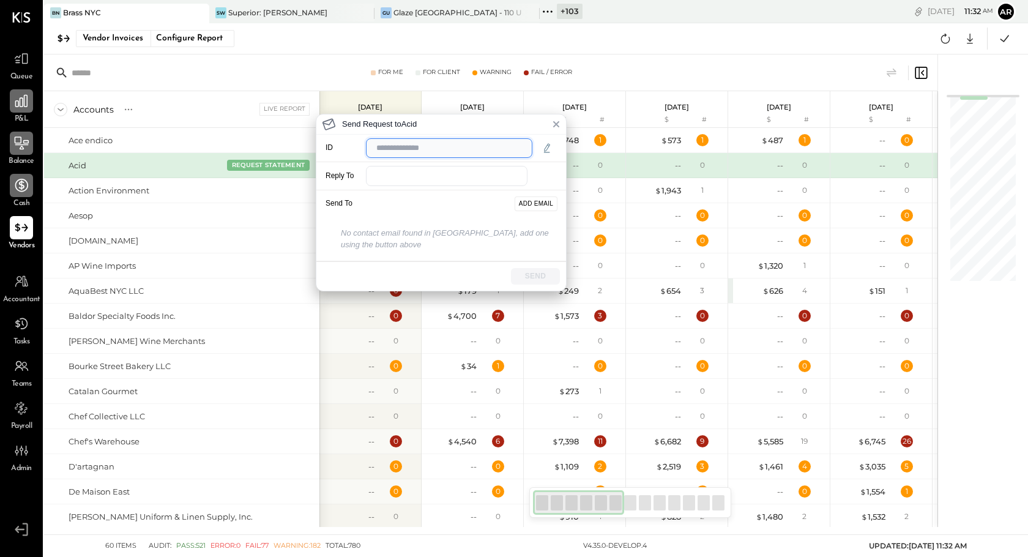
click at [462, 143] on input "text" at bounding box center [449, 148] width 166 height 20
click at [388, 168] on input "email" at bounding box center [447, 176] width 162 height 20
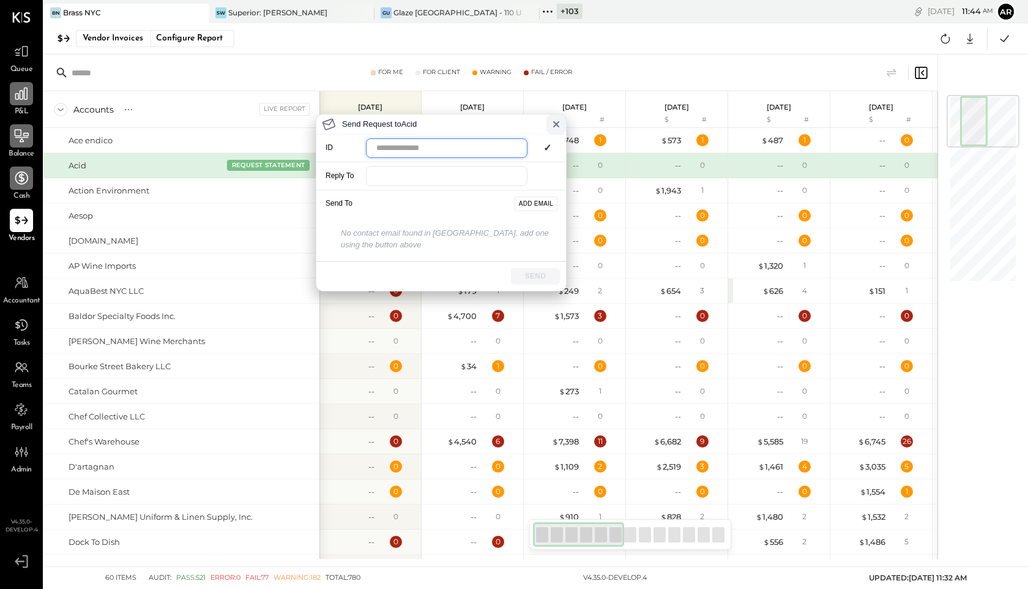
click at [557, 119] on icon at bounding box center [556, 124] width 10 height 10
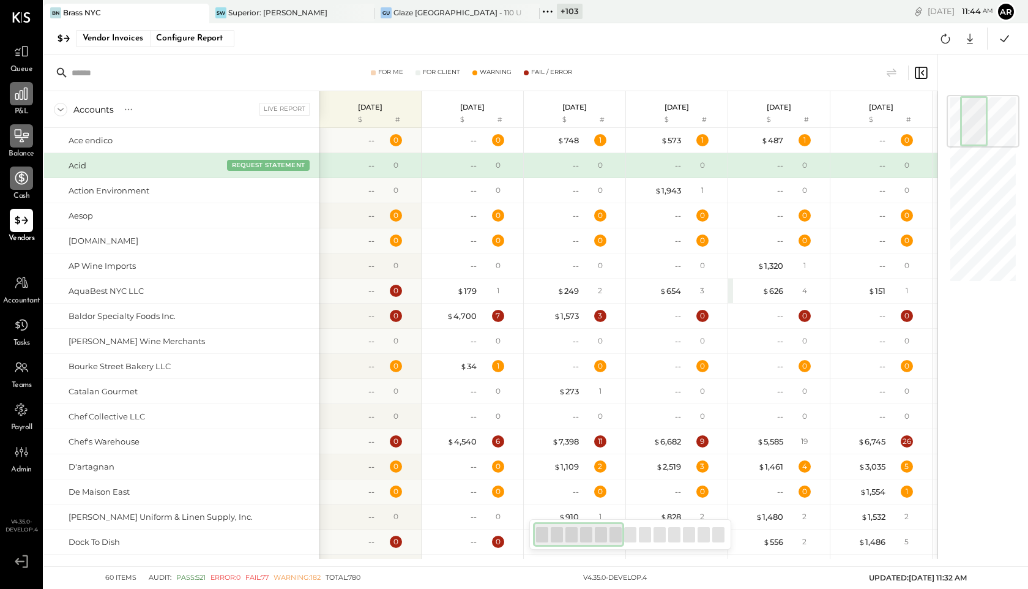
click at [543, 13] on icon at bounding box center [548, 12] width 16 height 16
click at [17, 50] on icon at bounding box center [21, 51] width 16 height 16
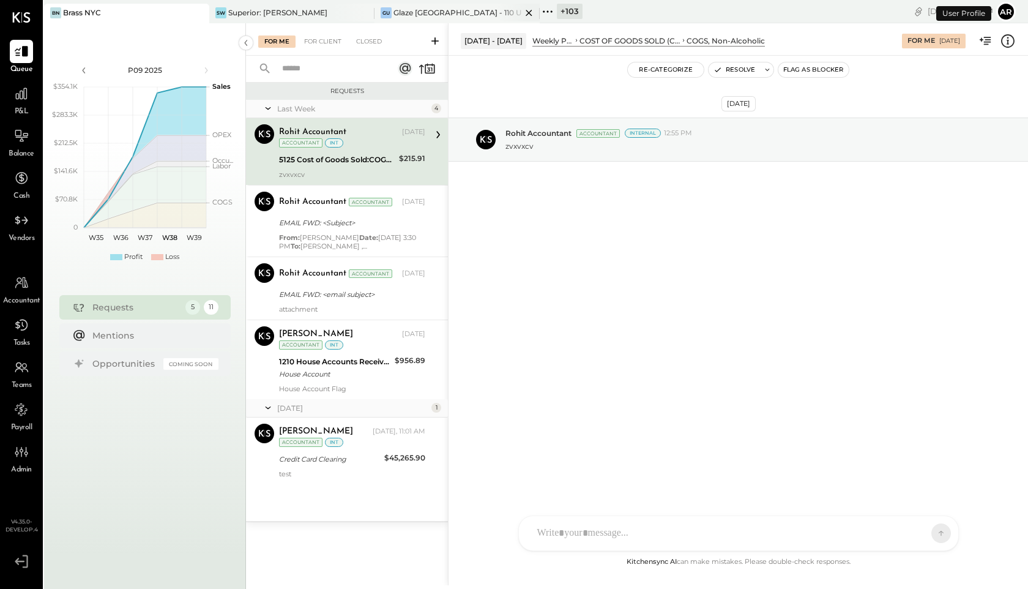
click at [459, 13] on div "Glaze [GEOGRAPHIC_DATA] - 110 Uni" at bounding box center [457, 12] width 128 height 10
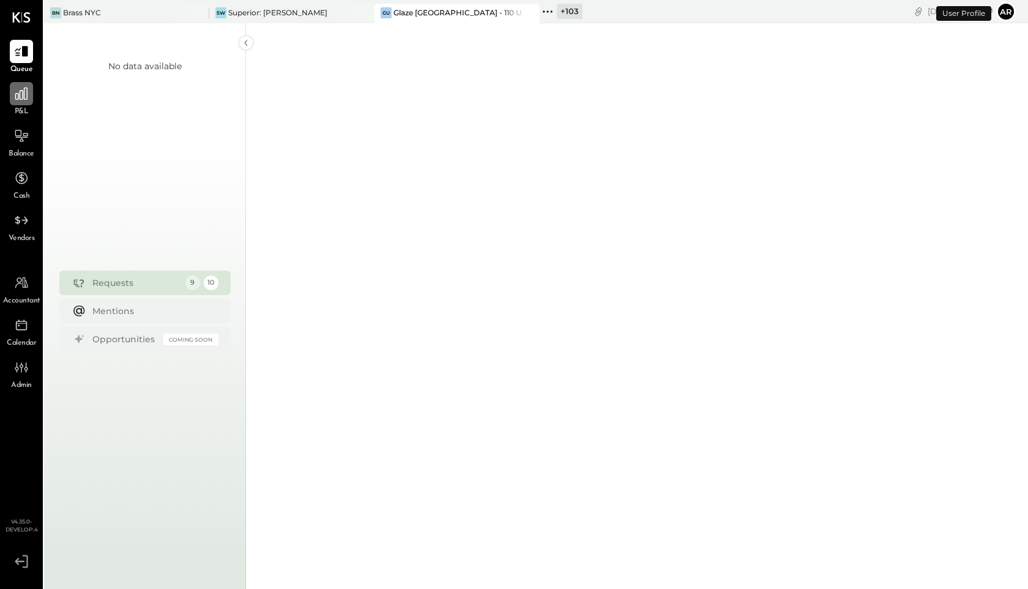
click at [24, 99] on icon at bounding box center [21, 94] width 12 height 12
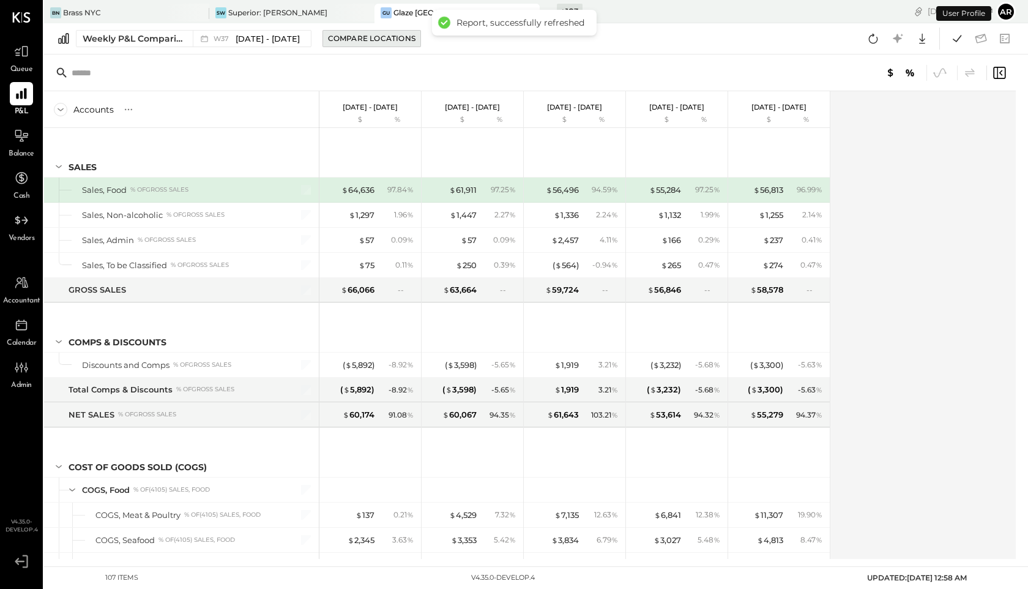
click at [365, 43] on div "Compare Locations" at bounding box center [372, 38] width 88 height 10
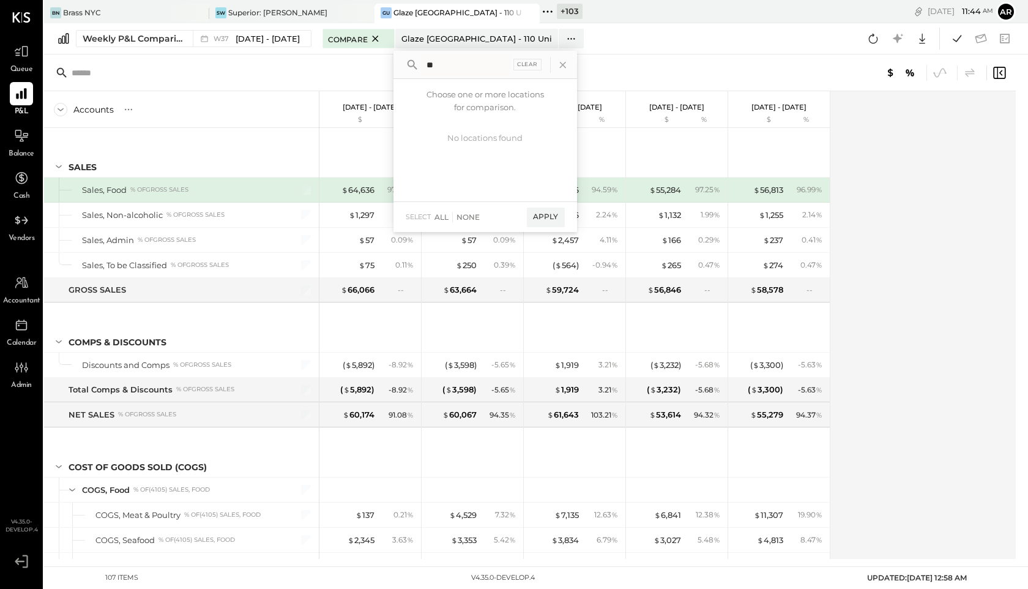
type input "*"
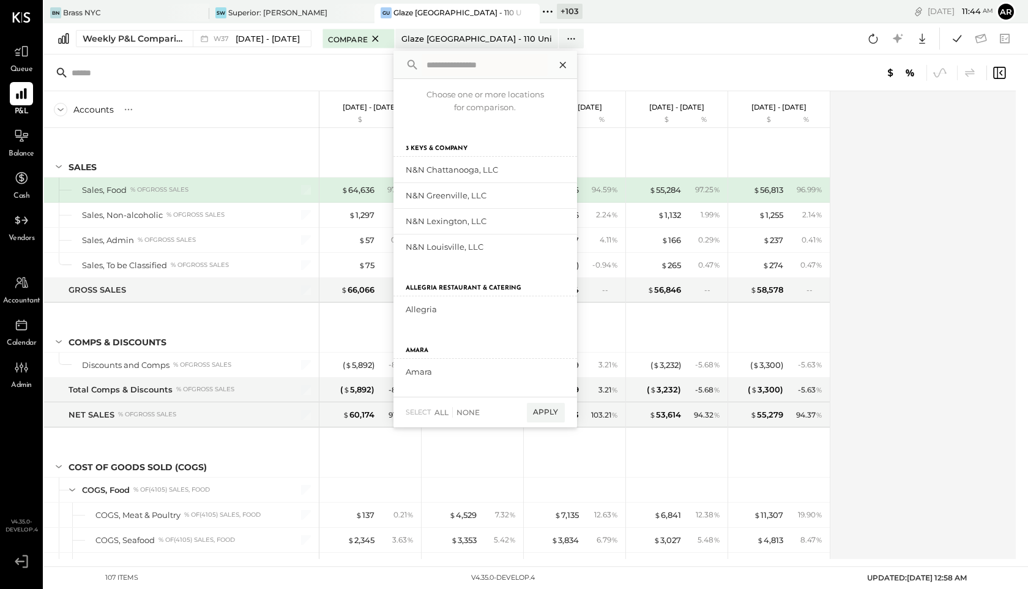
click at [561, 65] on icon at bounding box center [562, 65] width 6 height 6
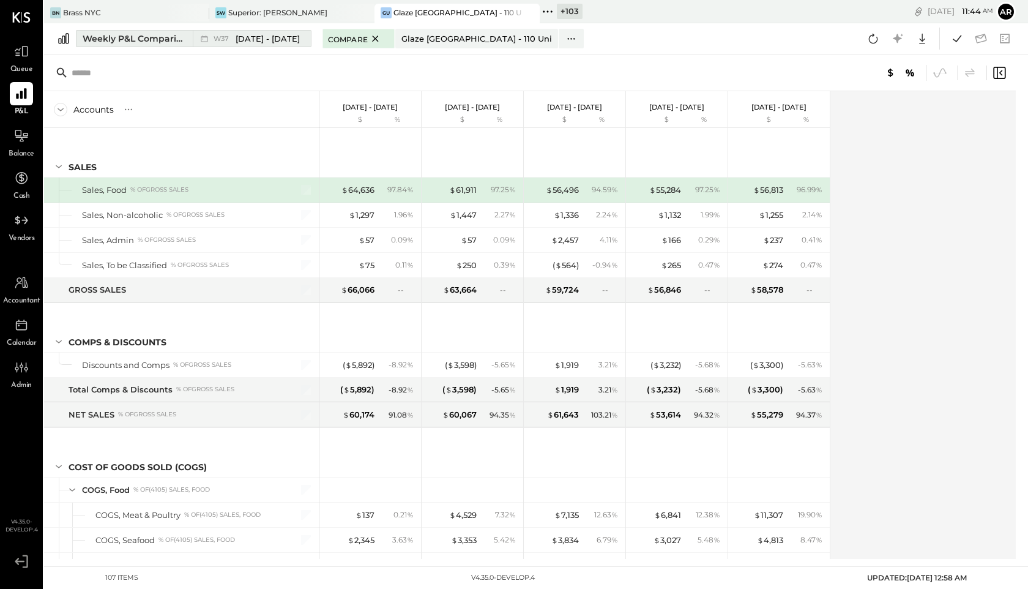
click at [207, 32] on div "W37 [DATE] - [DATE]" at bounding box center [249, 39] width 112 height 16
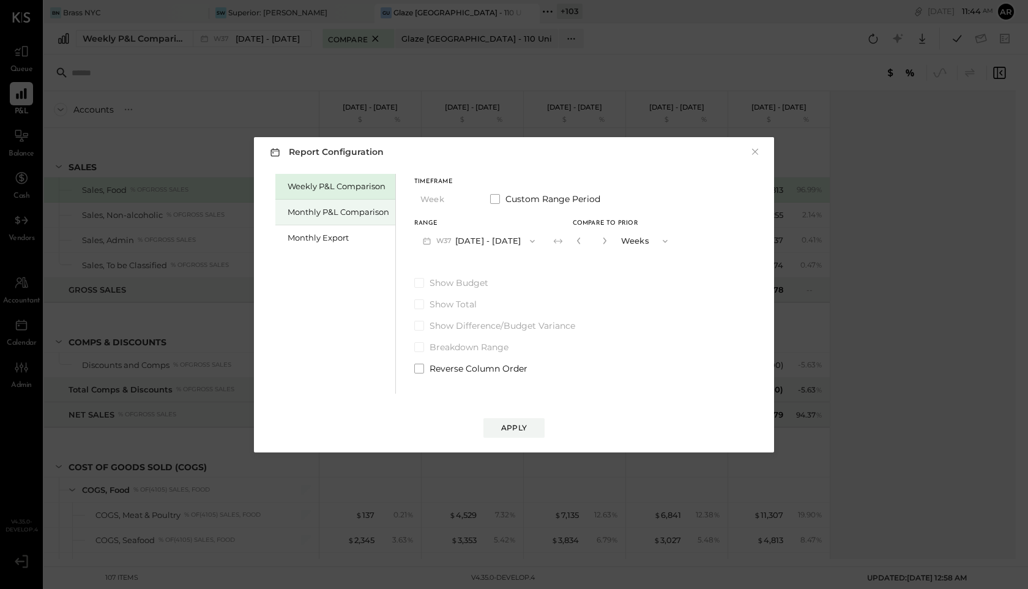
click at [349, 214] on div "Monthly P&L Comparison" at bounding box center [339, 212] width 102 height 12
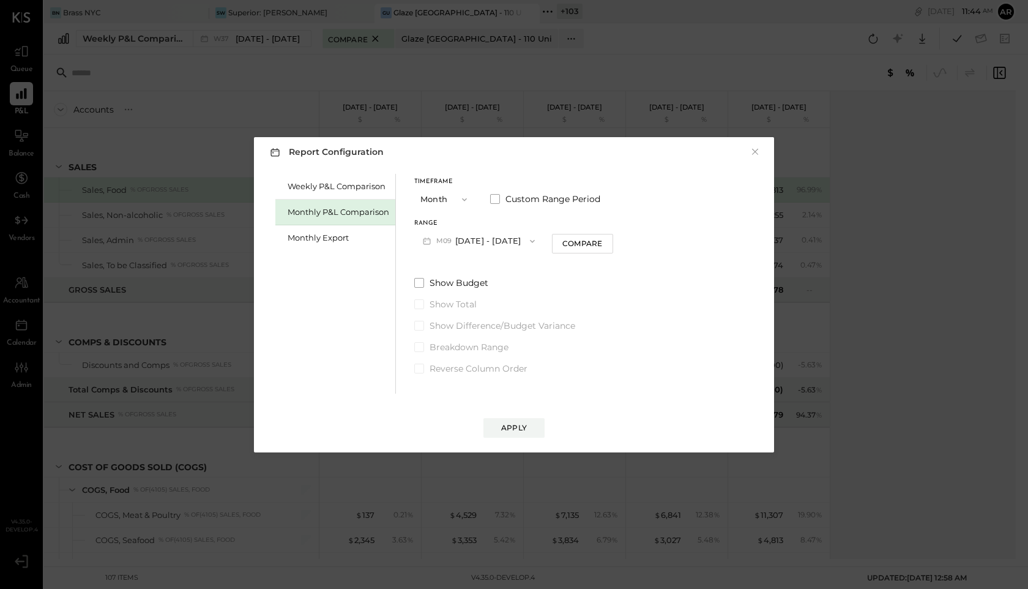
click at [454, 237] on span "M09" at bounding box center [445, 241] width 19 height 10
click at [453, 272] on span "[DATE] - [DATE]" at bounding box center [474, 268] width 58 height 10
click at [502, 426] on div "Apply" at bounding box center [514, 427] width 26 height 10
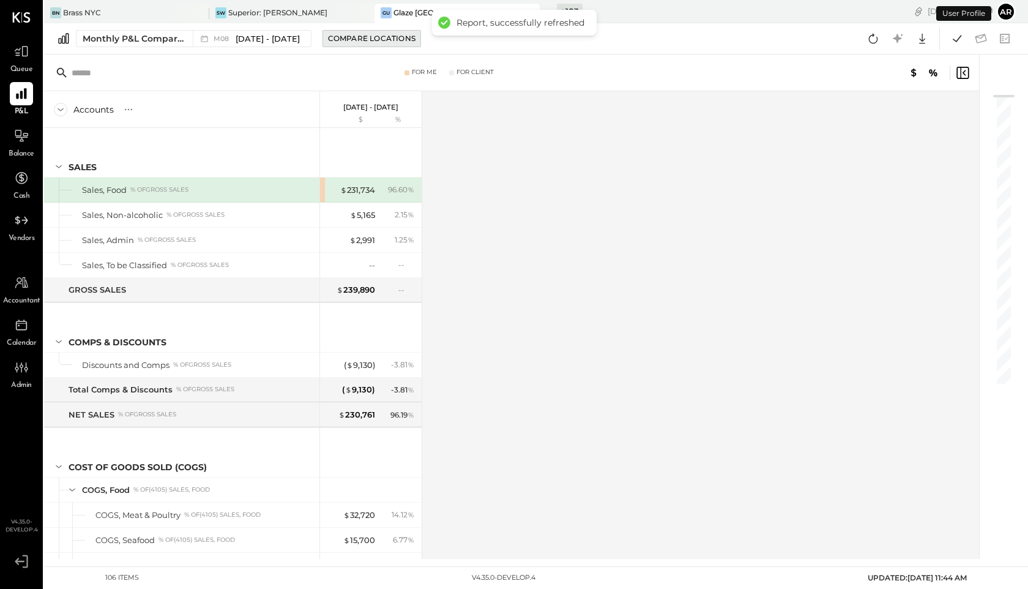
click at [367, 45] on button "Compare Locations" at bounding box center [371, 38] width 99 height 17
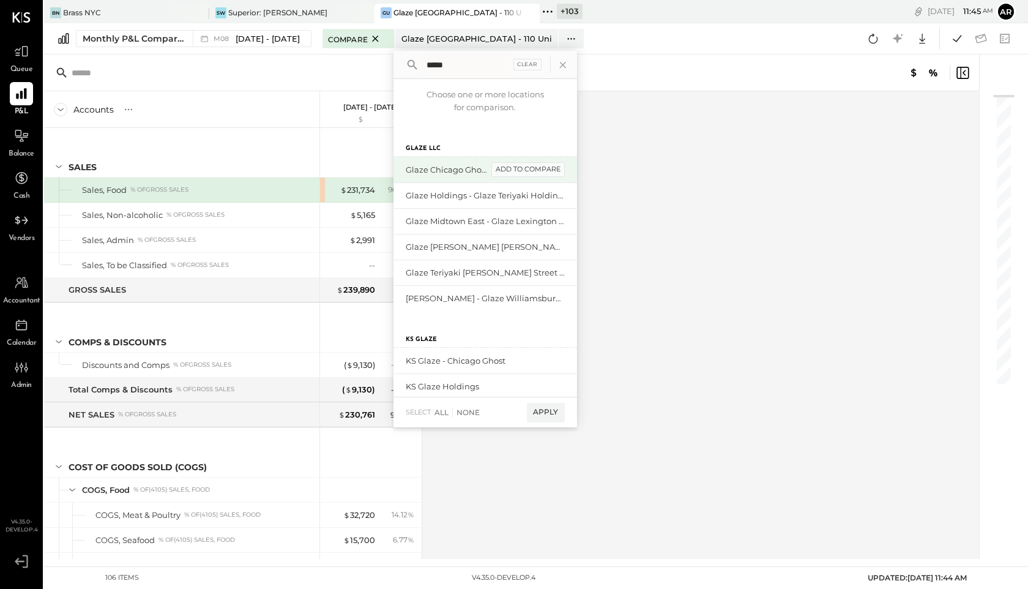
type input "*****"
click at [507, 166] on div "add to compare" at bounding box center [527, 169] width 73 height 15
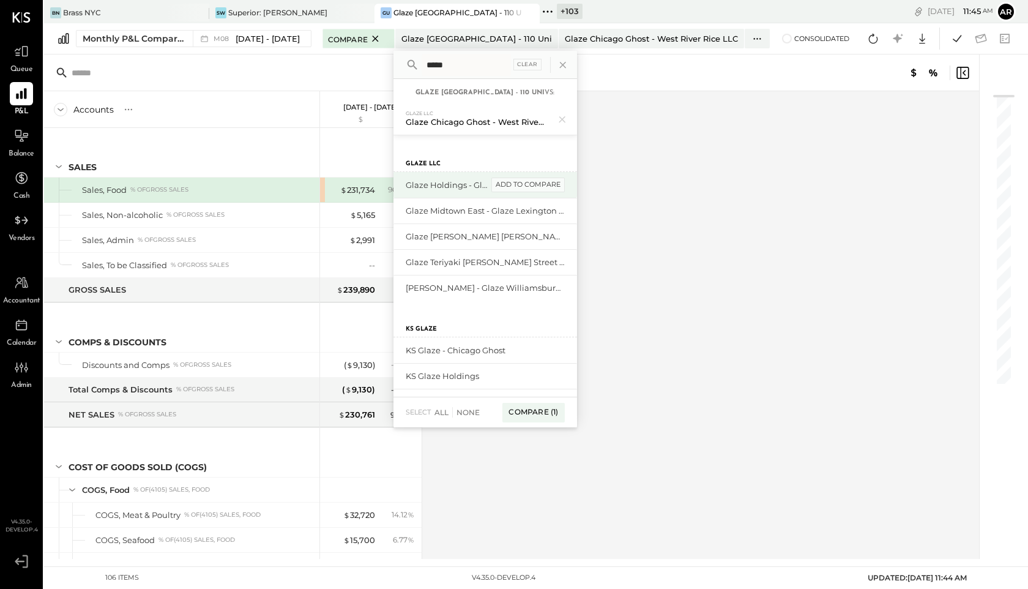
click at [513, 184] on div "add to compare" at bounding box center [527, 184] width 73 height 15
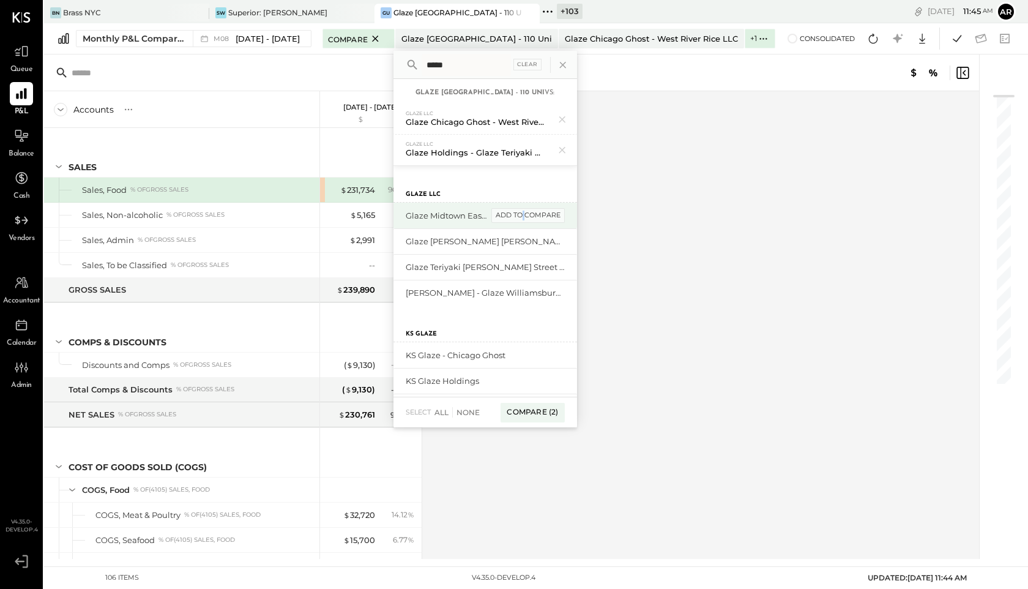
click at [518, 214] on div "add to compare" at bounding box center [527, 215] width 73 height 15
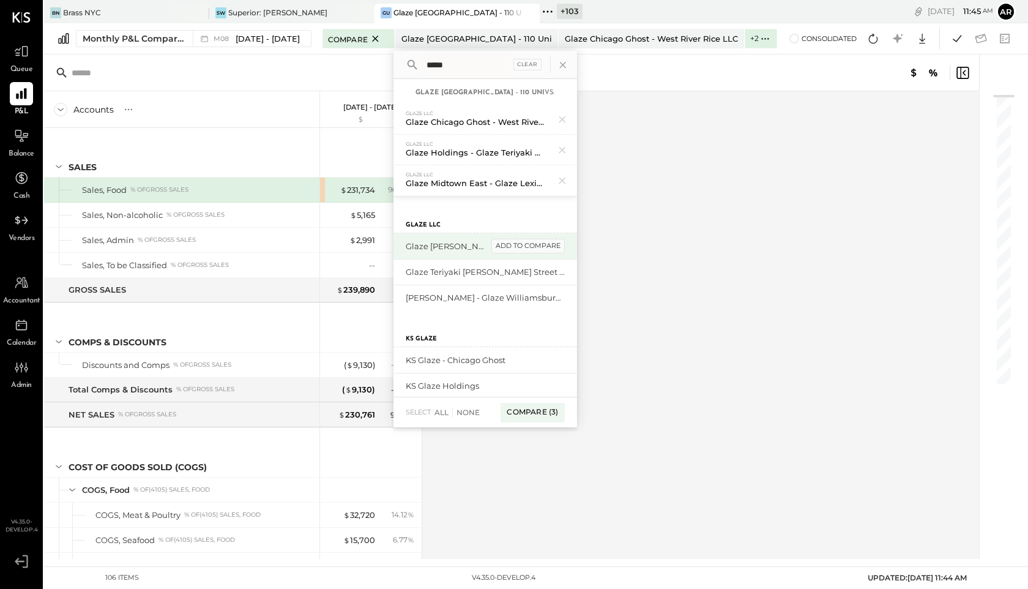
click at [524, 245] on div "add to compare" at bounding box center [527, 246] width 73 height 15
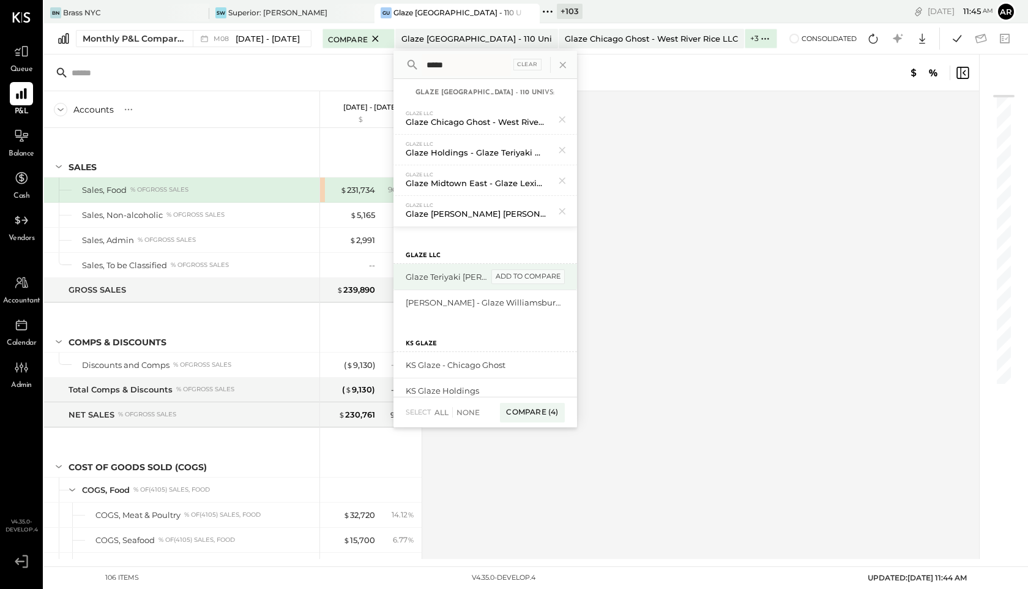
click at [525, 273] on div "add to compare" at bounding box center [527, 276] width 73 height 15
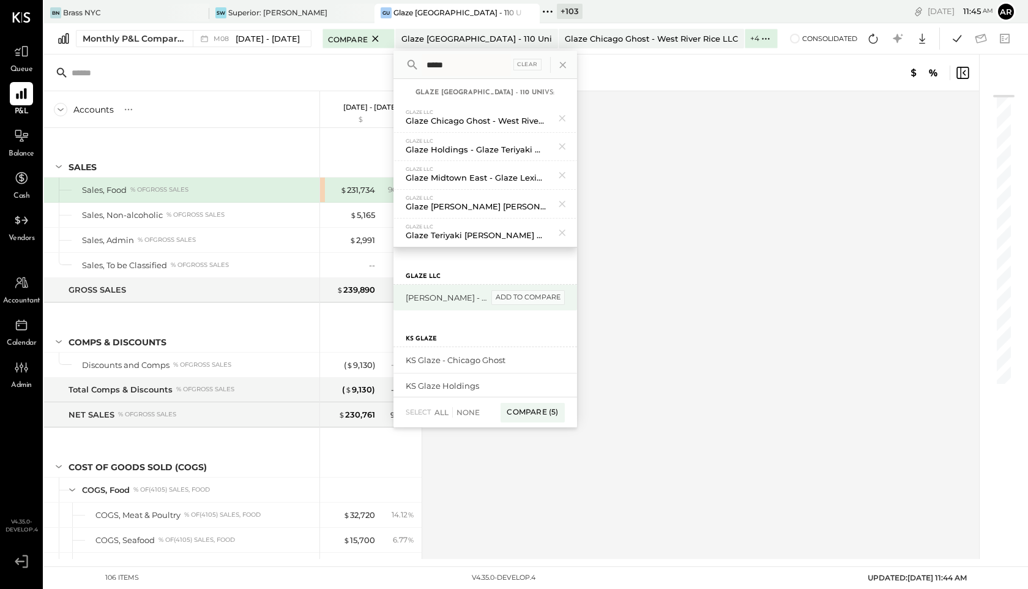
click at [526, 297] on div "add to compare" at bounding box center [527, 297] width 73 height 15
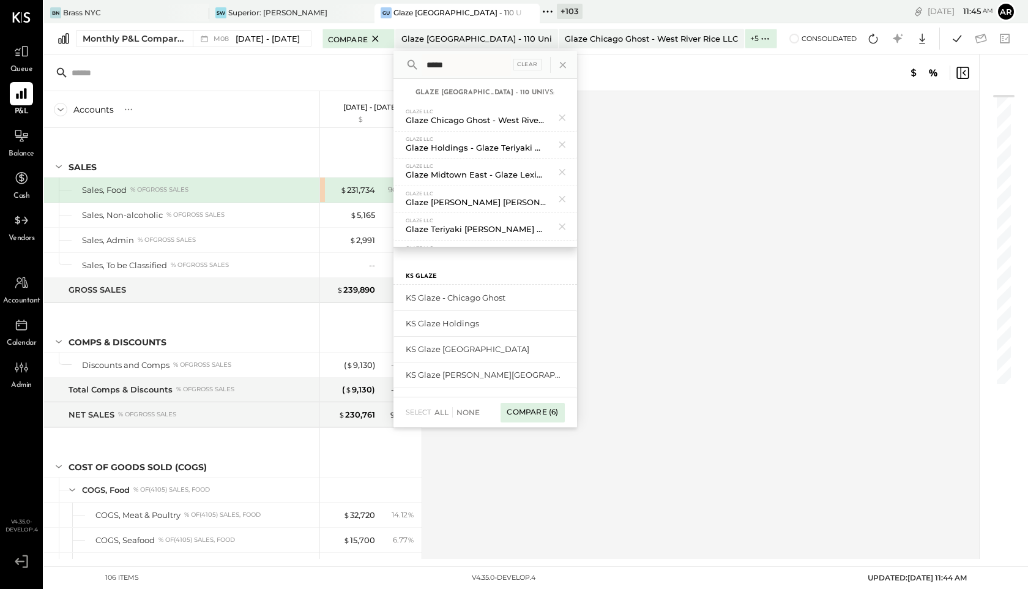
click at [529, 410] on div "Compare (6)" at bounding box center [533, 413] width 64 height 20
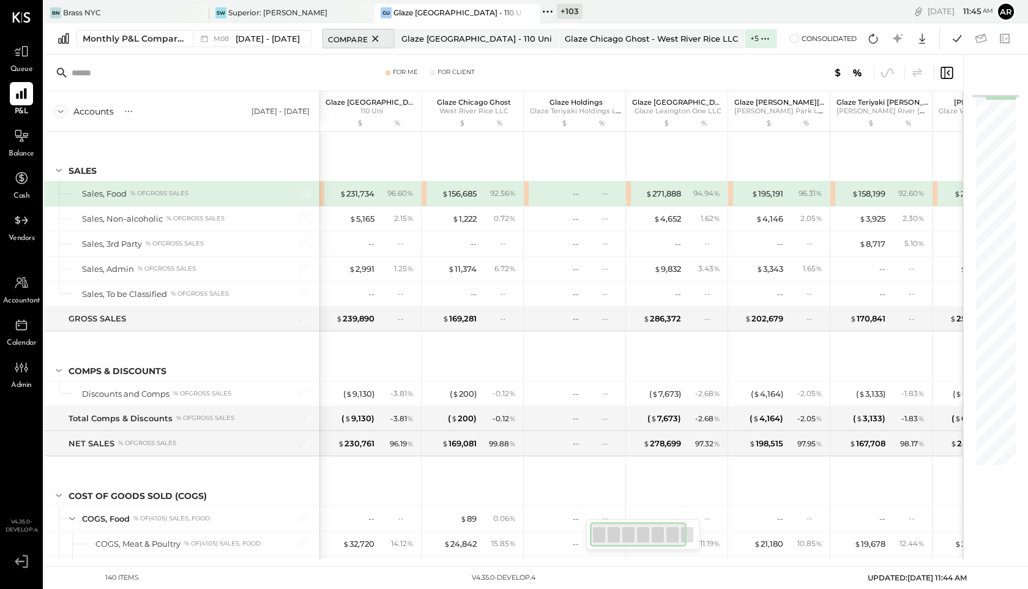
click at [368, 43] on icon at bounding box center [375, 38] width 15 height 15
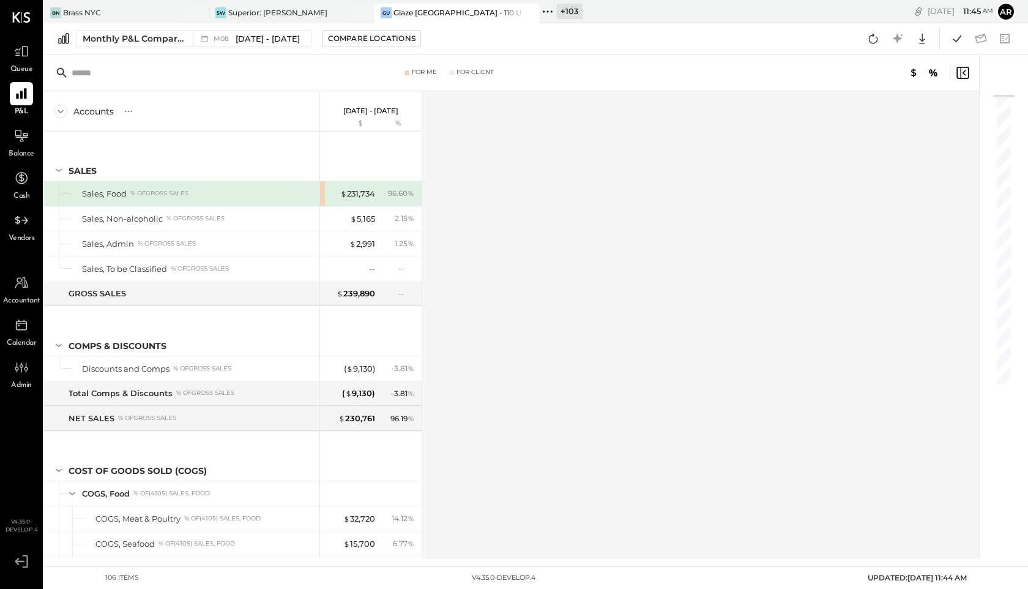
click at [552, 15] on icon at bounding box center [548, 12] width 16 height 16
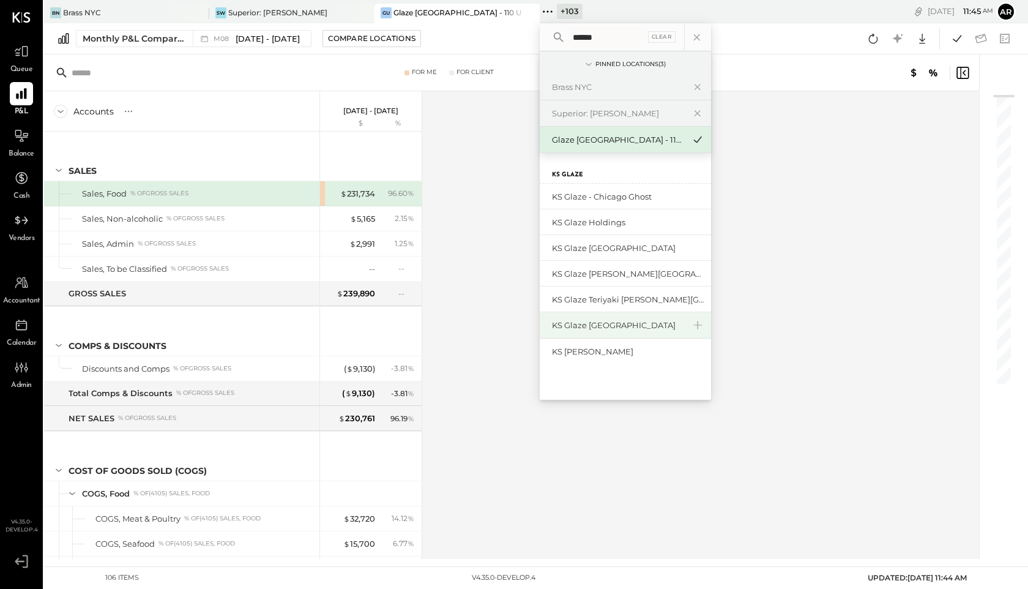
type input "******"
click at [599, 324] on div "KS Glaze [GEOGRAPHIC_DATA]" at bounding box center [618, 325] width 132 height 12
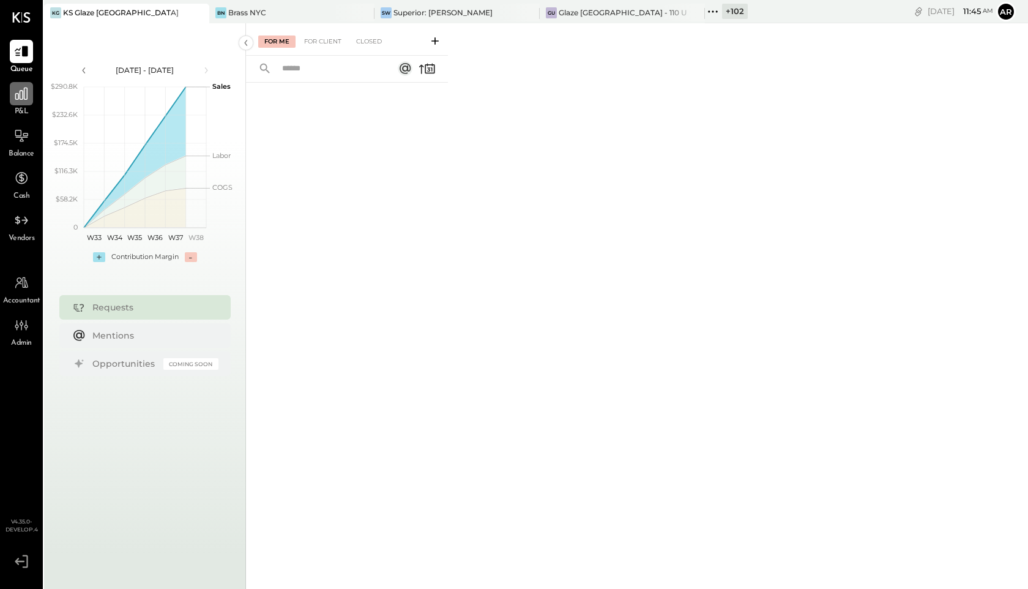
click at [26, 89] on icon at bounding box center [21, 94] width 12 height 12
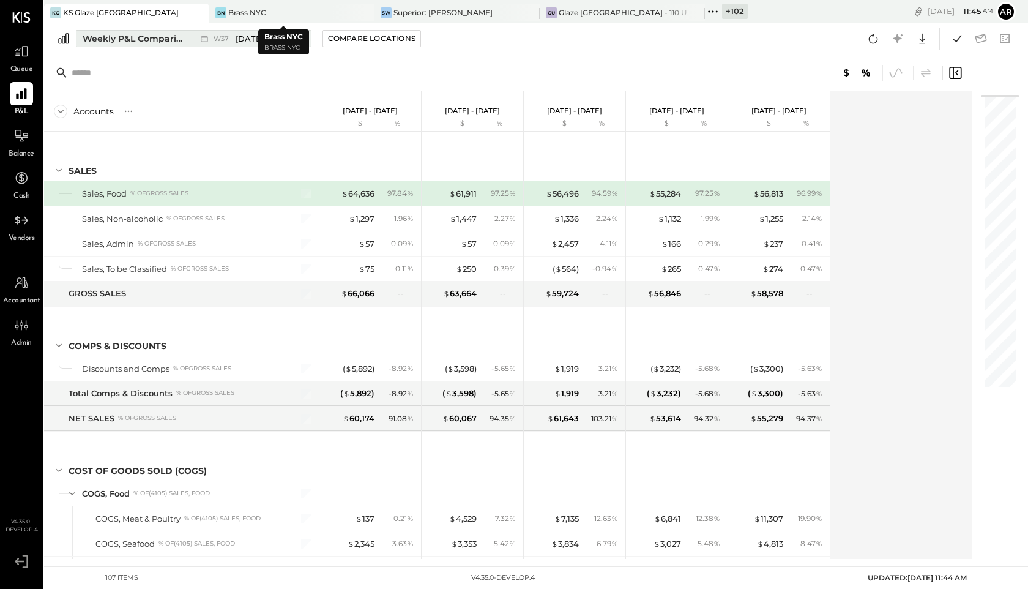
click at [250, 34] on span "[DATE] - [DATE]" at bounding box center [268, 39] width 64 height 12
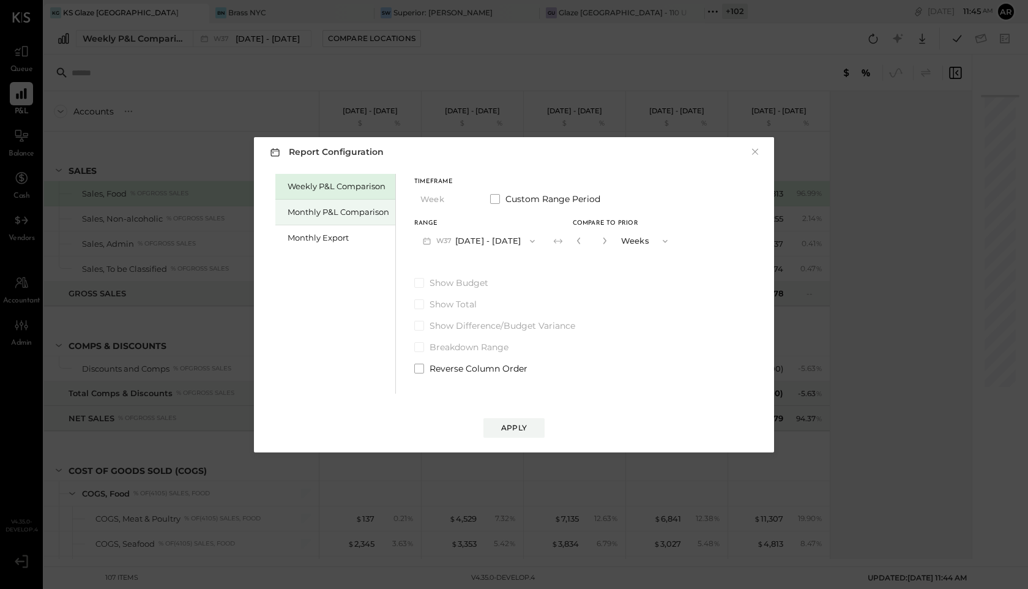
click at [335, 206] on div "Monthly P&L Comparison" at bounding box center [339, 212] width 102 height 12
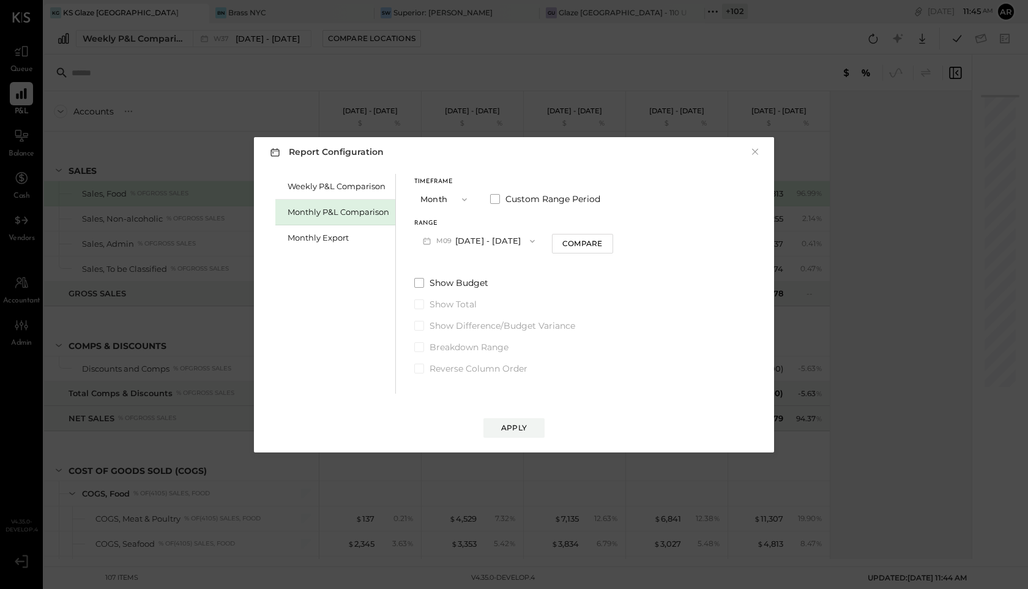
click at [480, 245] on button "M09 [DATE] - [DATE]" at bounding box center [478, 240] width 129 height 23
click at [491, 271] on span "[DATE] - [DATE]" at bounding box center [474, 268] width 58 height 10
click at [512, 430] on div "Apply" at bounding box center [514, 427] width 26 height 10
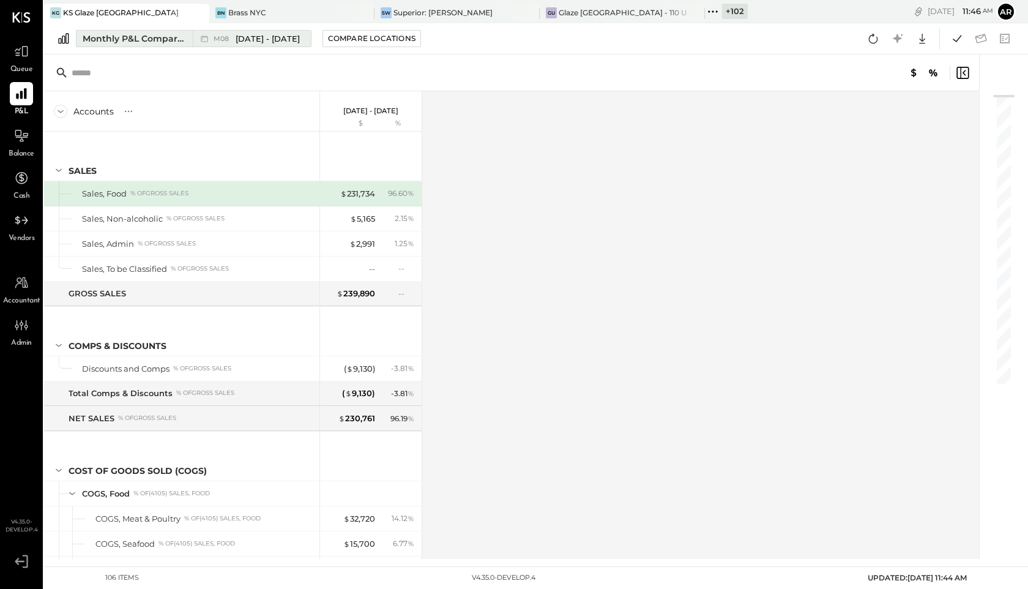
click at [260, 32] on div "M08 [DATE] - [DATE]" at bounding box center [249, 39] width 112 height 16
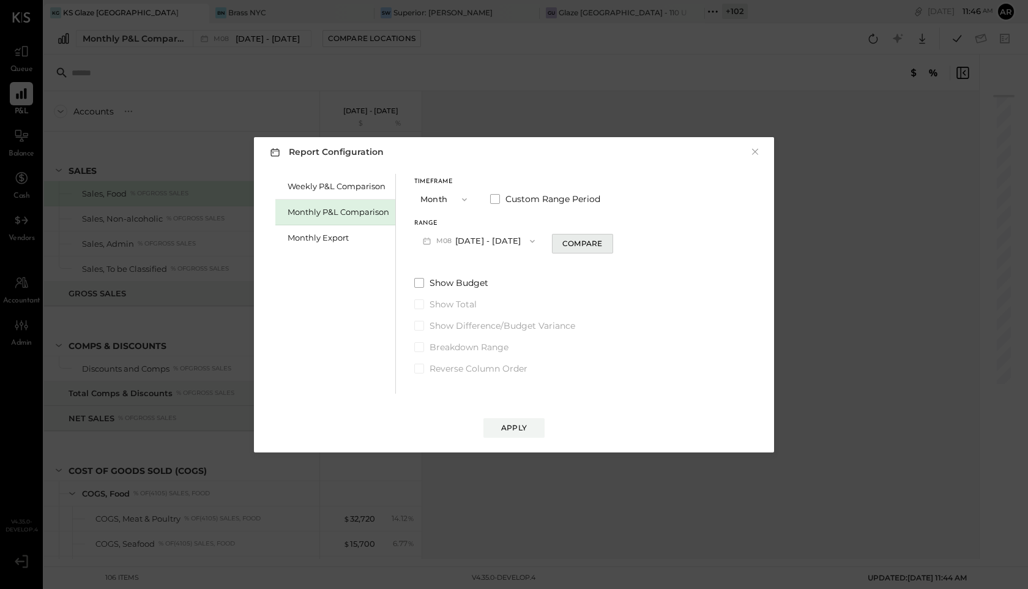
click at [589, 240] on div "Compare" at bounding box center [582, 243] width 40 height 10
click at [758, 149] on button "×" at bounding box center [755, 152] width 11 height 12
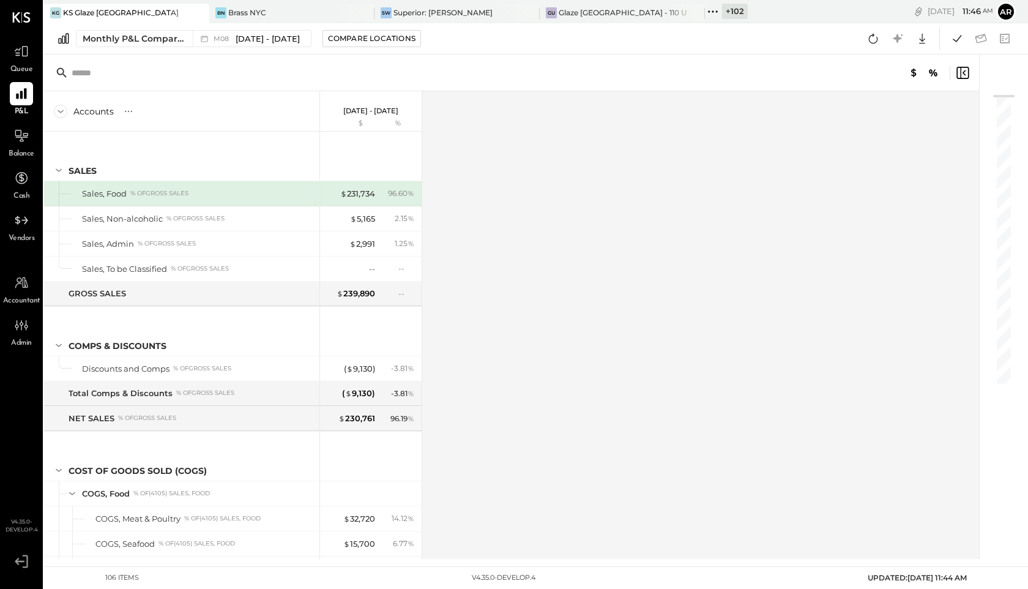
click at [352, 48] on div "Monthly P&L Comparison M08 [DATE] - [DATE] Compare Locations Google Sheets Excel" at bounding box center [536, 38] width 984 height 31
click at [352, 42] on div "Compare Locations" at bounding box center [372, 38] width 88 height 10
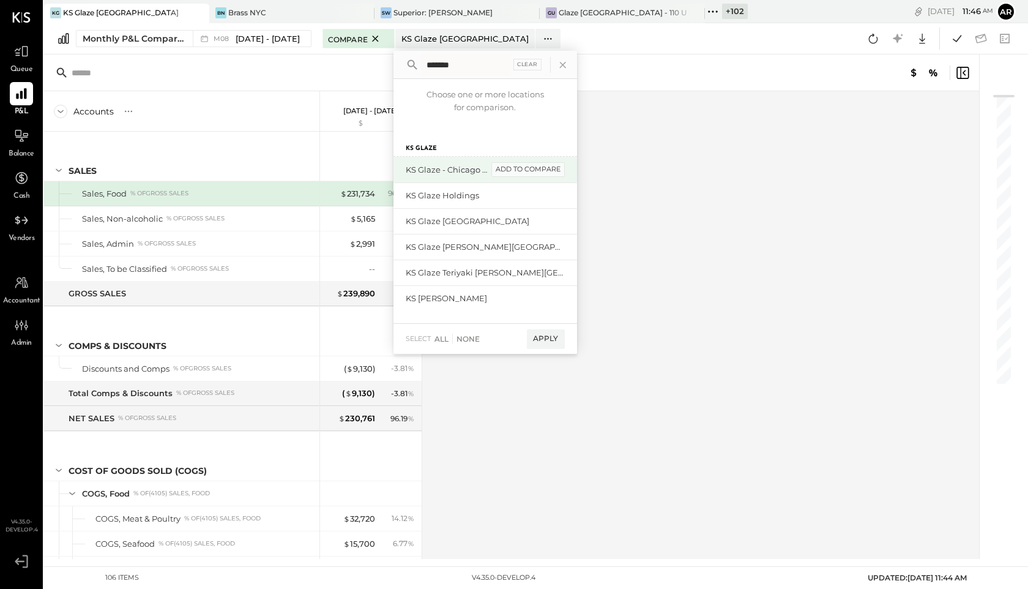
type input "*******"
click at [510, 174] on div "add to compare" at bounding box center [527, 169] width 73 height 15
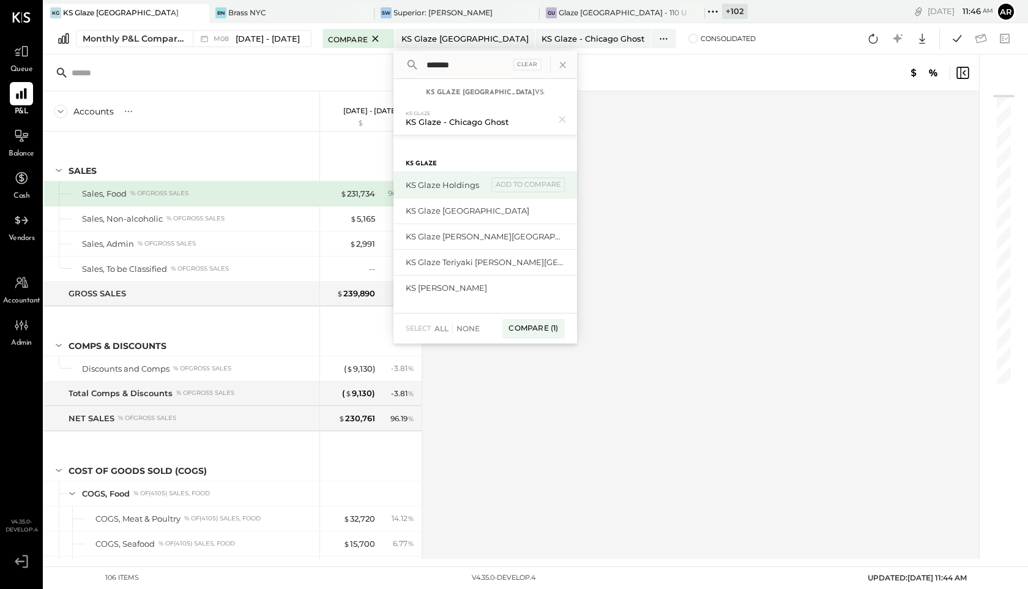
click at [523, 194] on div "KS Glaze Holdings add to compare" at bounding box center [485, 185] width 184 height 26
click at [523, 184] on div "add to compare" at bounding box center [527, 184] width 73 height 15
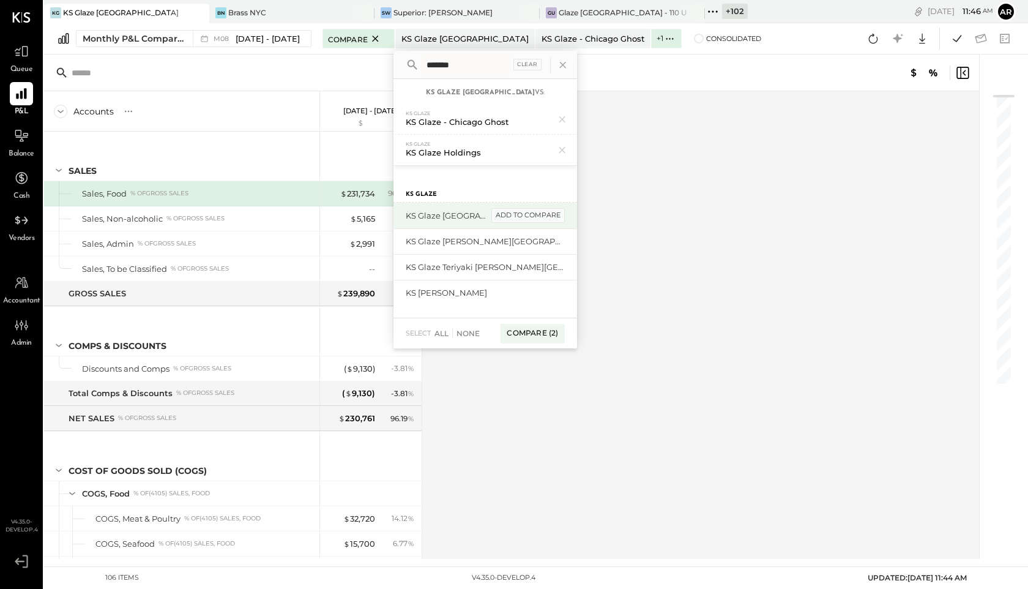
click at [523, 214] on div "add to compare" at bounding box center [527, 215] width 73 height 15
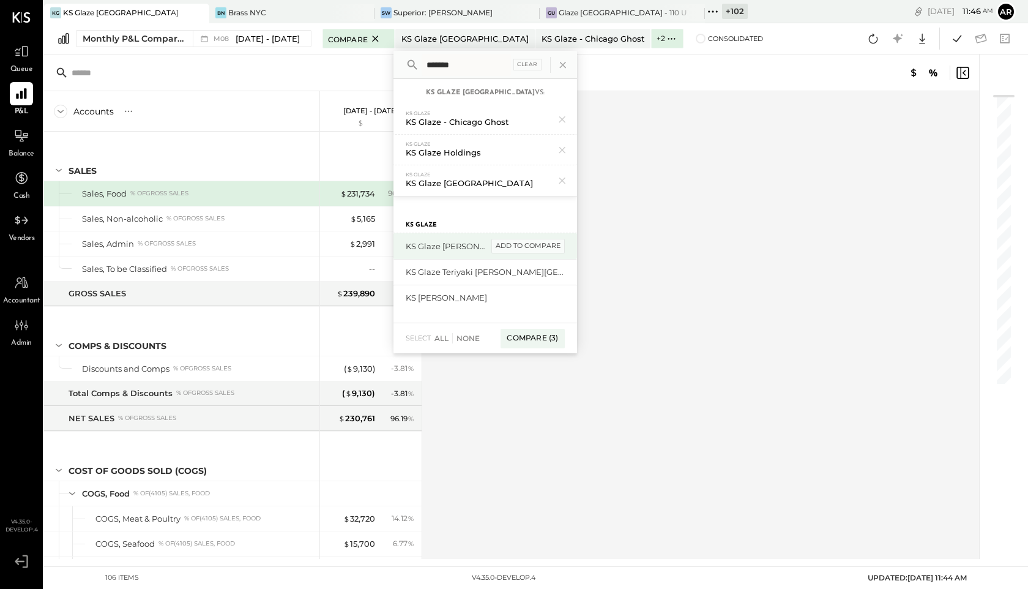
click at [528, 241] on div "add to compare" at bounding box center [527, 246] width 73 height 15
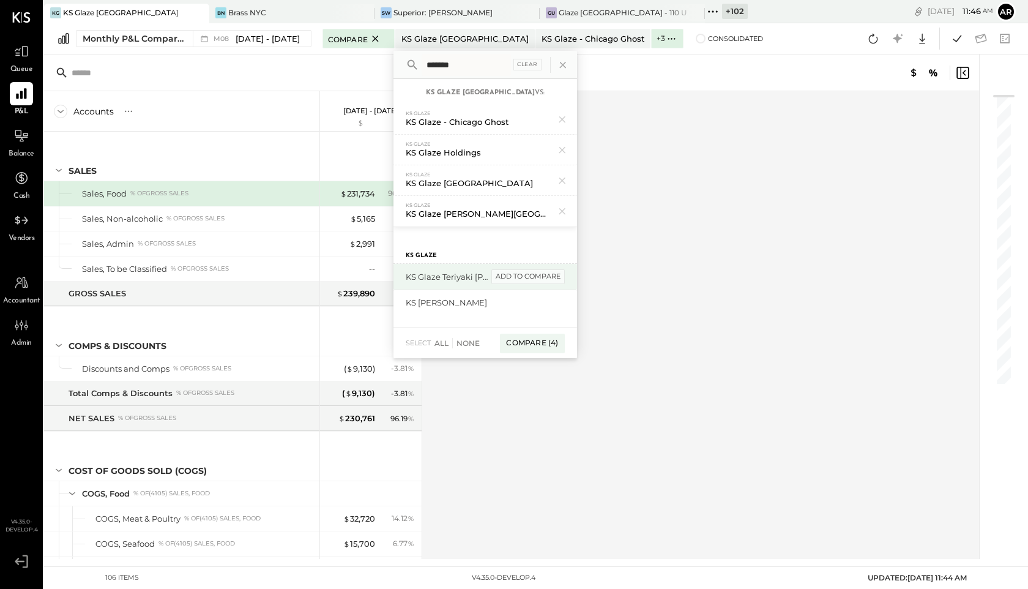
click at [531, 272] on div "add to compare" at bounding box center [527, 276] width 73 height 15
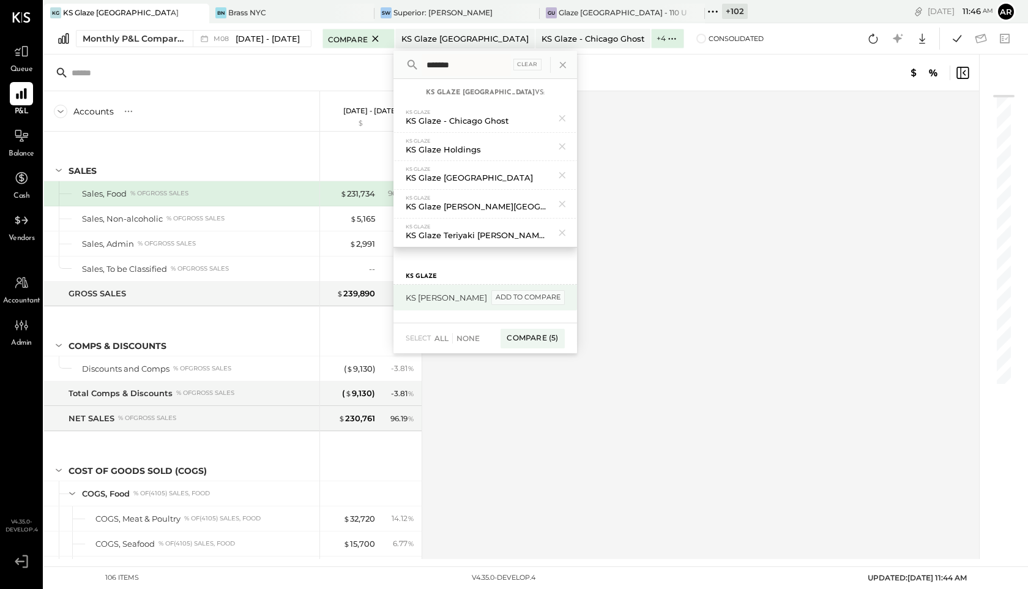
click at [527, 299] on div "add to compare" at bounding box center [527, 297] width 73 height 15
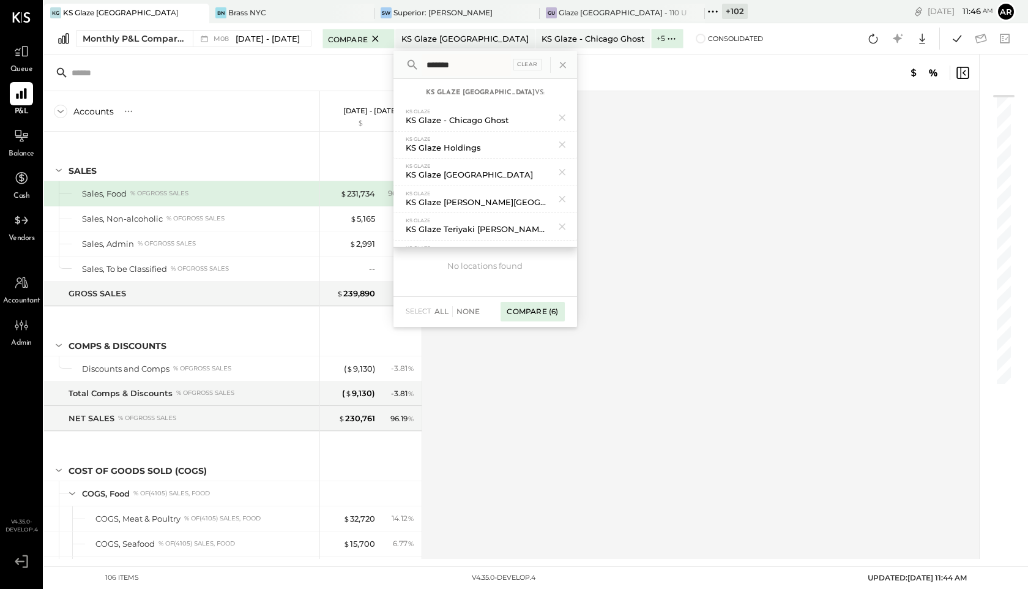
click at [527, 311] on div "Compare (6)" at bounding box center [533, 312] width 64 height 20
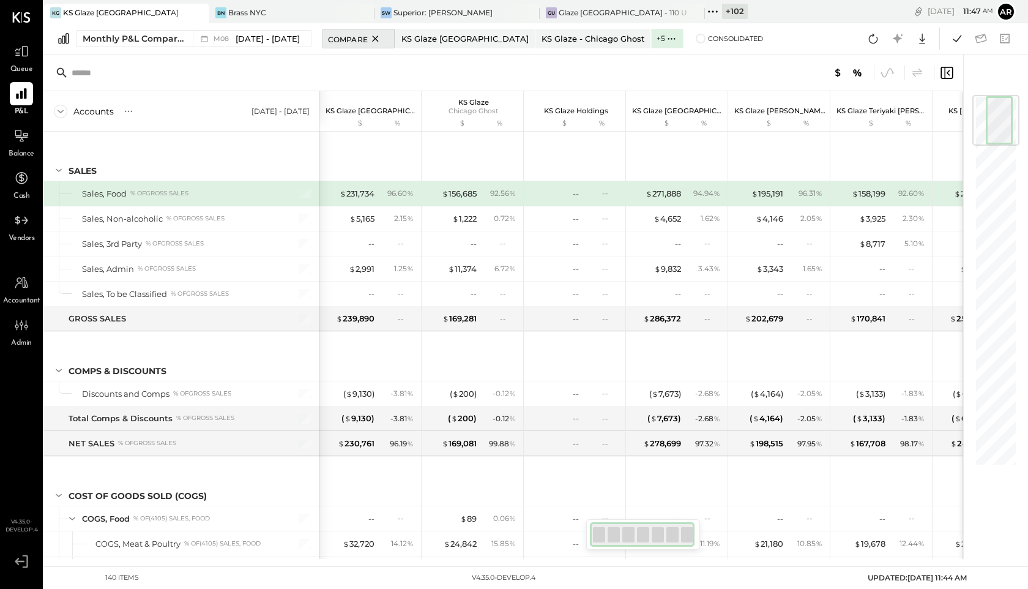
click at [370, 42] on icon at bounding box center [375, 38] width 15 height 15
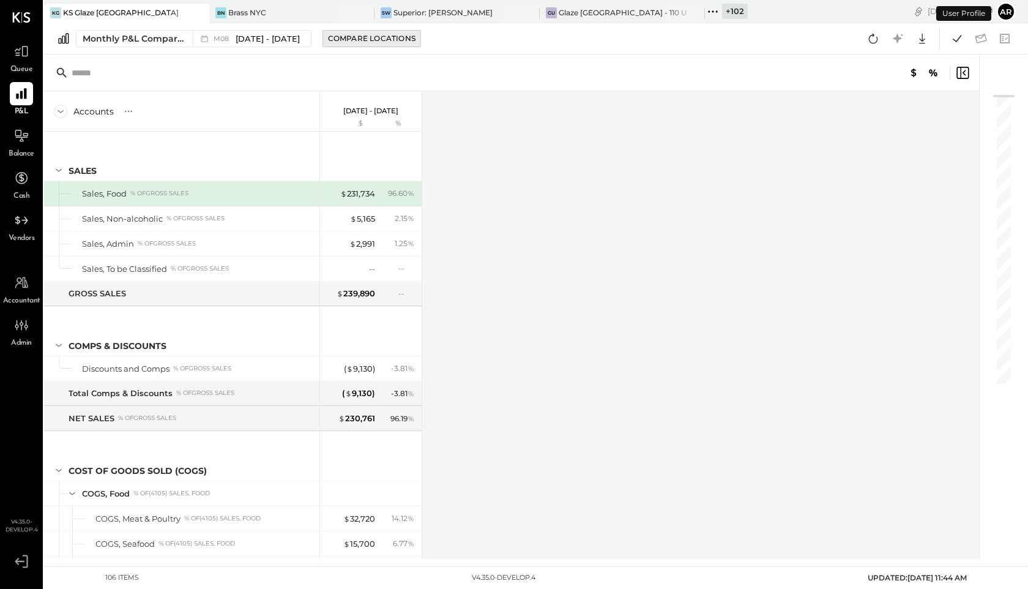
click at [386, 33] on div "Compare Locations" at bounding box center [372, 38] width 88 height 10
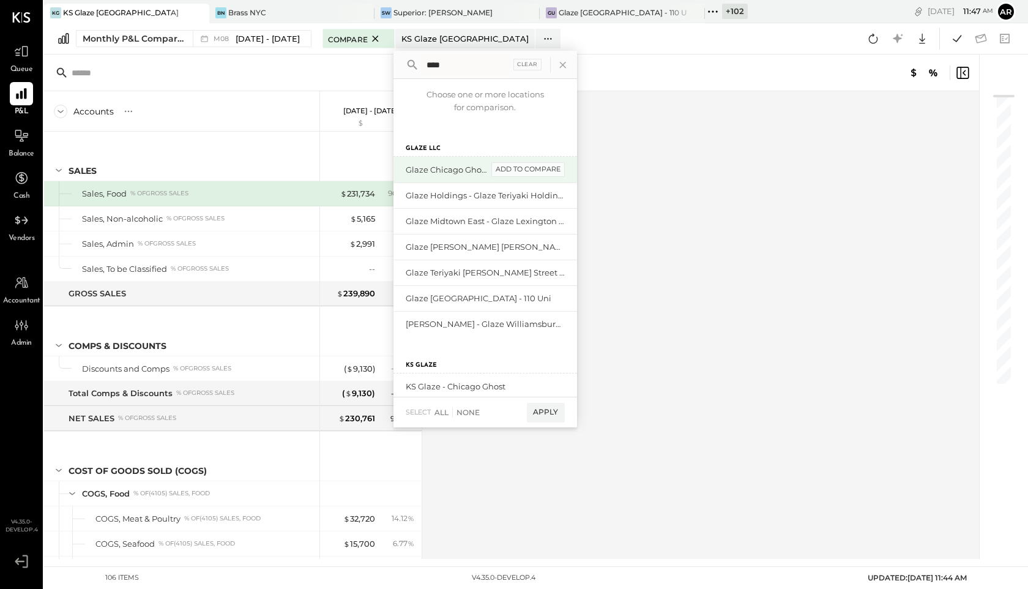
type input "****"
click at [532, 169] on div "add to compare" at bounding box center [527, 169] width 73 height 15
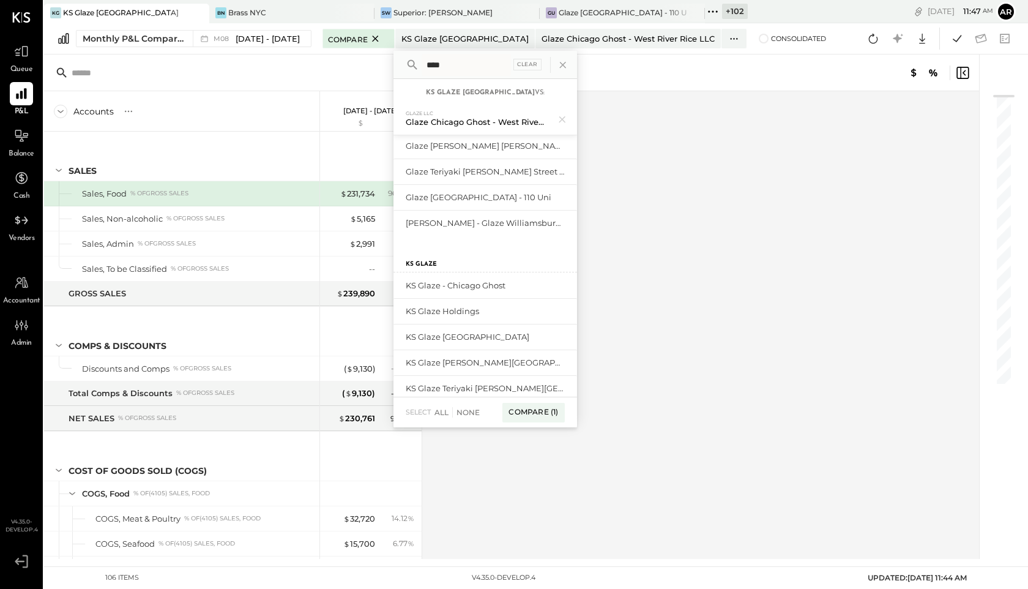
scroll to position [105, 0]
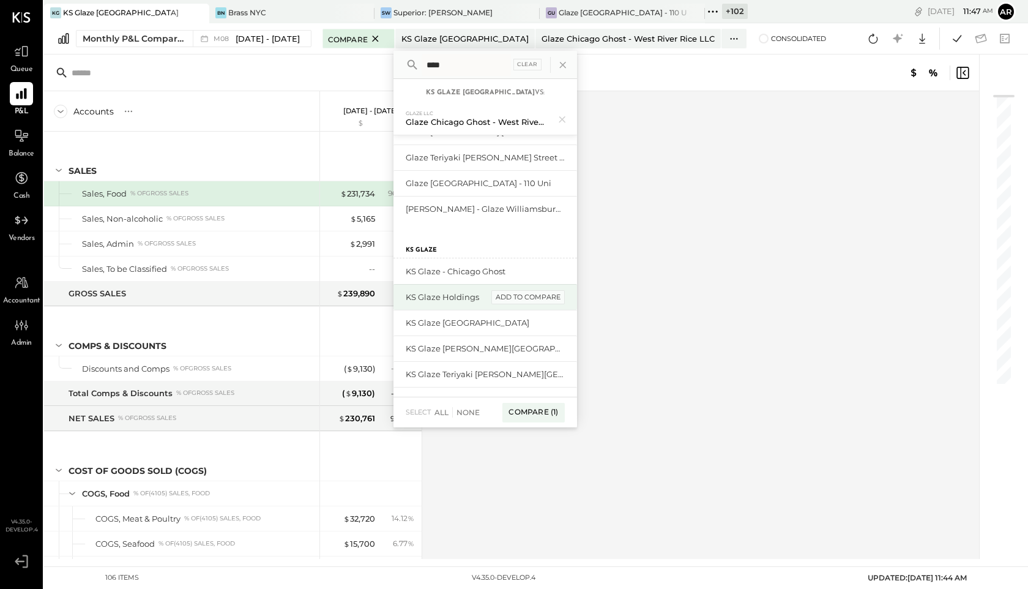
click at [527, 297] on div "add to compare" at bounding box center [527, 297] width 73 height 15
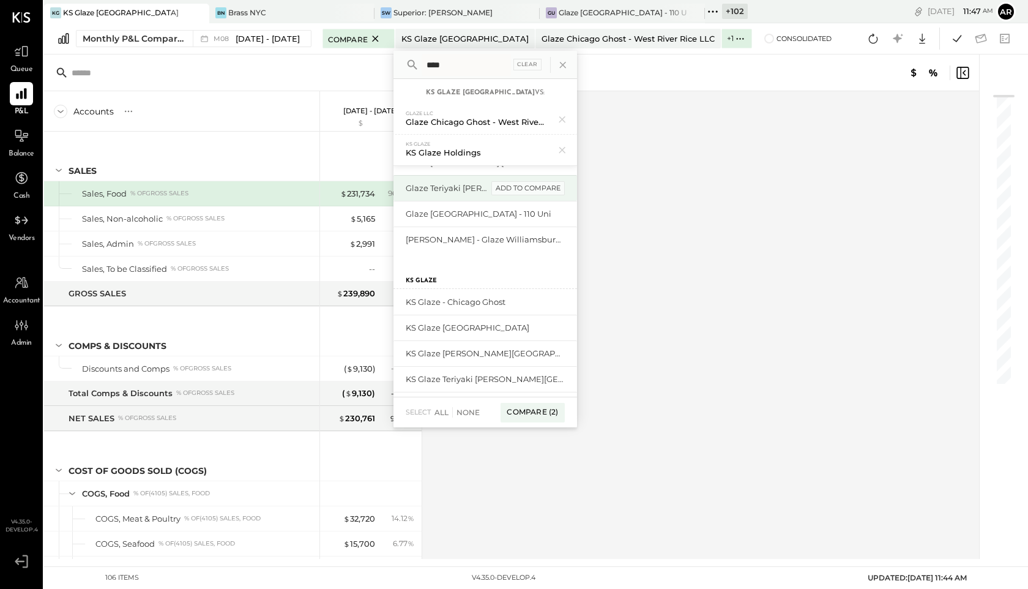
click at [532, 188] on div "add to compare" at bounding box center [527, 188] width 73 height 15
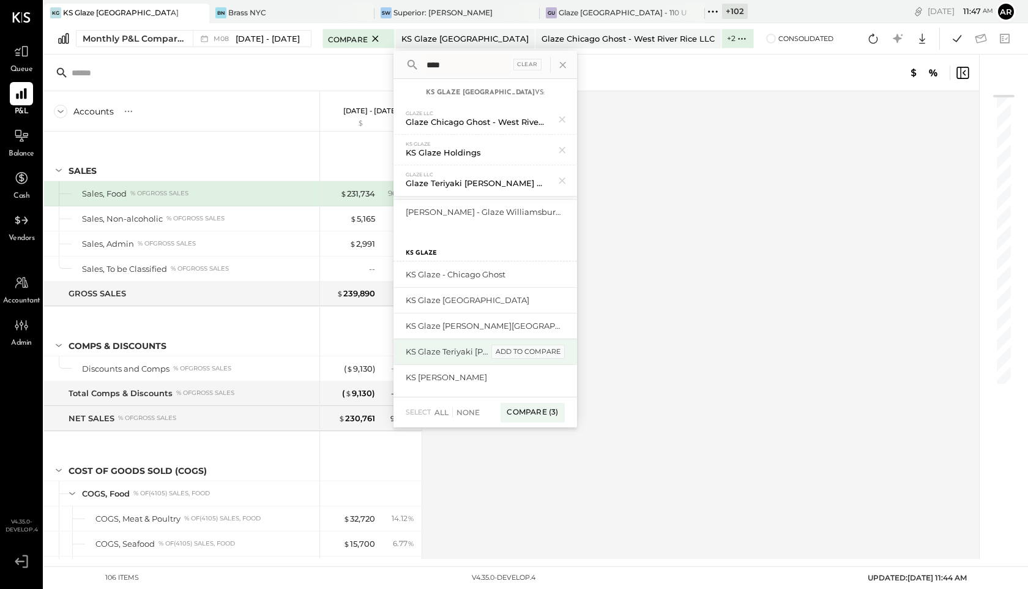
scroll to position [127, 0]
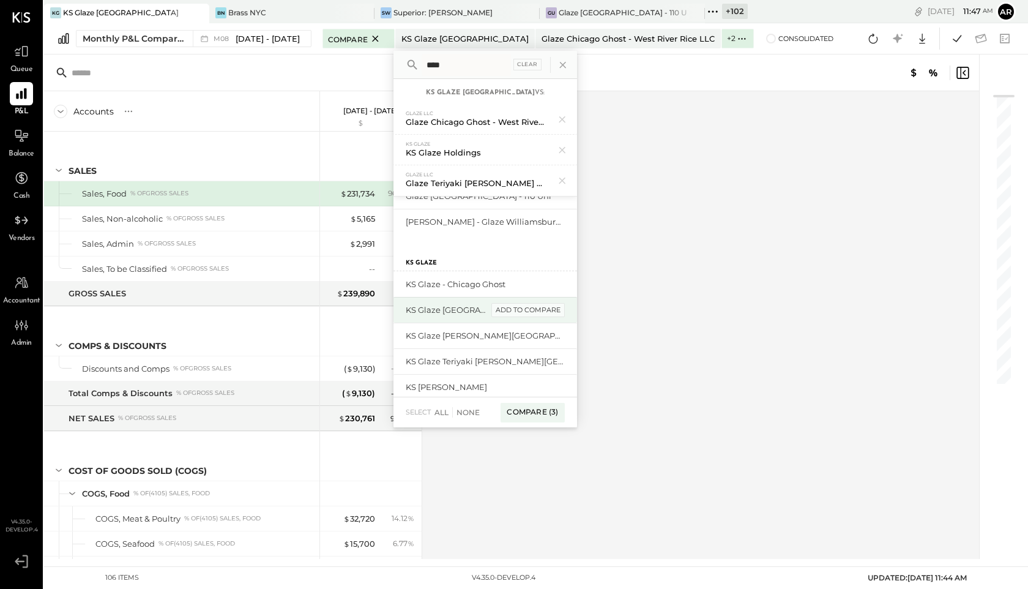
click at [541, 313] on div "add to compare" at bounding box center [527, 310] width 73 height 15
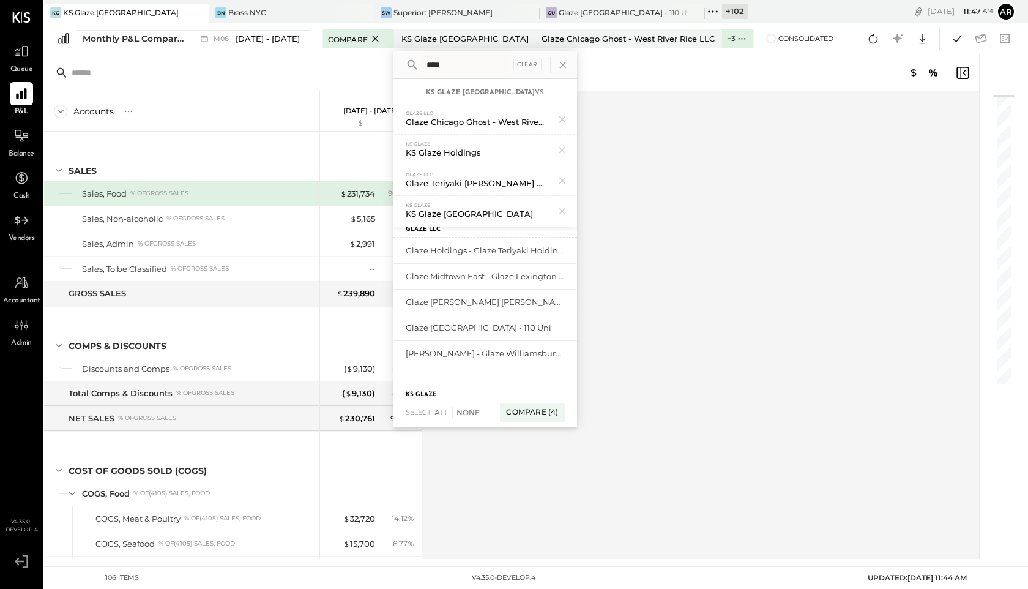
scroll to position [0, 0]
click at [538, 304] on div "add to compare" at bounding box center [527, 303] width 73 height 15
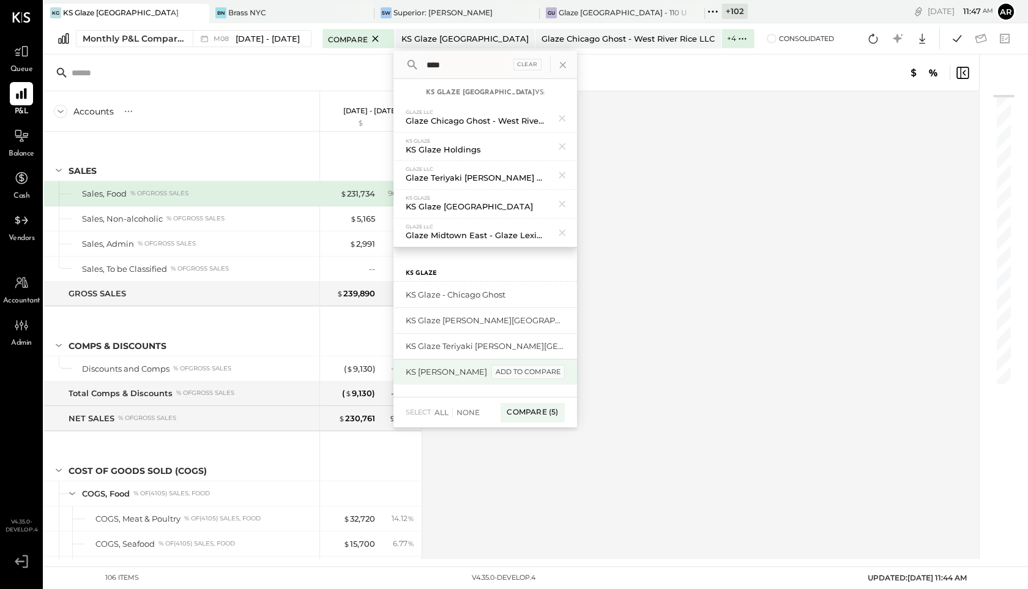
click at [526, 370] on div "add to compare" at bounding box center [527, 372] width 73 height 15
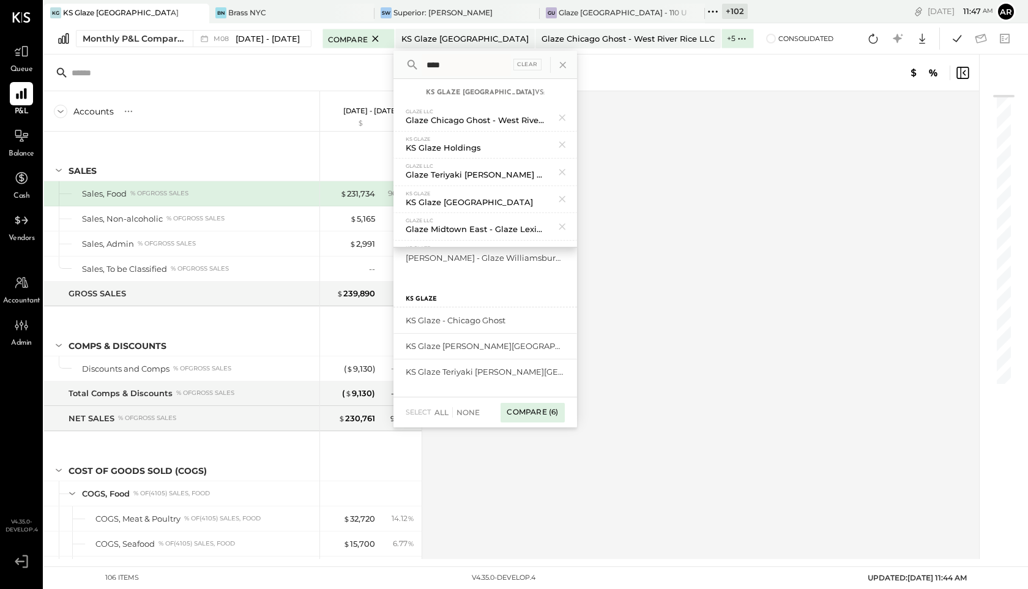
click at [518, 409] on div "Compare (6)" at bounding box center [533, 413] width 64 height 20
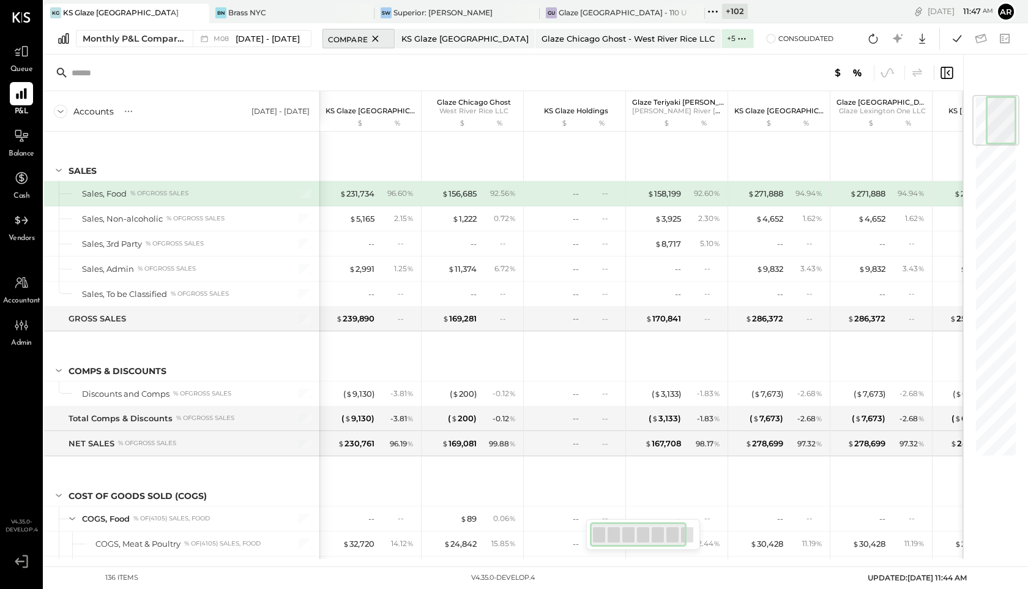
click at [348, 30] on button "Compare" at bounding box center [358, 39] width 72 height 20
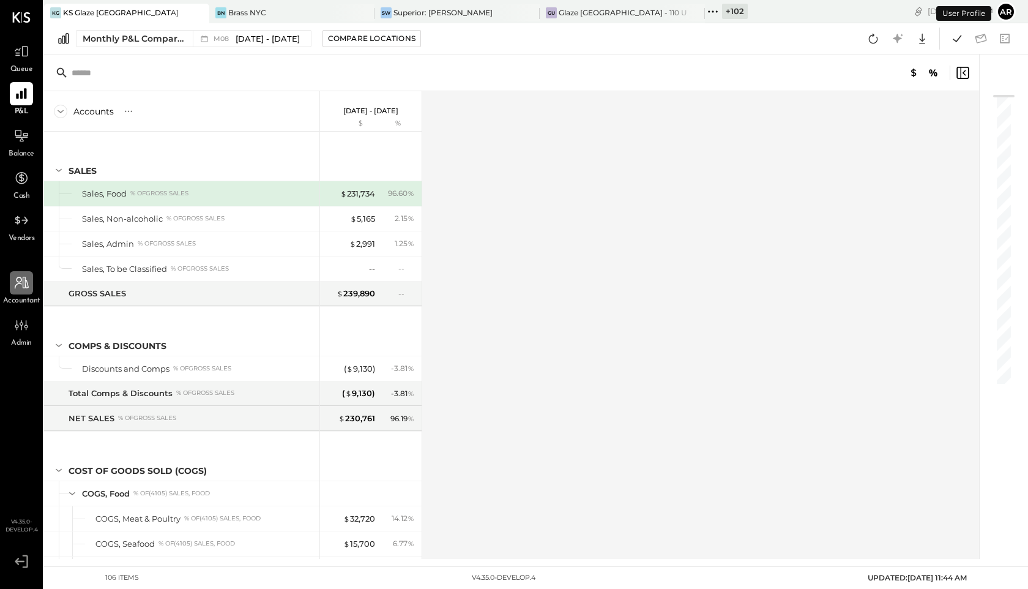
click at [10, 291] on div at bounding box center [21, 282] width 23 height 23
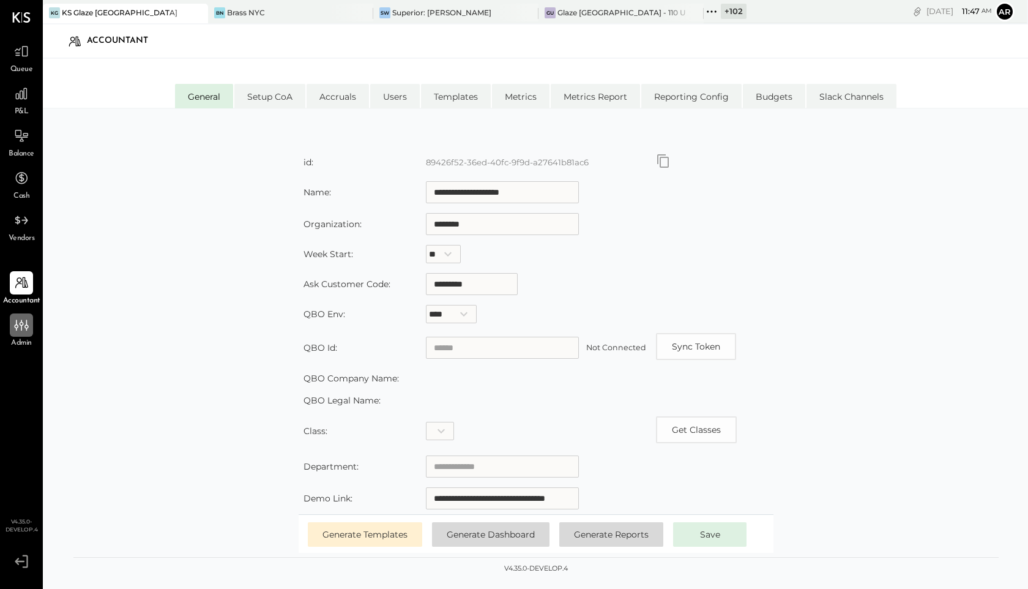
click at [24, 327] on icon at bounding box center [21, 325] width 16 height 16
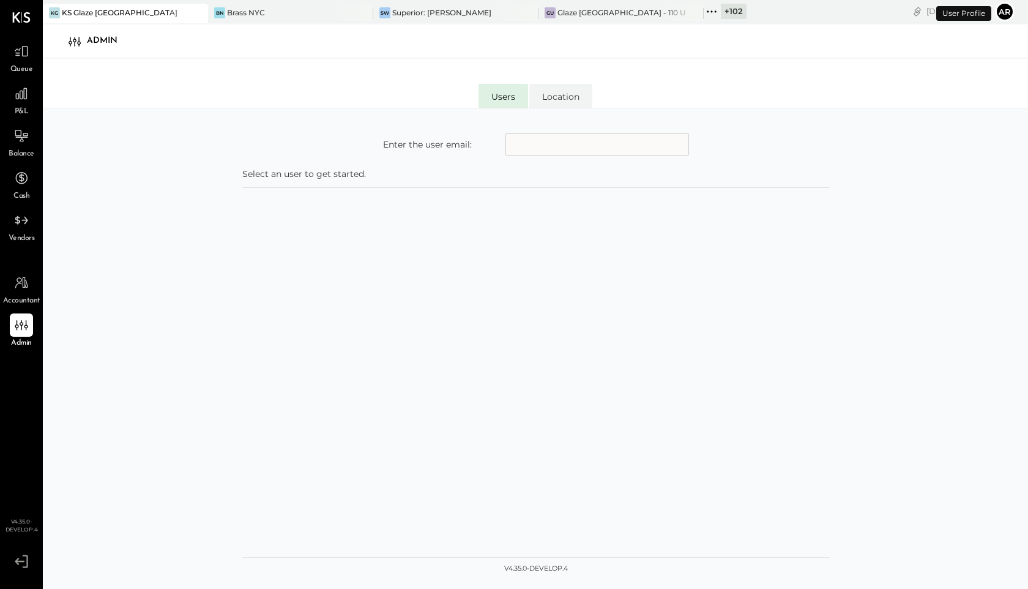
click at [537, 140] on input "text" at bounding box center [597, 144] width 184 height 22
type input "**********"
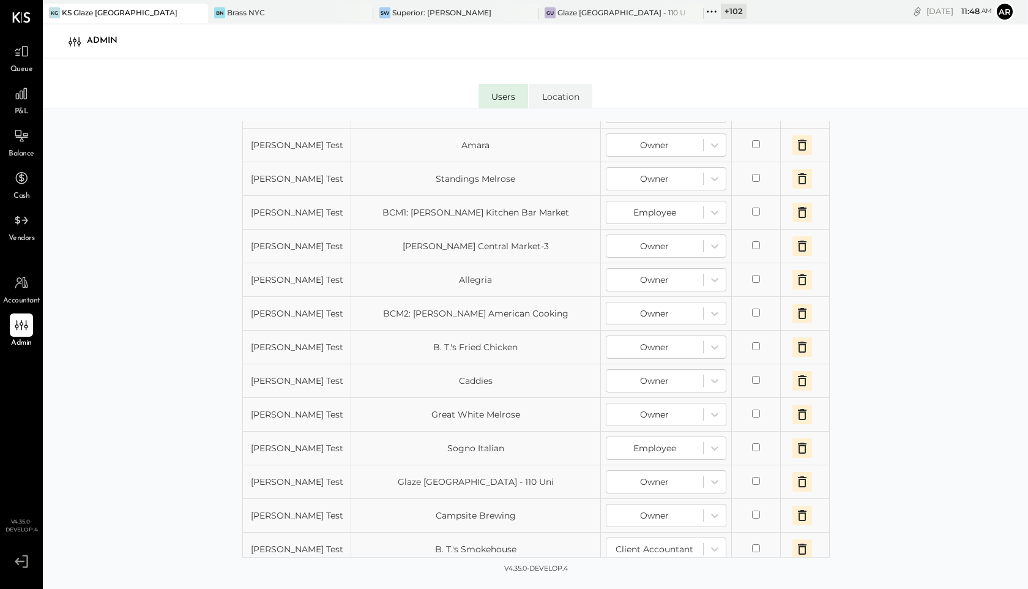
scroll to position [368, 0]
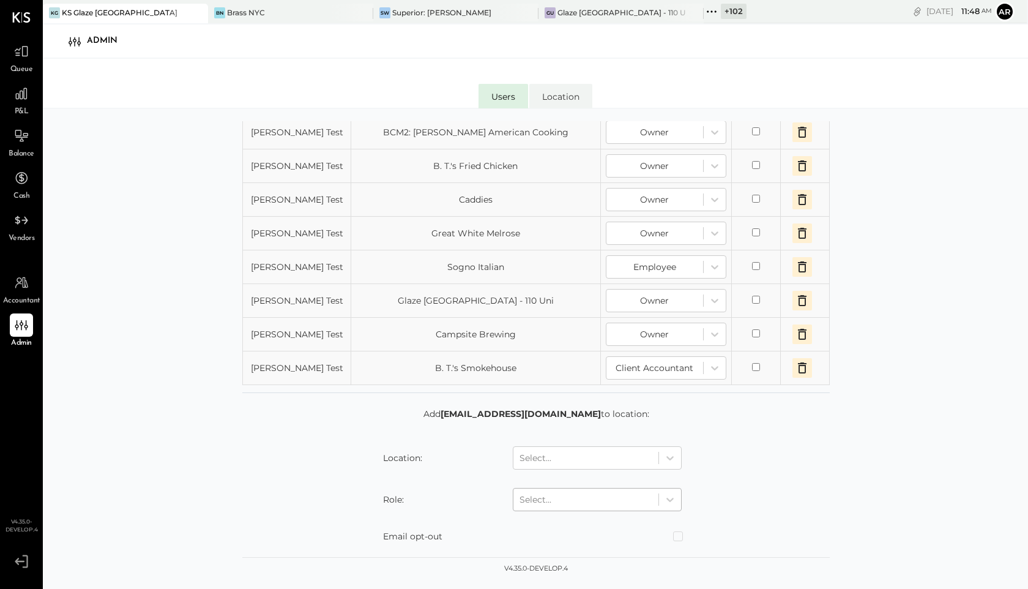
click at [551, 499] on div at bounding box center [586, 499] width 133 height 15
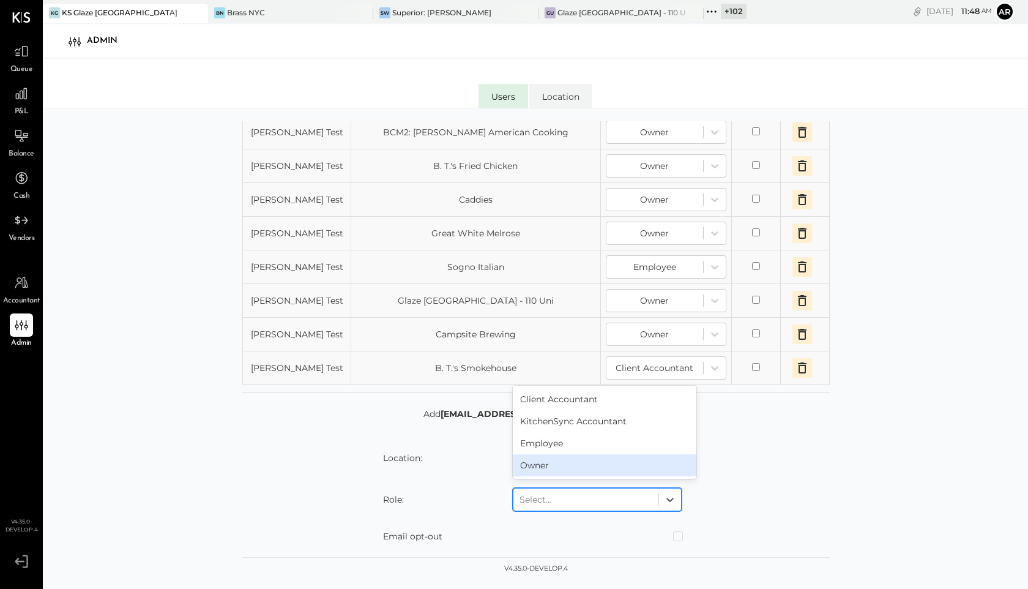
click at [545, 460] on div "Owner" at bounding box center [605, 465] width 184 height 22
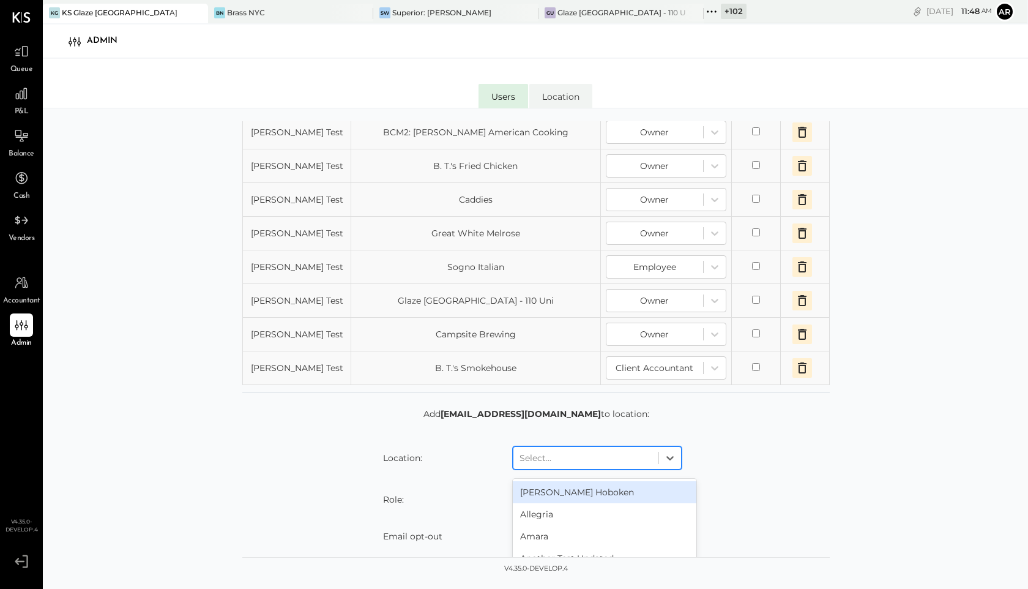
click at [545, 454] on div at bounding box center [586, 457] width 133 height 15
type input "*****"
click at [595, 486] on div "KS Glaze - Chicago Ghost" at bounding box center [605, 492] width 184 height 22
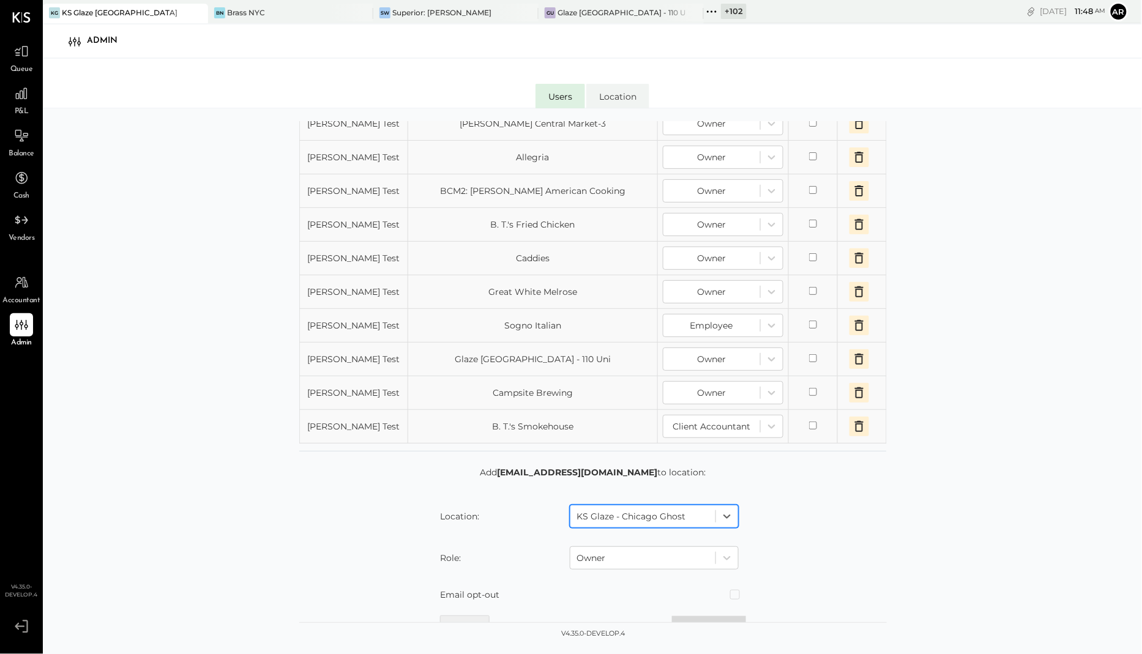
click at [696, 556] on button "Add location" at bounding box center [709, 627] width 74 height 22
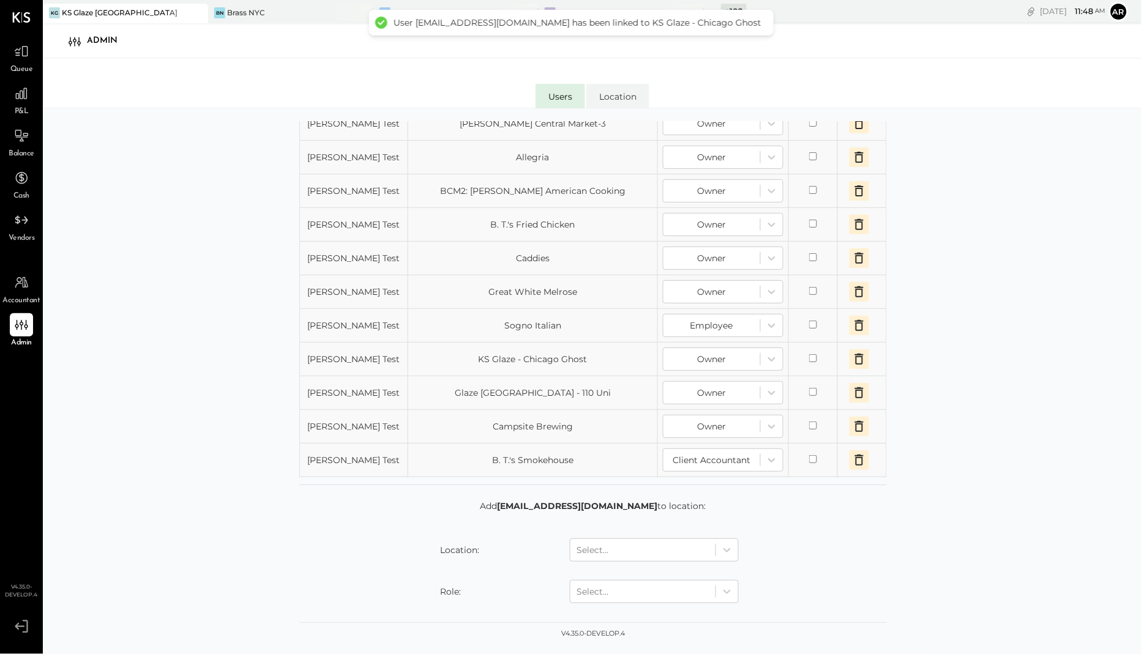
scroll to position [342, 0]
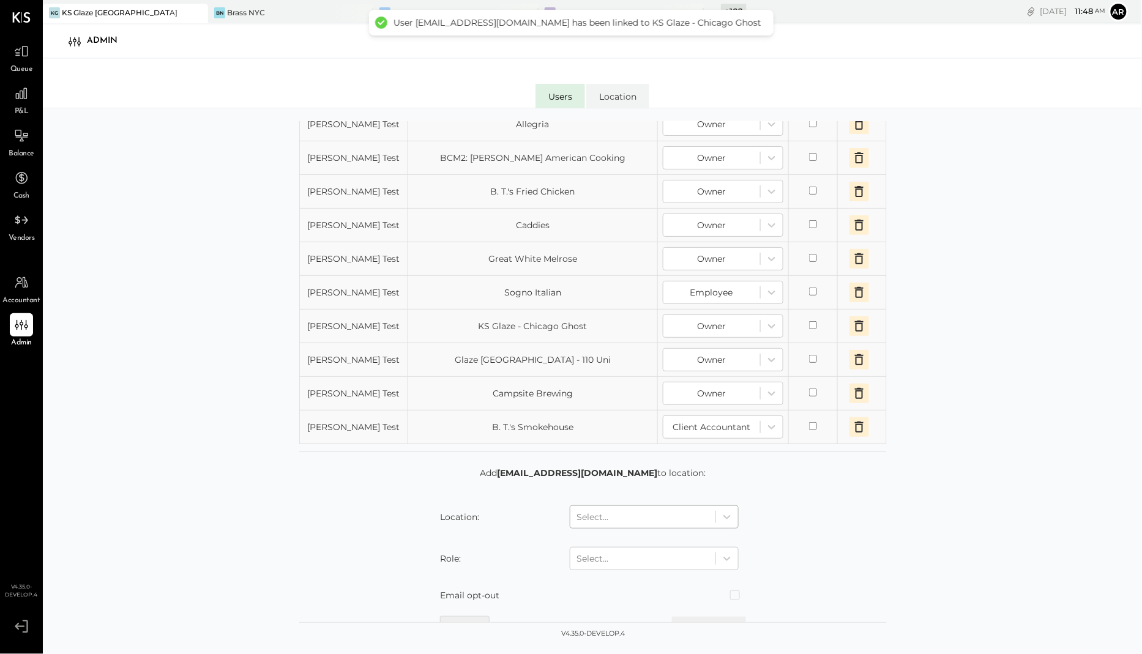
click at [647, 513] on div at bounding box center [642, 517] width 133 height 15
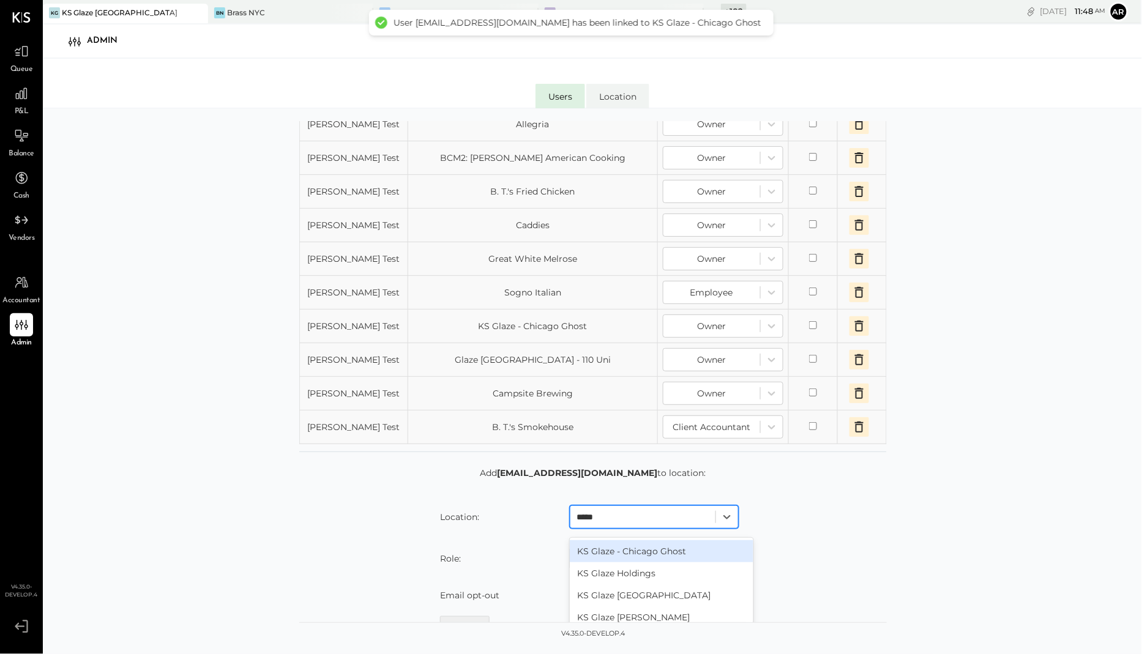
type input "******"
click at [654, 556] on div "KS Glaze Holdings" at bounding box center [662, 573] width 184 height 22
click at [639, 556] on div at bounding box center [642, 558] width 133 height 15
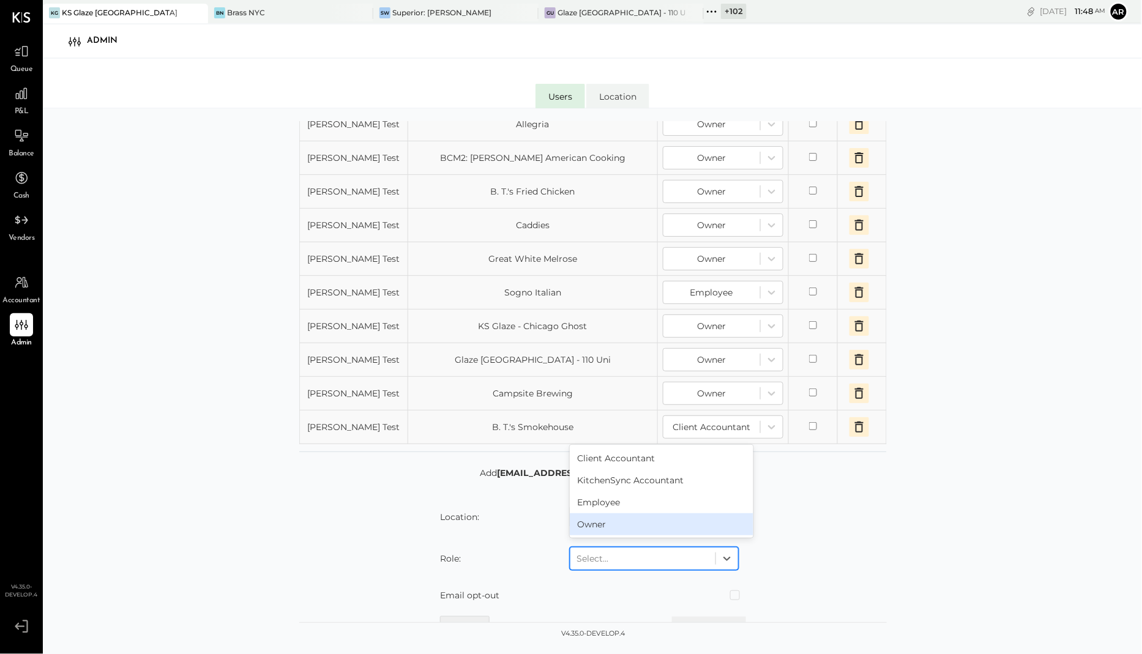
click at [614, 516] on div "Owner" at bounding box center [662, 524] width 184 height 22
click at [699, 556] on button "Add location" at bounding box center [709, 628] width 74 height 22
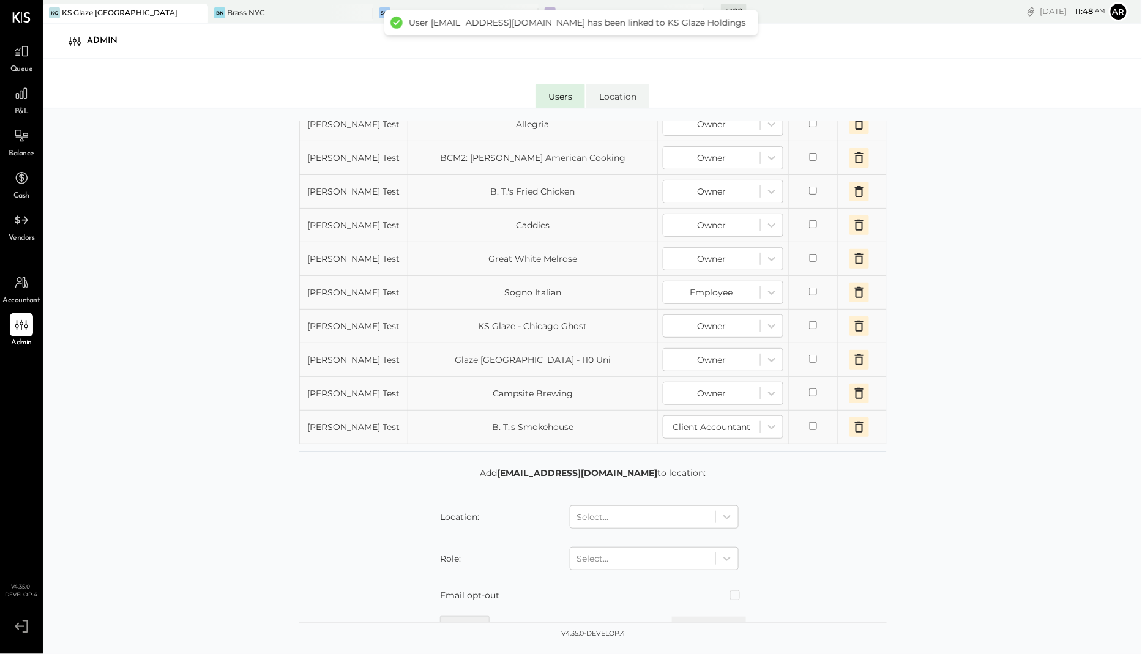
scroll to position [375, 0]
click at [629, 515] on div at bounding box center [642, 517] width 133 height 15
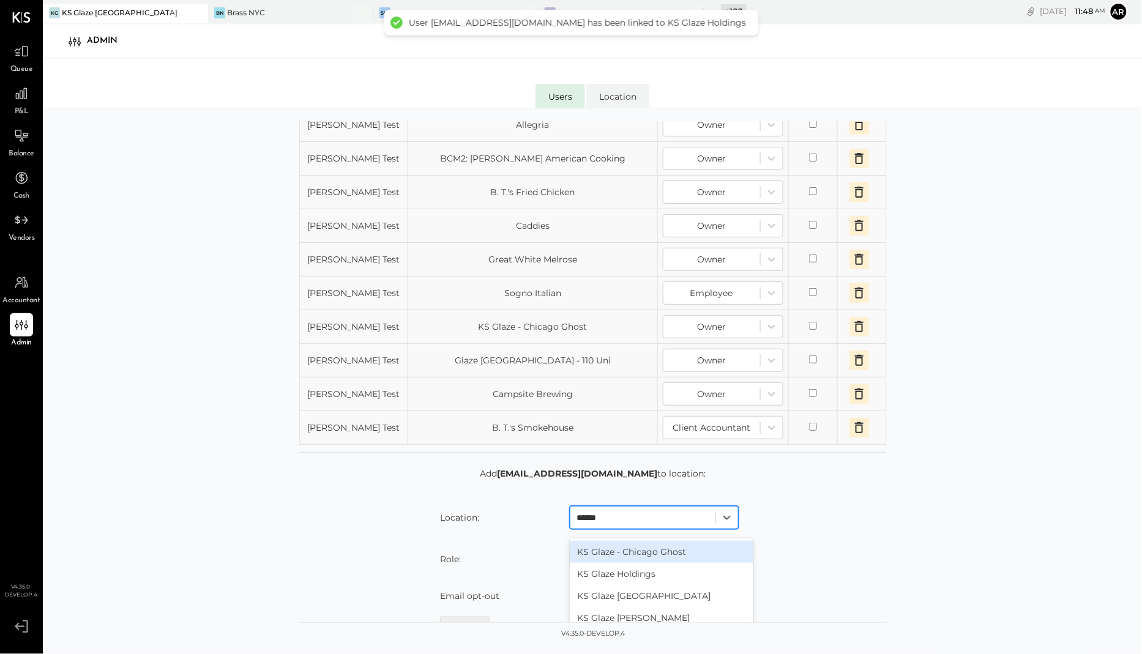
type input "*******"
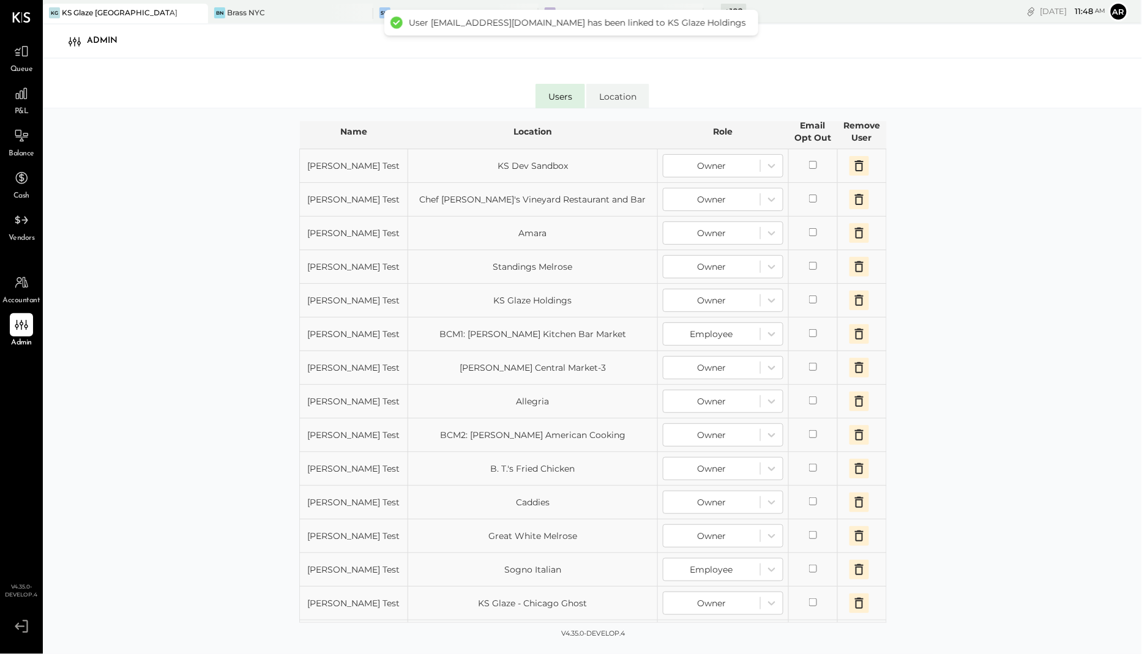
scroll to position [380, 0]
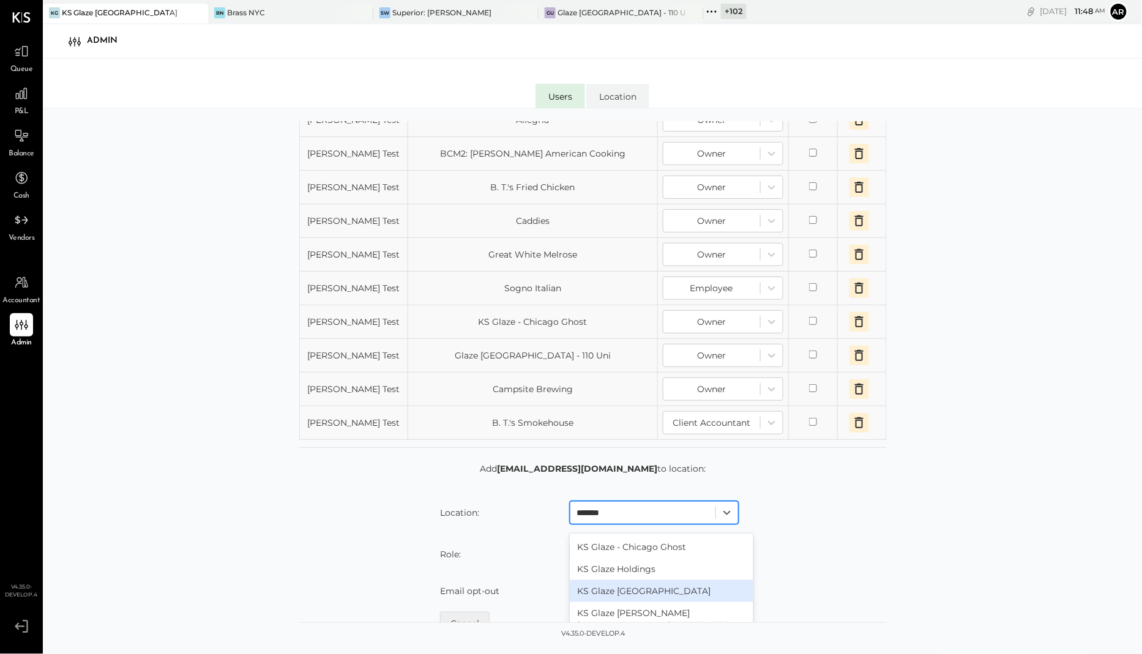
click at [609, 556] on div "KS Glaze [GEOGRAPHIC_DATA]" at bounding box center [662, 591] width 184 height 22
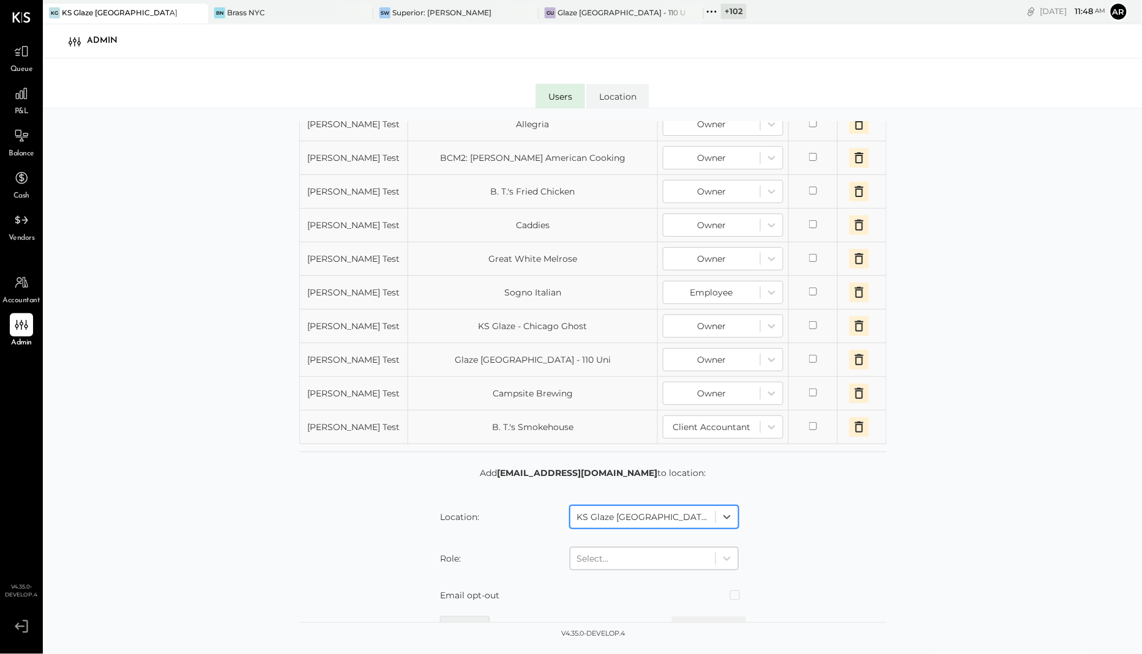
click at [611, 556] on div at bounding box center [642, 558] width 133 height 15
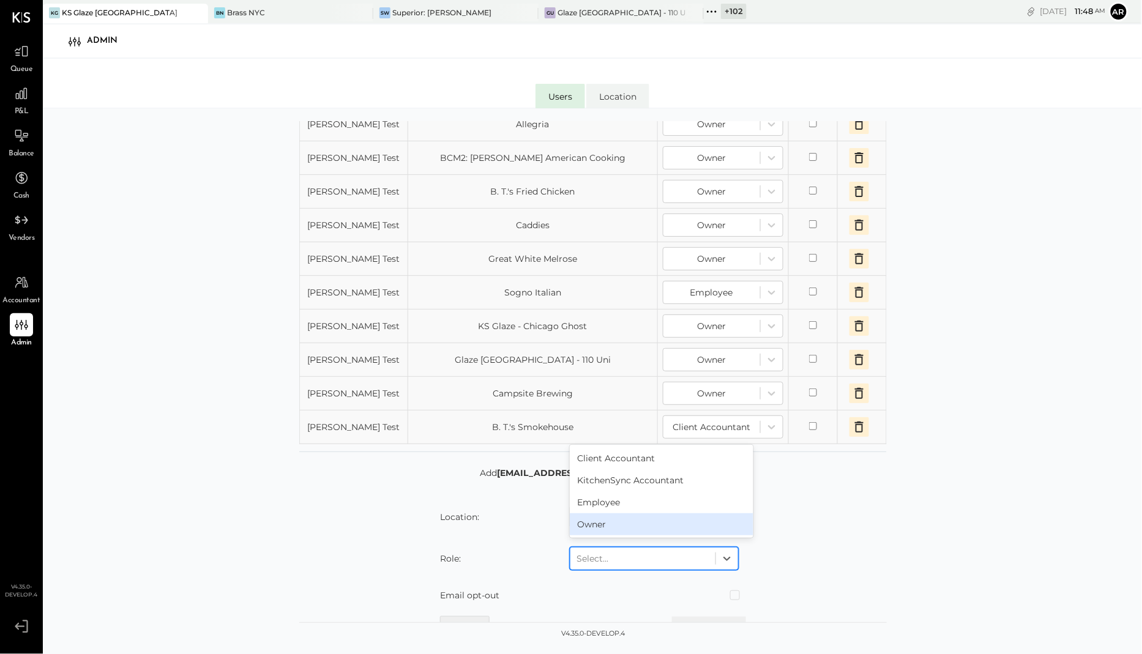
click at [600, 513] on div "Owner" at bounding box center [662, 524] width 184 height 22
click at [702, 556] on button "Add location" at bounding box center [709, 628] width 74 height 22
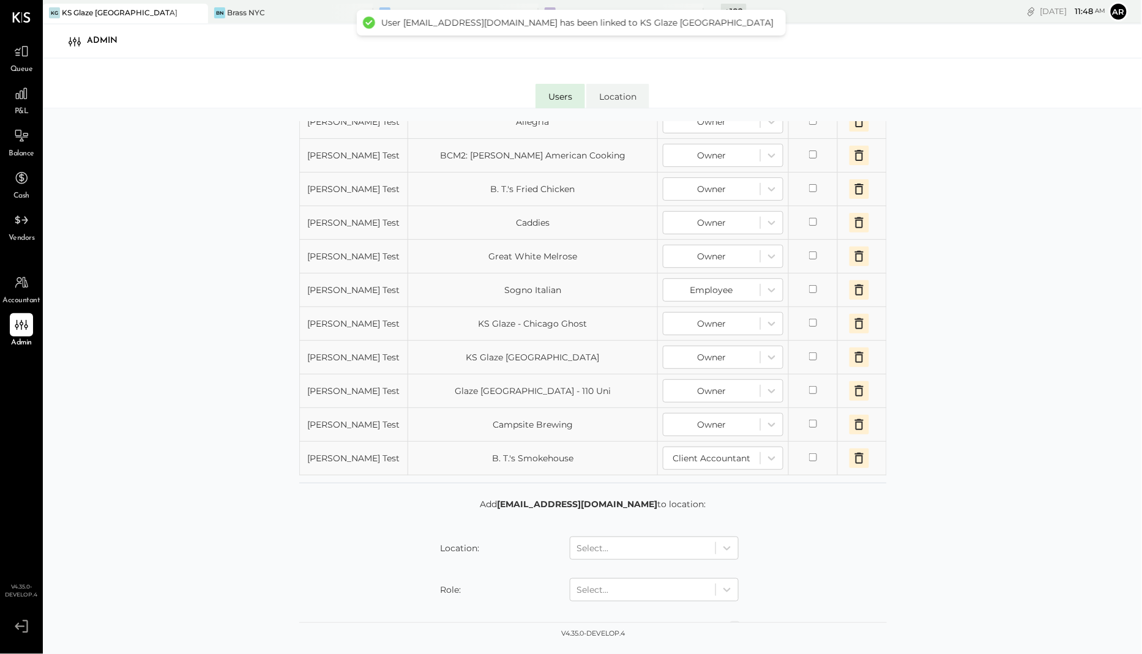
scroll to position [409, 0]
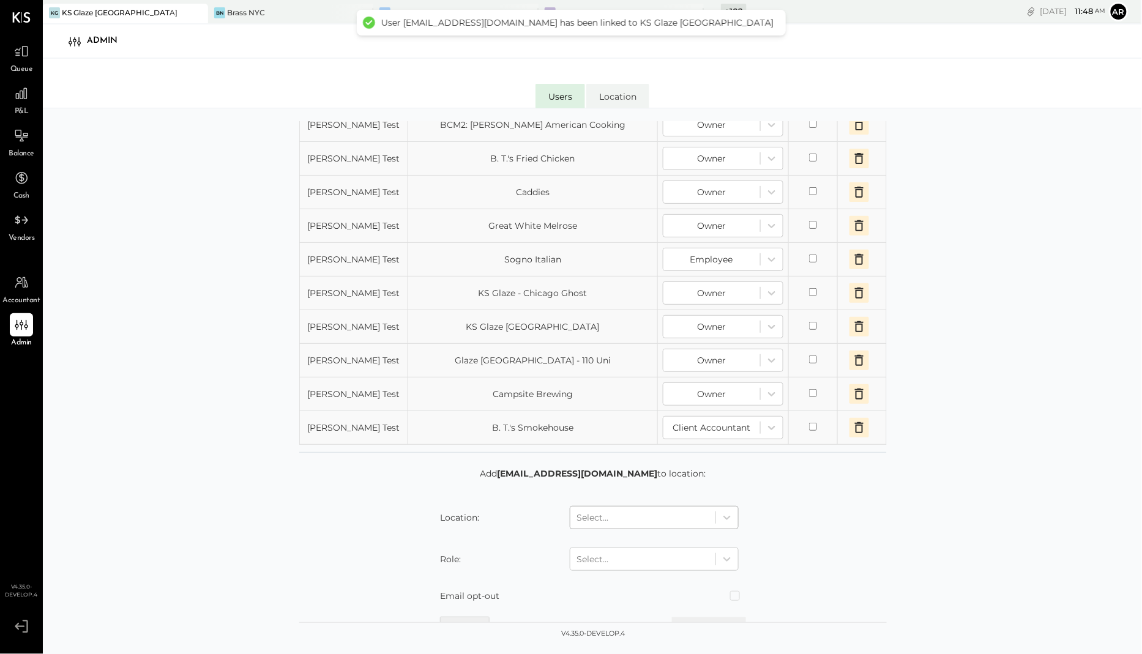
click at [661, 510] on div at bounding box center [642, 517] width 133 height 15
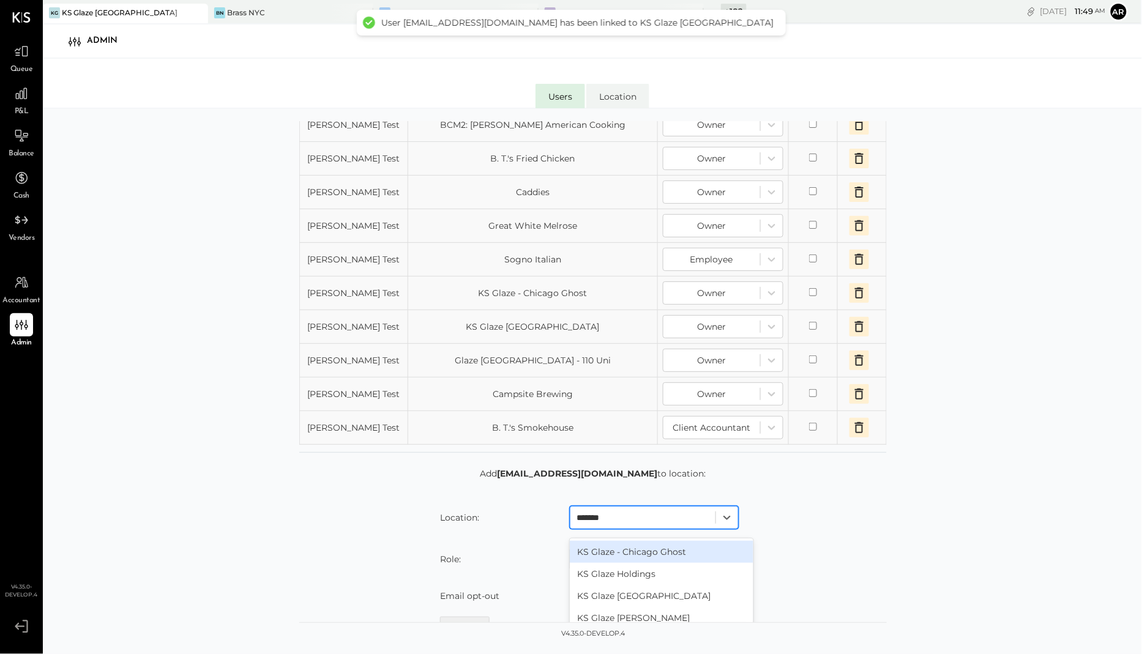
type input "********"
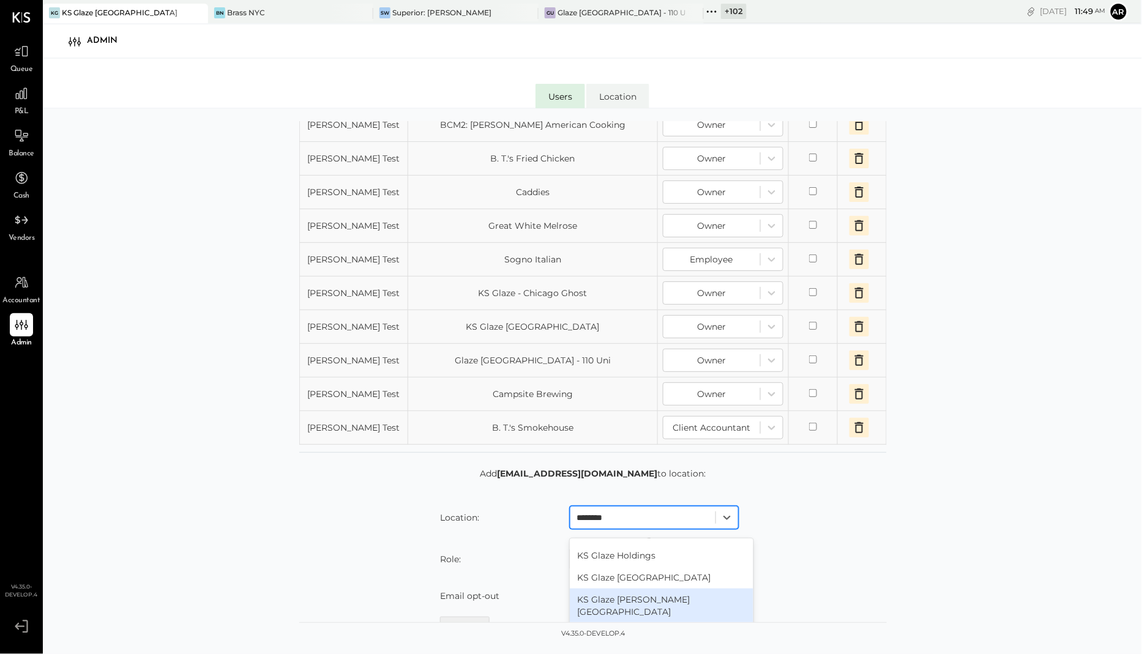
click at [677, 556] on div "KS Glaze [PERSON_NAME][GEOGRAPHIC_DATA]" at bounding box center [662, 606] width 184 height 34
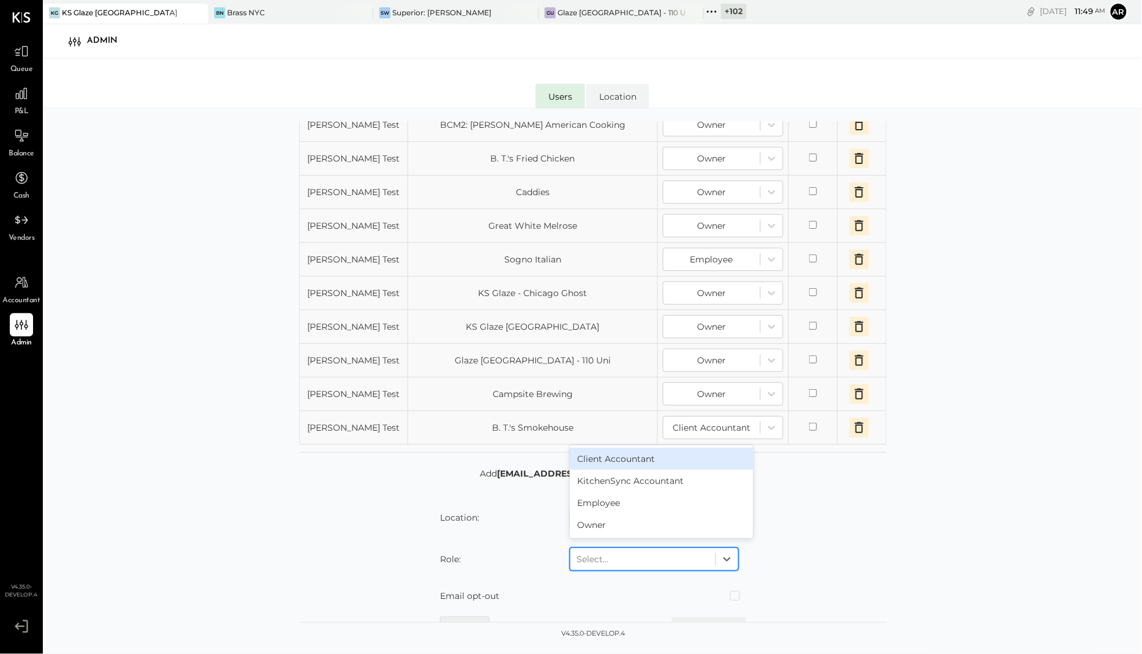
click at [648, 552] on div at bounding box center [642, 559] width 133 height 15
click at [621, 514] on div "Owner" at bounding box center [662, 525] width 184 height 22
click at [695, 556] on button "Add location" at bounding box center [709, 628] width 74 height 22
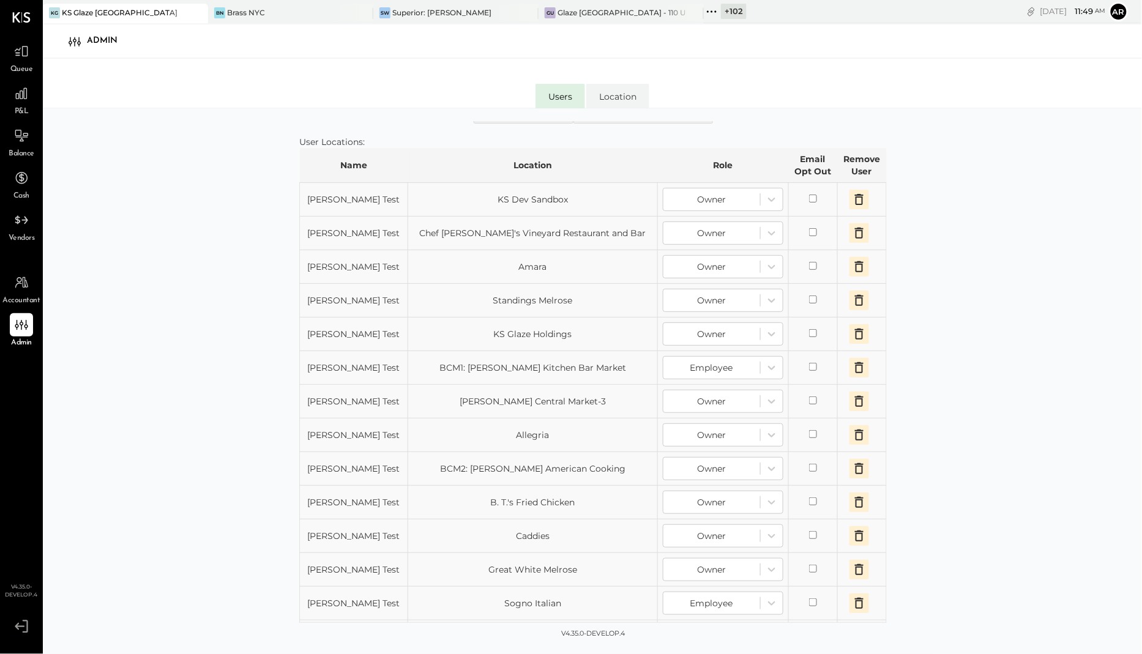
scroll to position [442, 0]
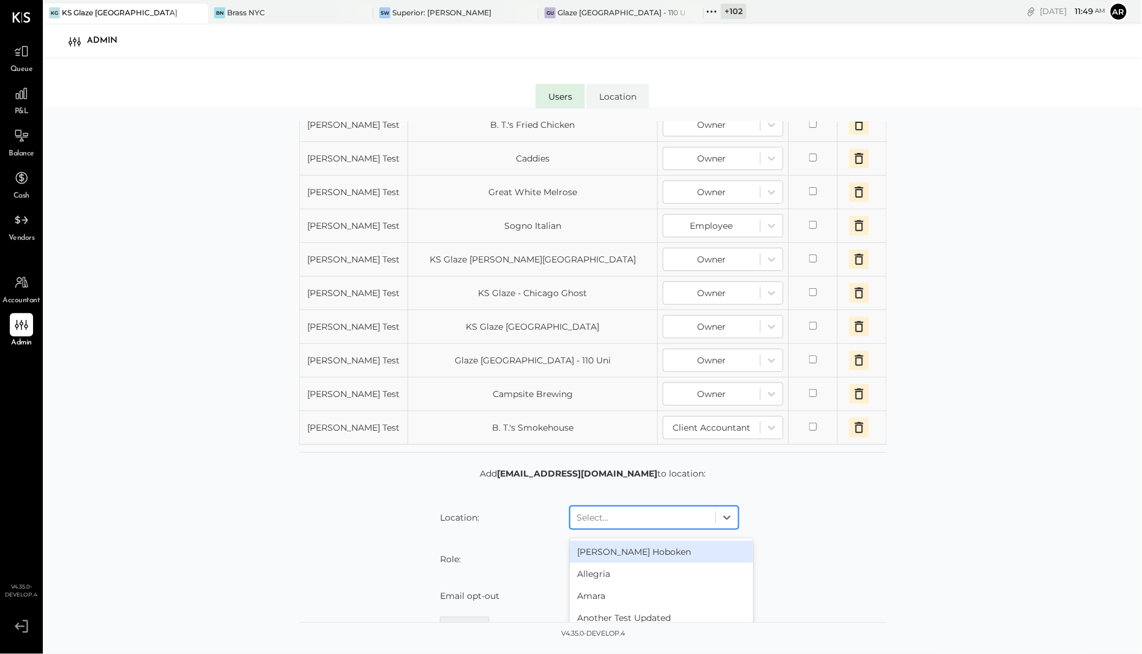
click at [660, 514] on div at bounding box center [642, 517] width 133 height 15
type input "*******"
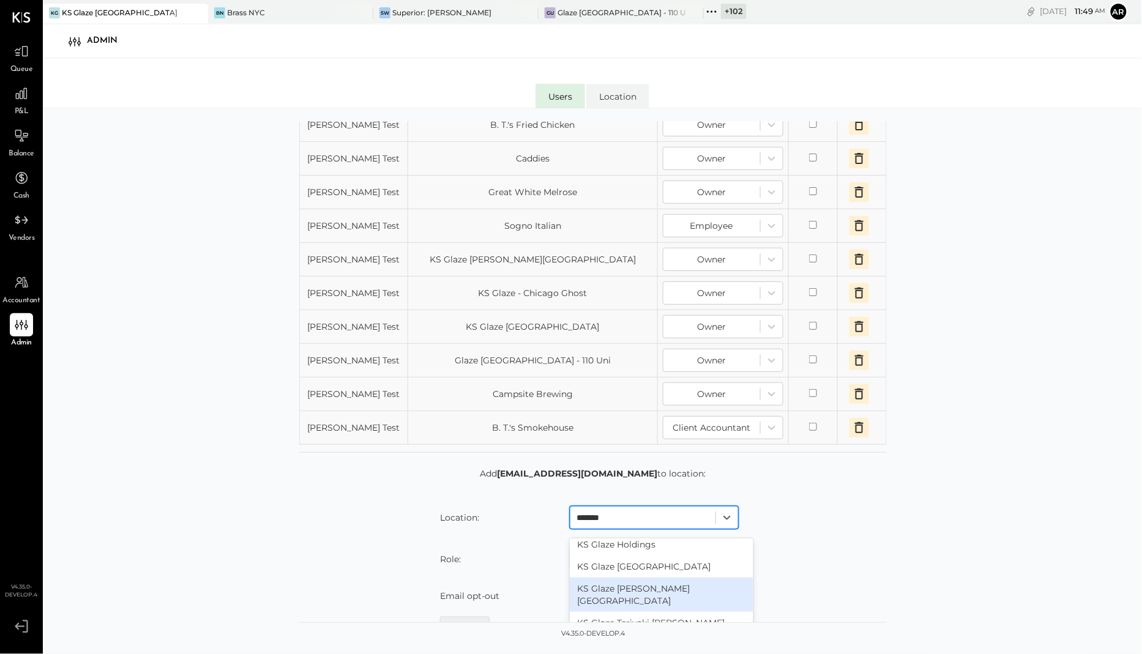
scroll to position [32, 0]
click at [669, 556] on div "KS Glaze Teriyaki [PERSON_NAME][GEOGRAPHIC_DATA]" at bounding box center [662, 626] width 184 height 34
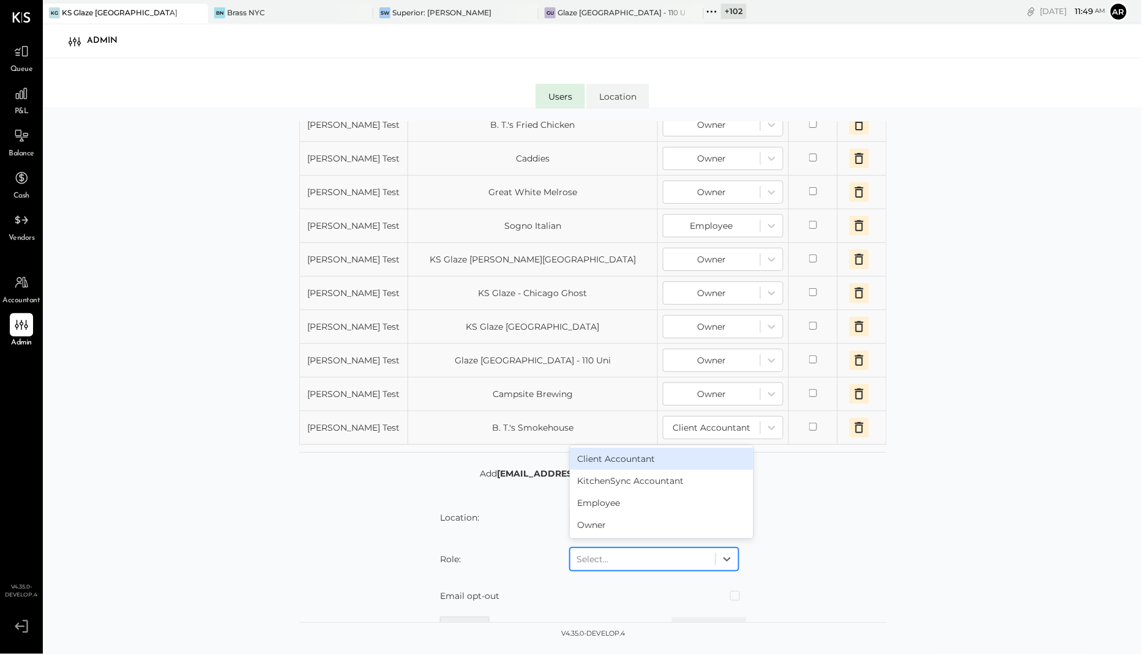
click at [638, 552] on div at bounding box center [642, 559] width 133 height 15
click at [603, 516] on div "Owner" at bounding box center [662, 525] width 184 height 22
click at [695, 556] on button "Add location" at bounding box center [709, 628] width 74 height 22
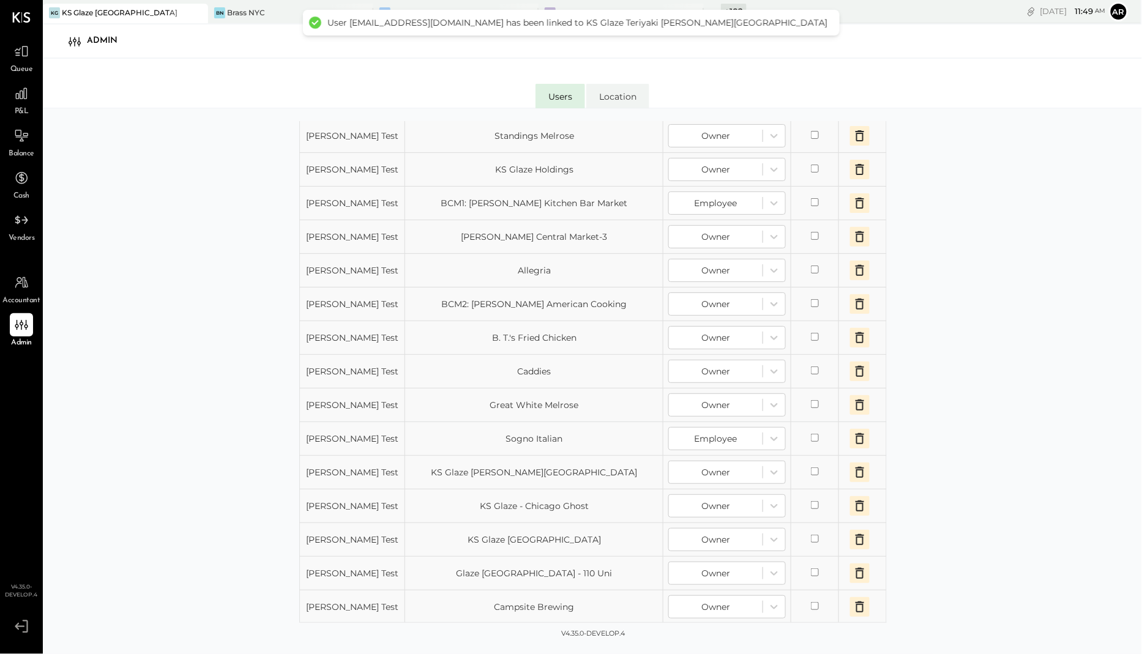
scroll to position [475, 0]
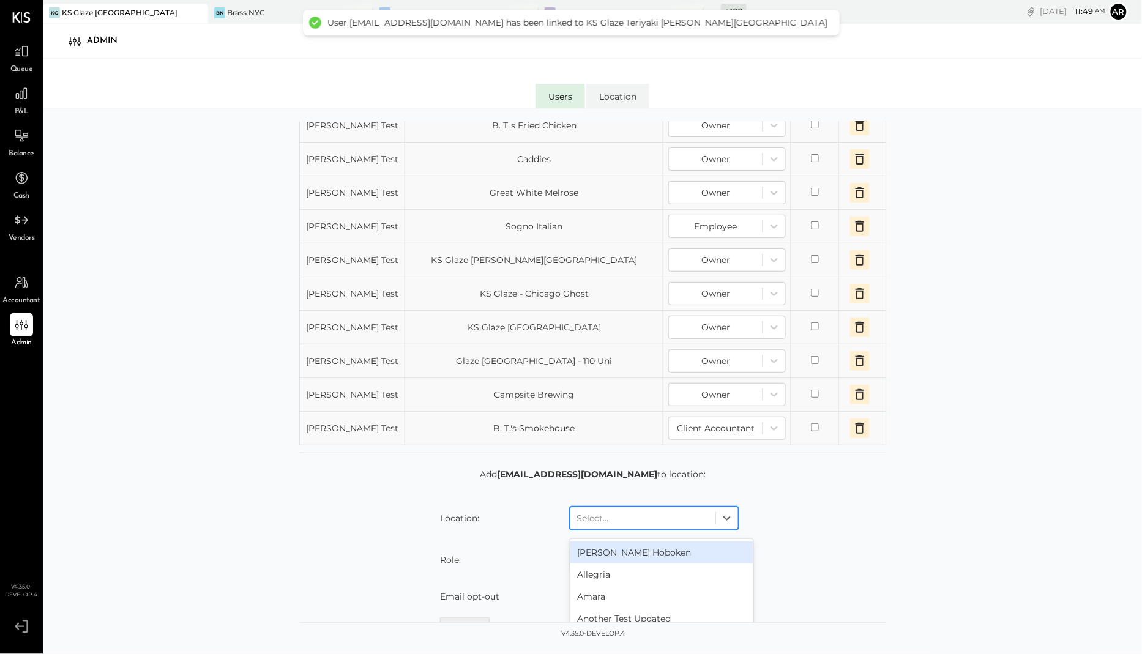
click at [671, 511] on div at bounding box center [642, 518] width 133 height 15
type input "******"
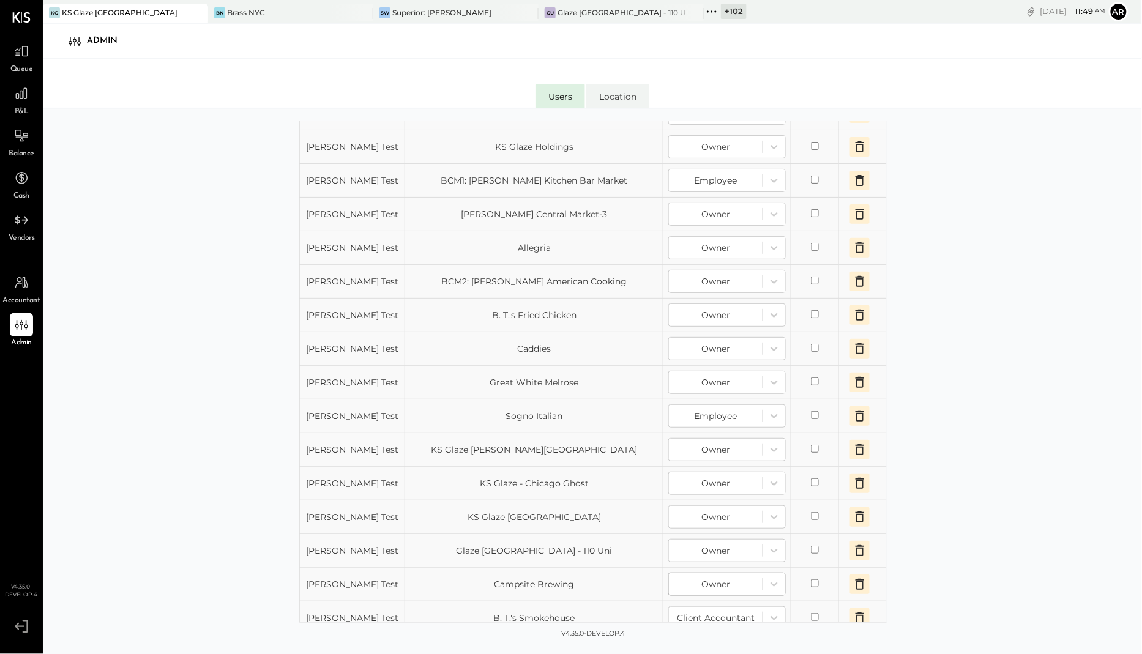
scroll to position [480, 0]
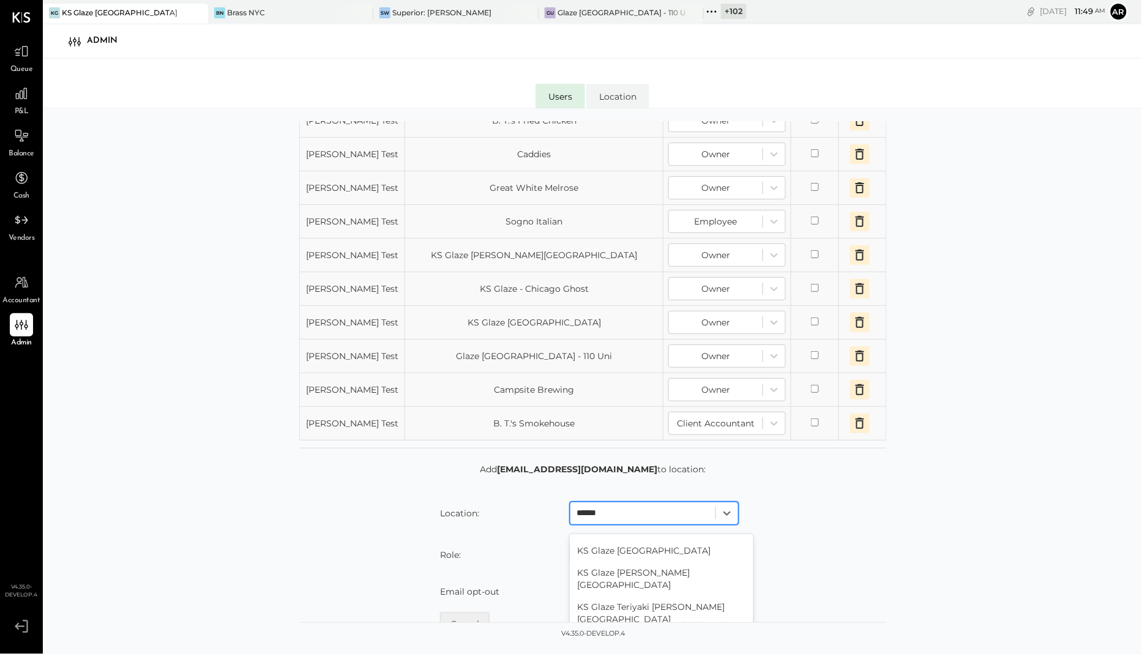
click at [643, 556] on div "KS Glaze [GEOGRAPHIC_DATA]" at bounding box center [662, 641] width 184 height 22
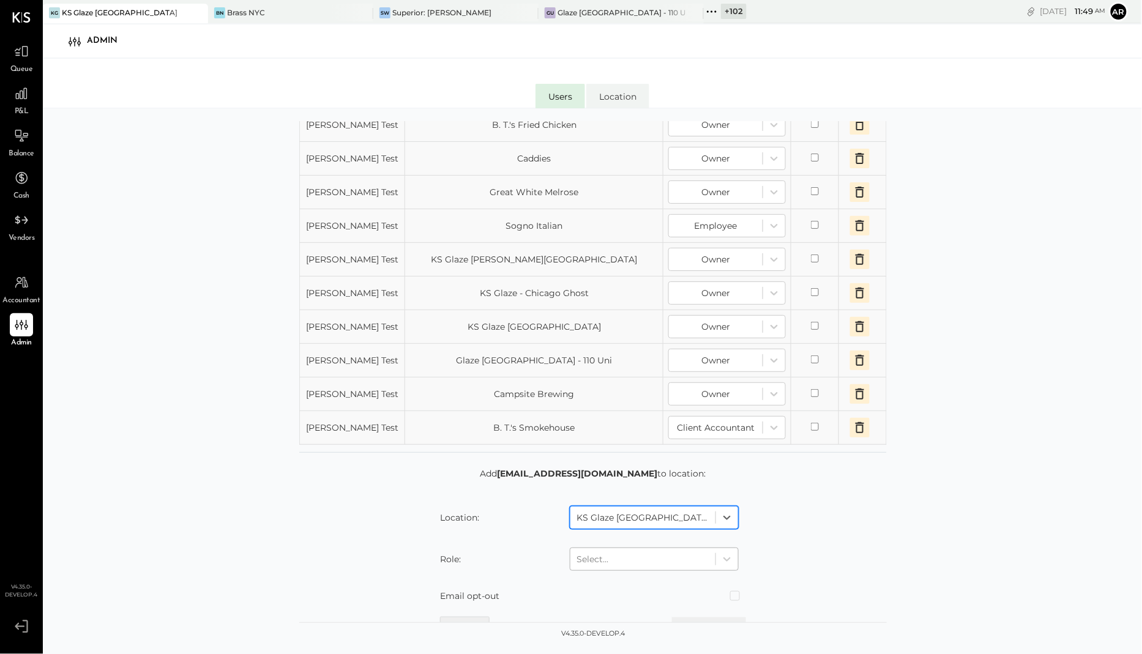
click at [616, 556] on div "Select..." at bounding box center [642, 559] width 145 height 20
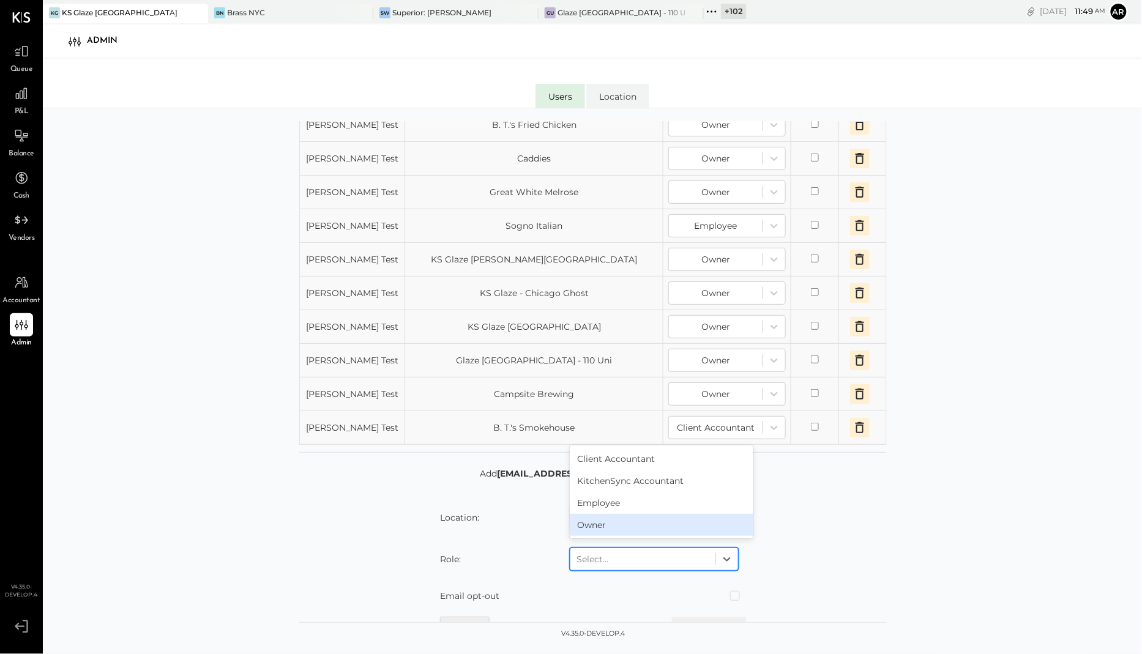
click at [598, 514] on div "Owner" at bounding box center [662, 525] width 184 height 22
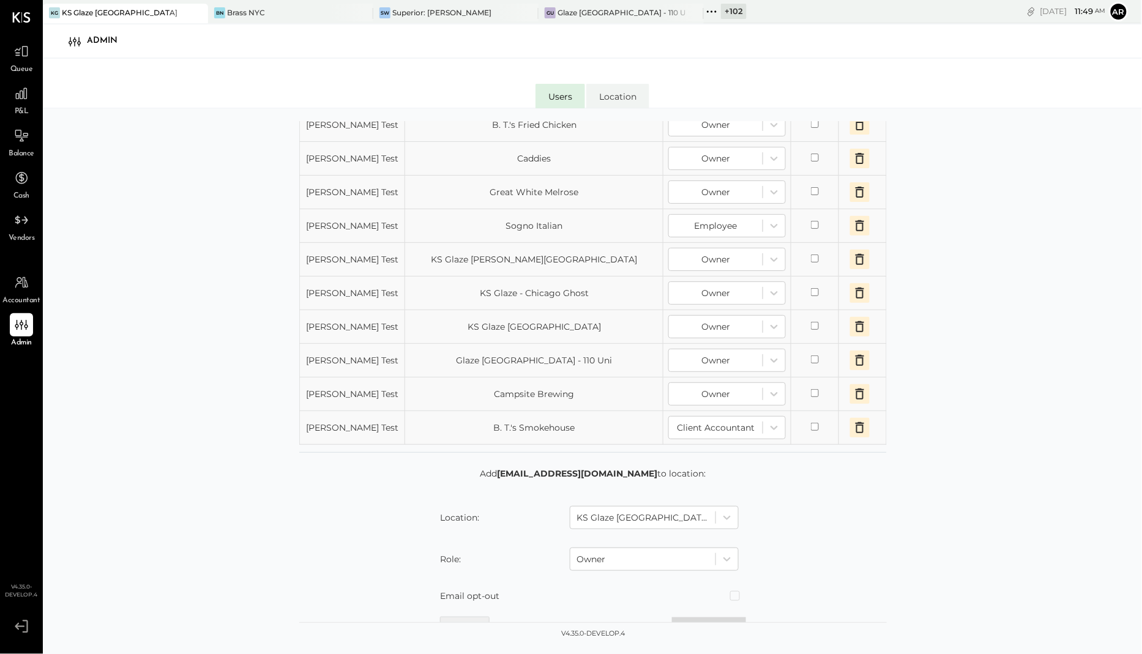
click at [697, 556] on button "Add location" at bounding box center [709, 628] width 74 height 22
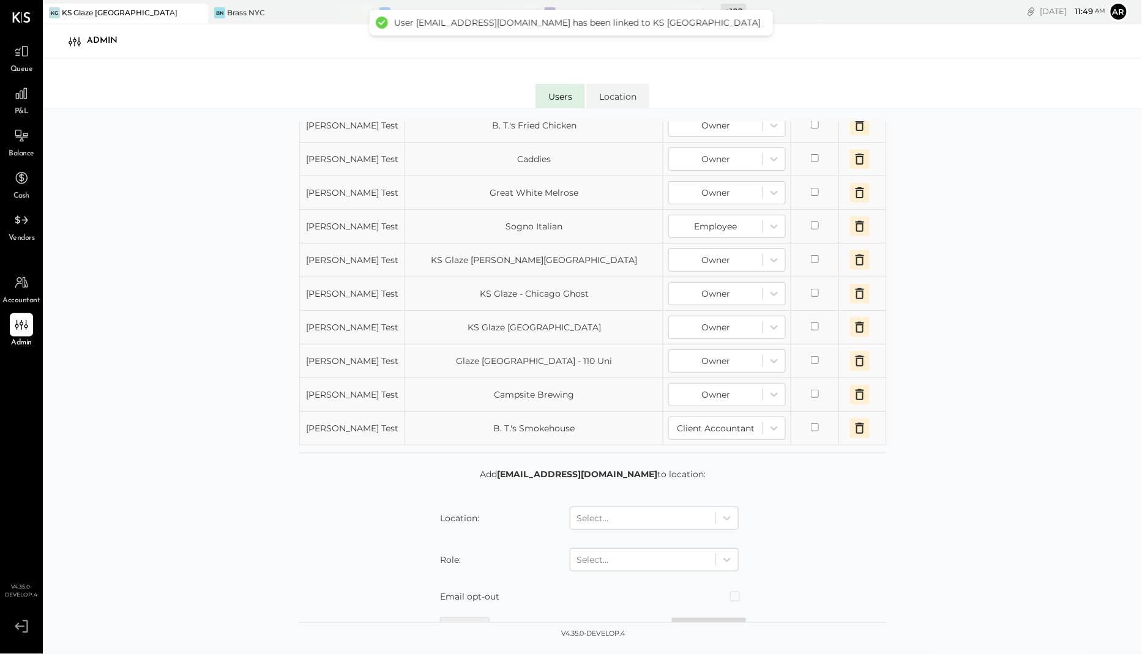
scroll to position [509, 0]
click at [652, 511] on div at bounding box center [642, 518] width 133 height 15
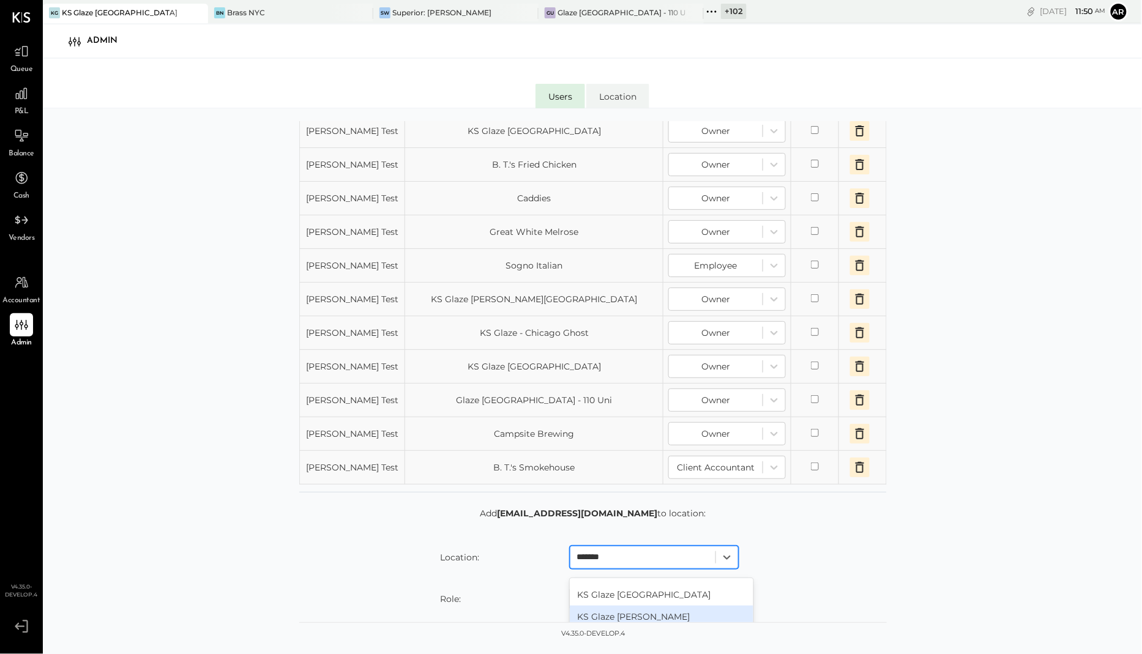
scroll to position [514, 0]
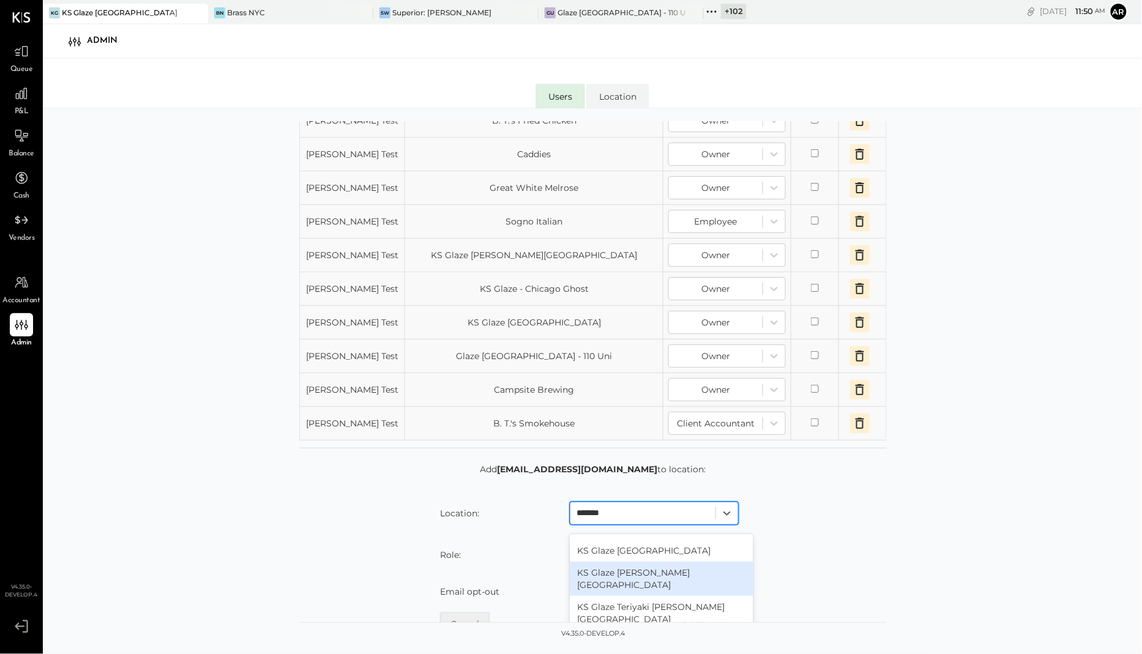
type input "*******"
click at [529, 535] on form "Add [EMAIL_ADDRESS][DOMAIN_NAME] to location: Location: [GEOGRAPHIC_DATA] [GEOG…" at bounding box center [592, 549] width 587 height 173
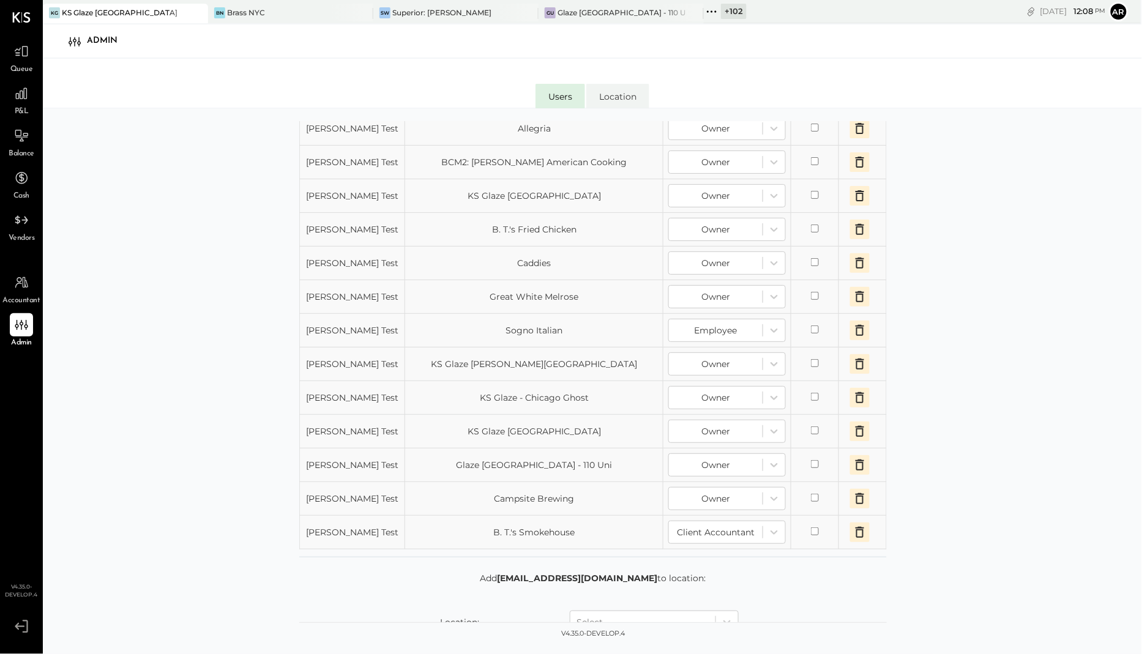
scroll to position [337, 0]
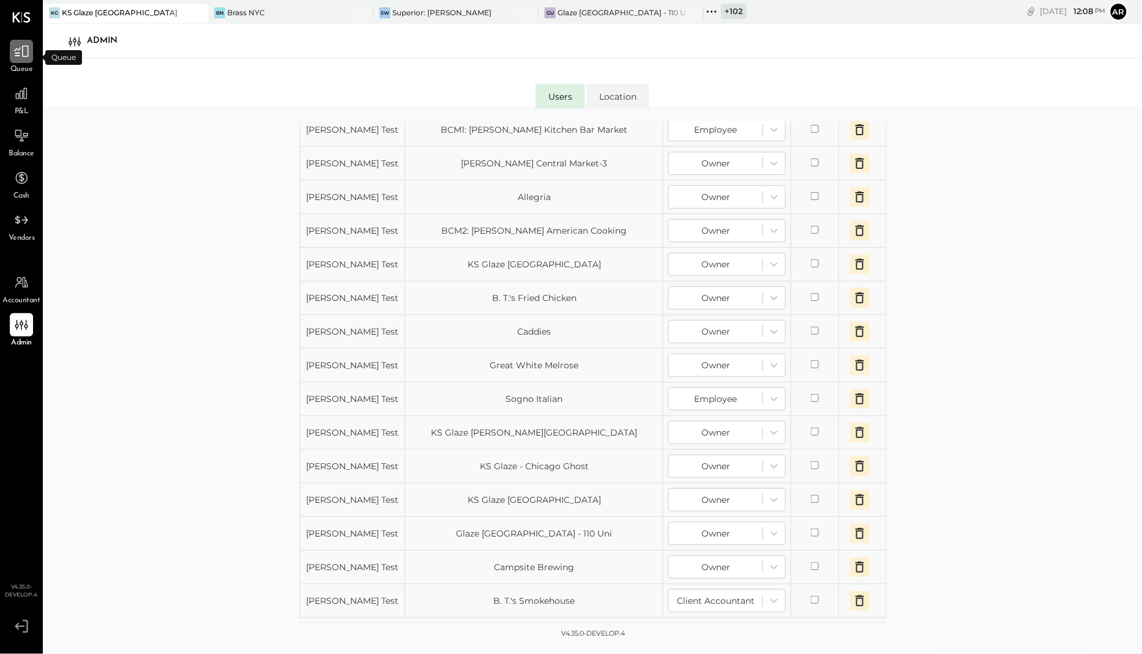
click at [18, 42] on div at bounding box center [21, 51] width 23 height 23
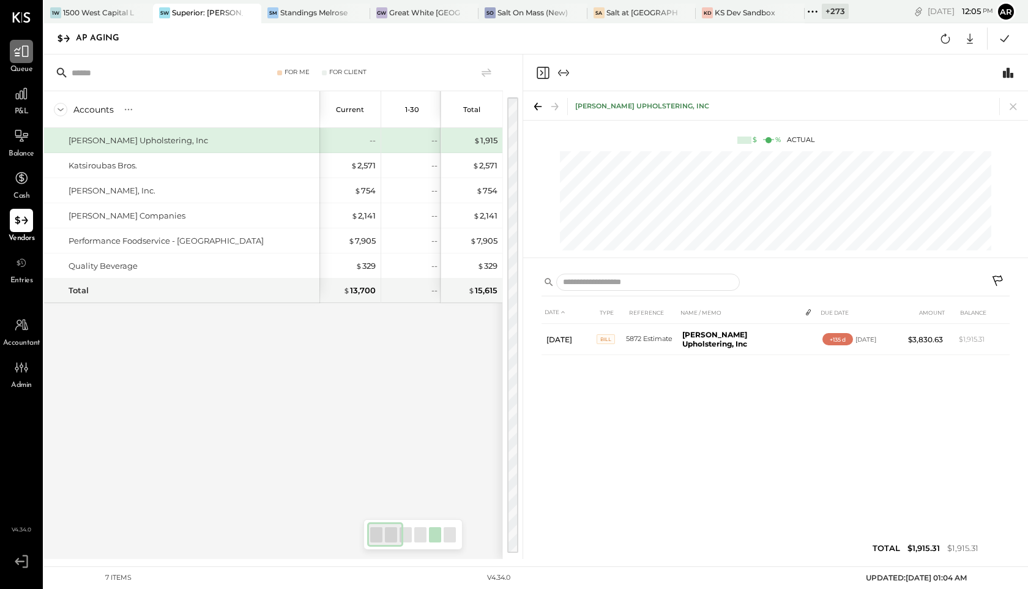
click at [17, 62] on div at bounding box center [21, 51] width 23 height 23
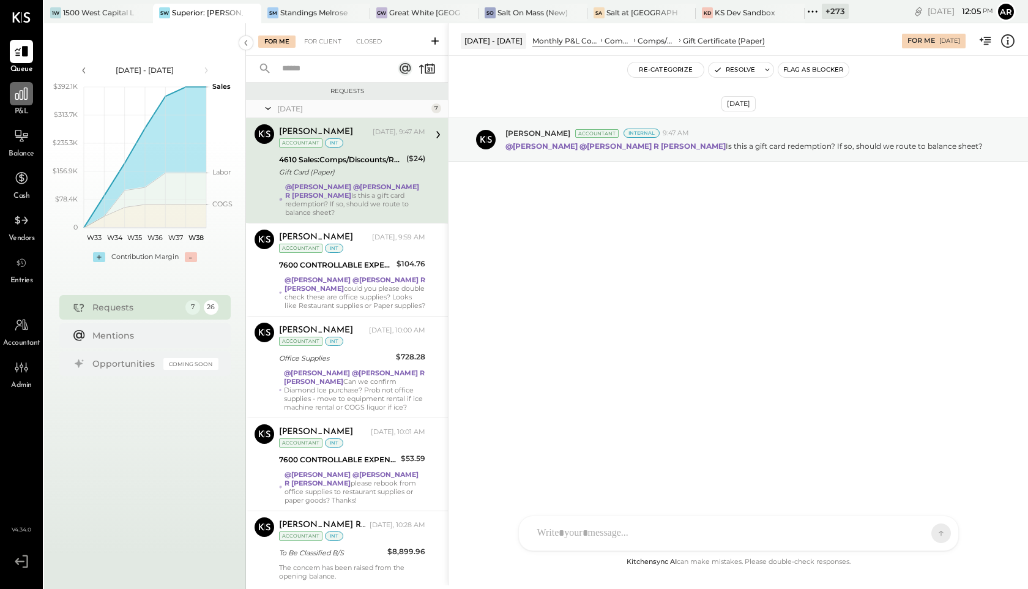
click at [19, 94] on icon at bounding box center [21, 94] width 16 height 16
